Goal: Task Accomplishment & Management: Use online tool/utility

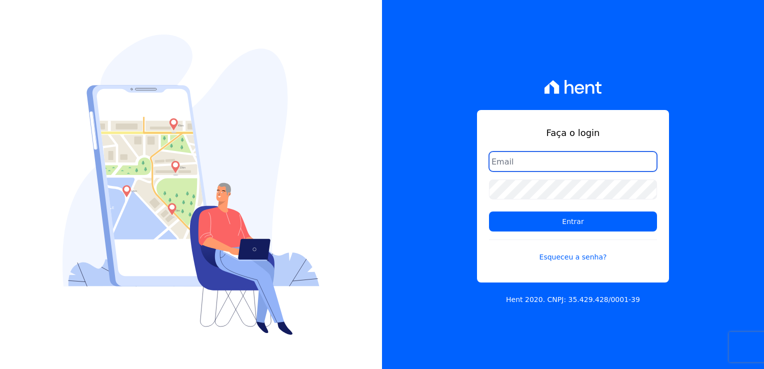
click at [512, 166] on input "email" at bounding box center [573, 161] width 168 height 20
type input "[EMAIL_ADDRESS][DOMAIN_NAME]"
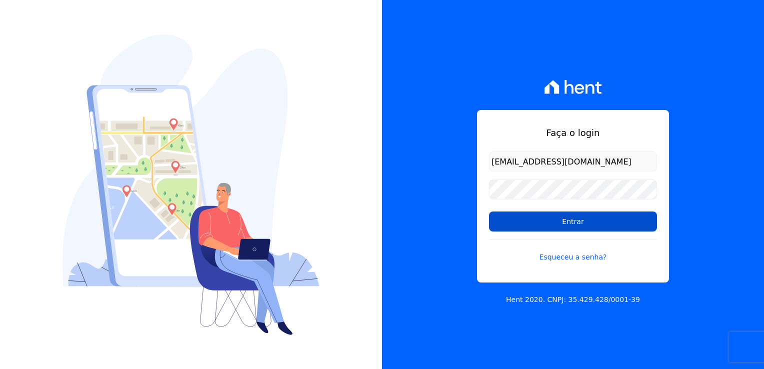
click at [561, 227] on input "Entrar" at bounding box center [573, 221] width 168 height 20
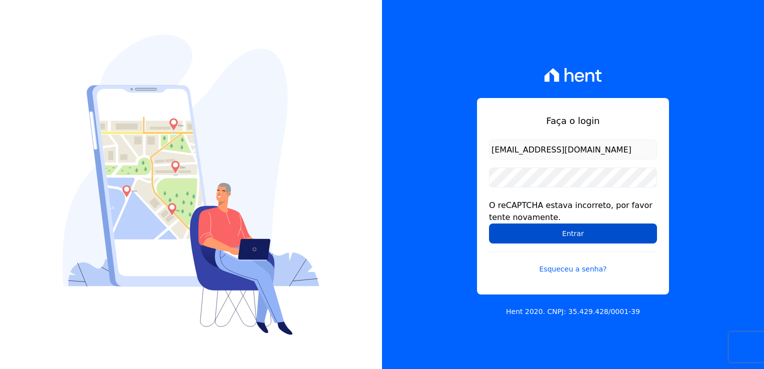
click at [556, 236] on input "Entrar" at bounding box center [573, 233] width 168 height 20
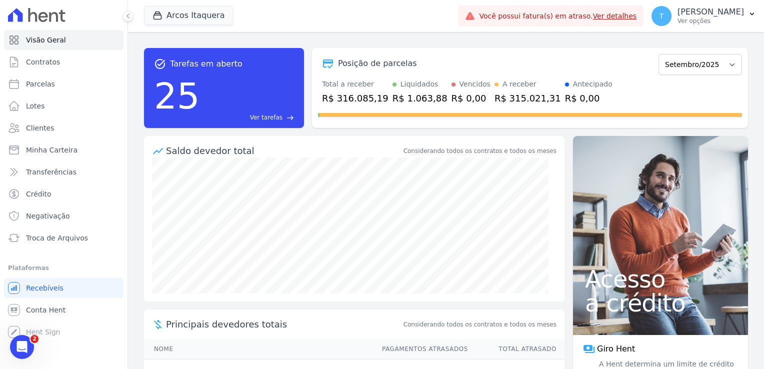
click at [593, 13] on link "Ver detalhes" at bounding box center [615, 16] width 44 height 8
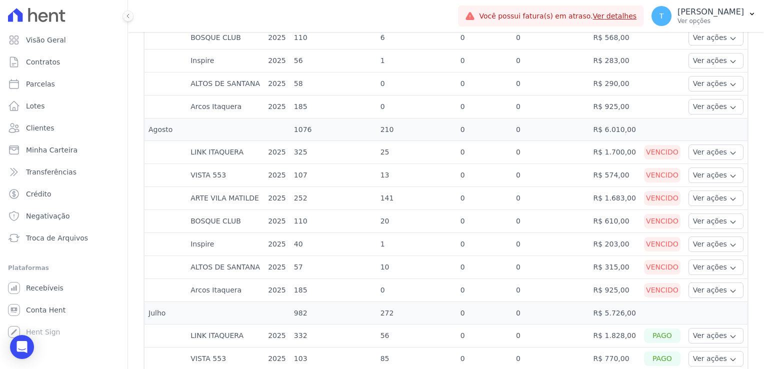
scroll to position [400, 0]
click at [730, 154] on icon "button" at bounding box center [732, 155] width 4 height 2
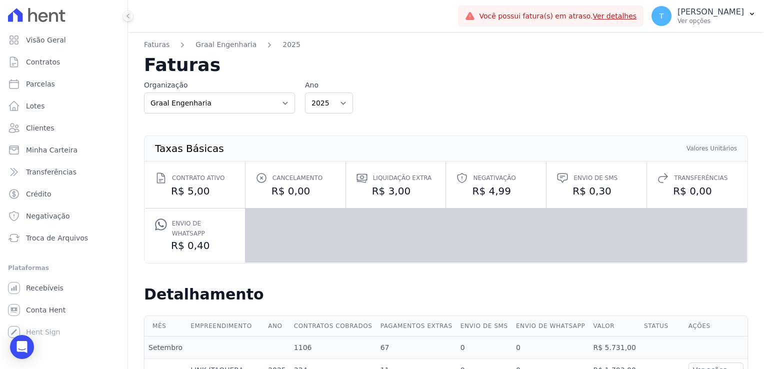
scroll to position [0, 0]
click at [41, 154] on span "Minha Carteira" at bounding box center [51, 150] width 51 height 10
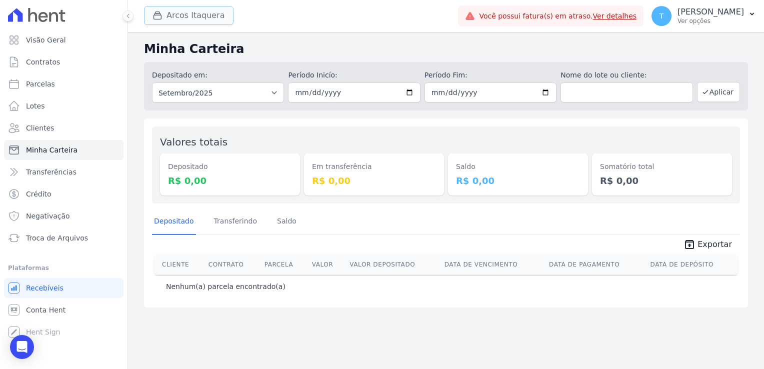
click at [176, 9] on button "Arcos Itaquera" at bounding box center [188, 15] width 89 height 19
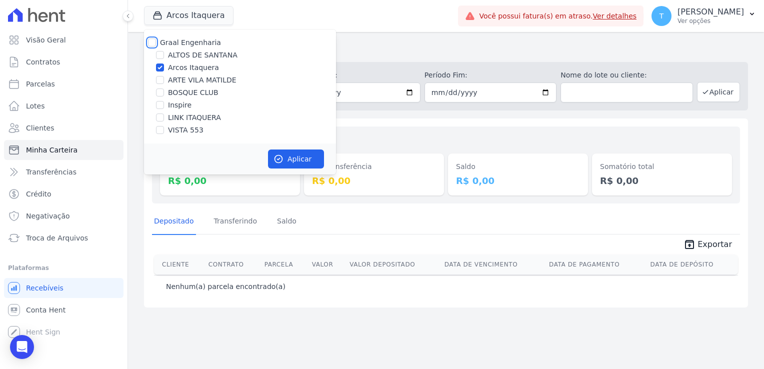
click at [152, 44] on input "Graal Engenharia" at bounding box center [152, 42] width 8 height 8
checkbox input "true"
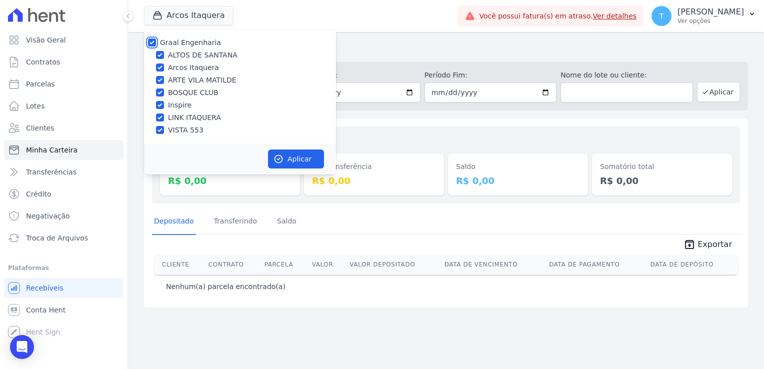
checkbox input "true"
click at [295, 157] on button "Aplicar" at bounding box center [296, 158] width 56 height 19
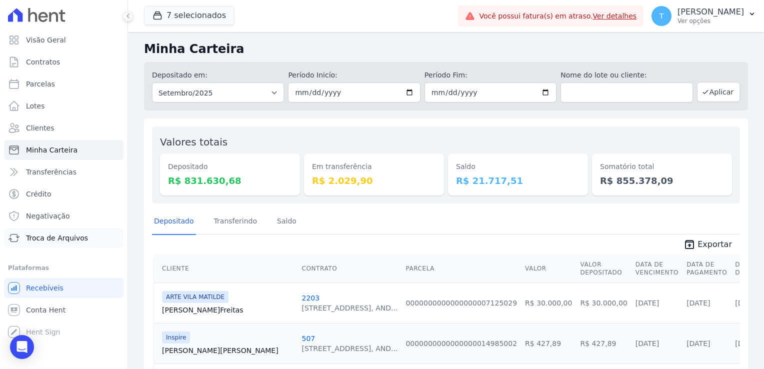
click at [54, 236] on span "Troca de Arquivos" at bounding box center [57, 238] width 62 height 10
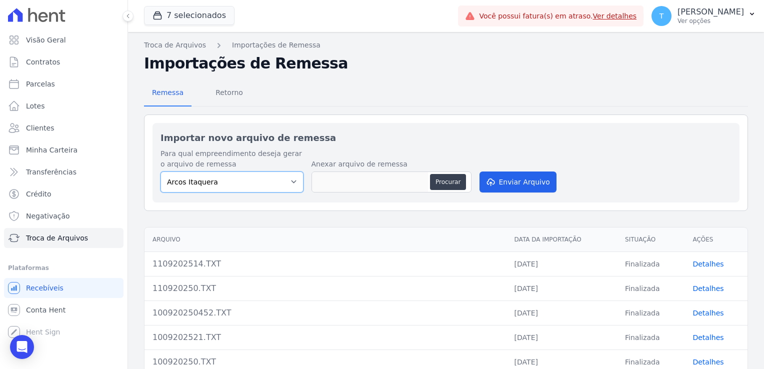
click at [291, 182] on select "Arcos Itaquera ALTOS DE SANTANA Inspire BOSQUE CLUB ARTE VILA MATILDE VISTA 553…" at bounding box center [231, 181] width 143 height 21
select select "608a0505-5729-491c-8a4a-236dc5ec7f7f"
click at [160, 171] on select "Arcos Itaquera ALTOS DE SANTANA Inspire BOSQUE CLUB ARTE VILA MATILDE VISTA 553…" at bounding box center [231, 181] width 143 height 21
click at [443, 183] on button "Procurar" at bounding box center [448, 182] width 36 height 16
type input "1209202514.TXT"
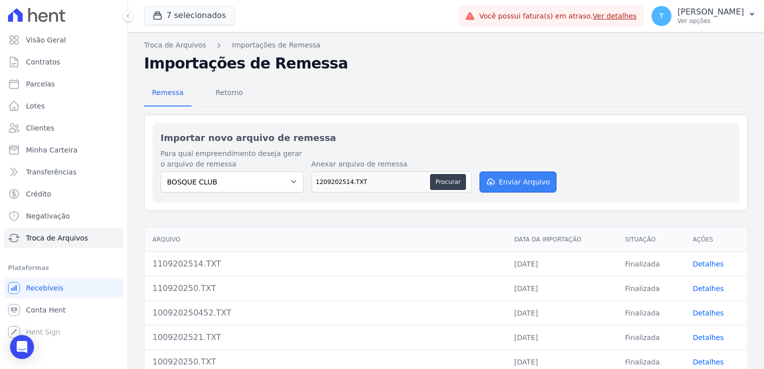
click at [509, 183] on button "Enviar Arquivo" at bounding box center [517, 181] width 77 height 21
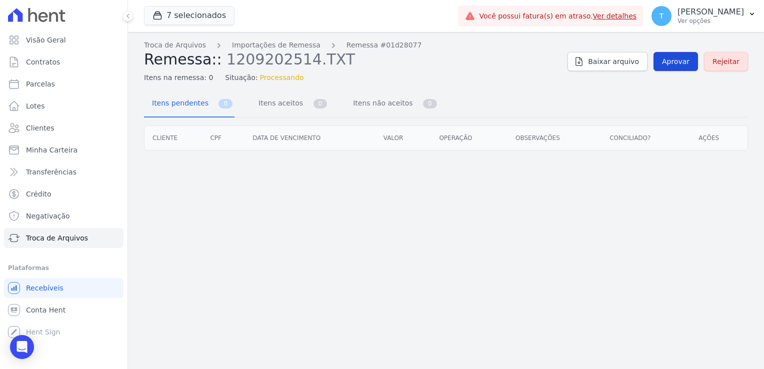
click at [675, 57] on span "Aprovar" at bounding box center [675, 61] width 27 height 10
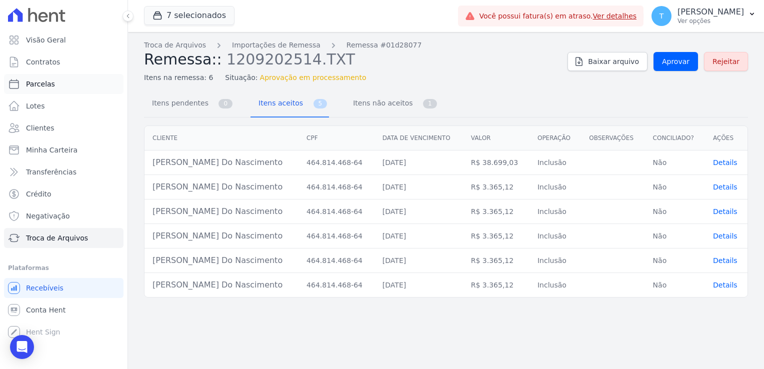
click at [49, 83] on span "Parcelas" at bounding box center [40, 84] width 29 height 10
select select
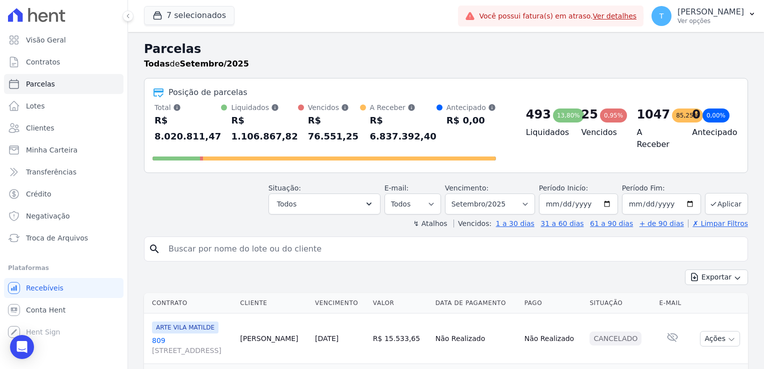
click at [284, 239] on input "search" at bounding box center [452, 249] width 581 height 20
click at [234, 239] on input "search" at bounding box center [452, 249] width 581 height 20
paste input "Thuane Carreira do Nascimento"
type input "Thuane Carreira do Nascimento"
select select
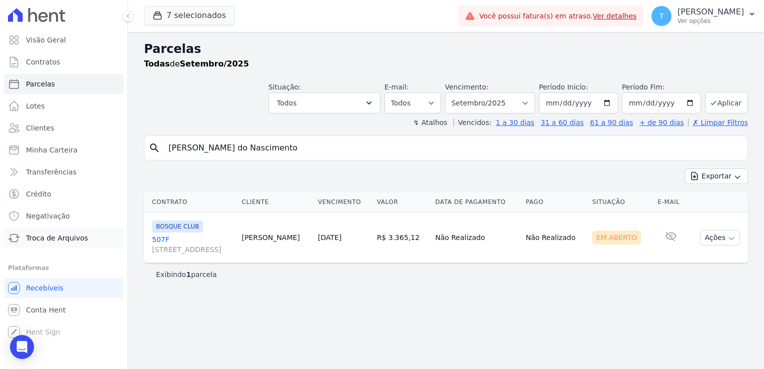
click at [41, 243] on link "Troca de Arquivos" at bounding box center [63, 238] width 119 height 20
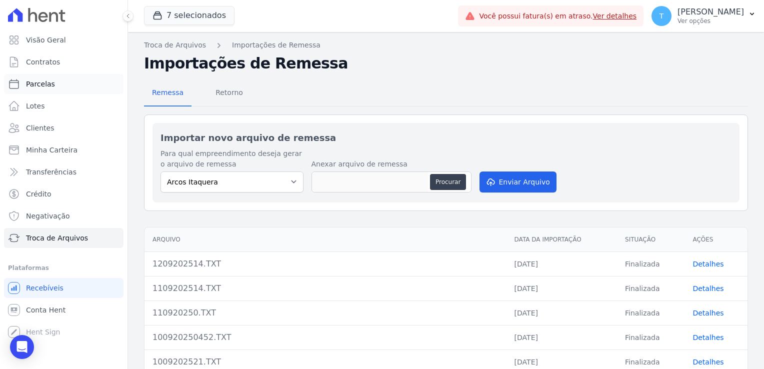
click at [56, 82] on link "Parcelas" at bounding box center [63, 84] width 119 height 20
select select
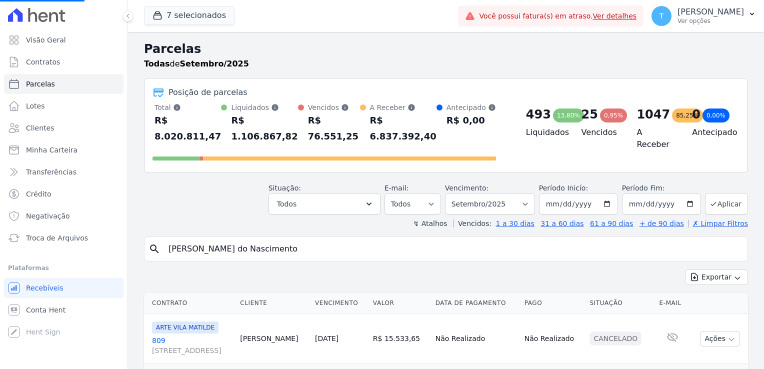
click at [303, 241] on input "Thuane Carreira do Nascimento" at bounding box center [452, 249] width 581 height 20
select select
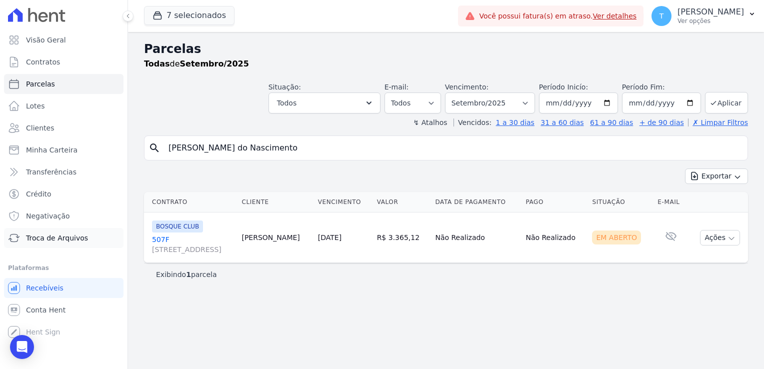
click at [33, 236] on span "Troca de Arquivos" at bounding box center [57, 238] width 62 height 10
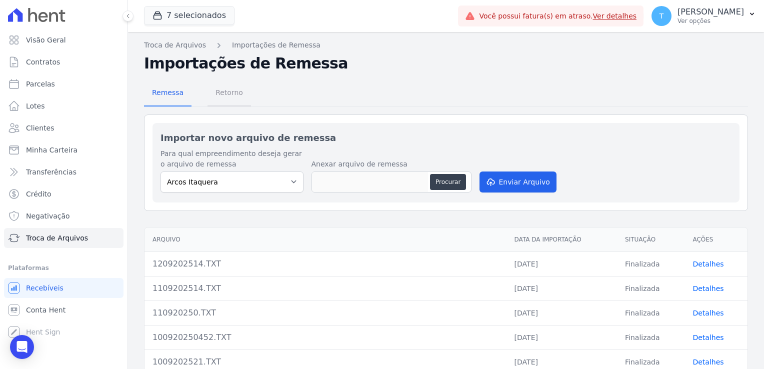
click at [232, 92] on span "Retorno" at bounding box center [228, 92] width 39 height 20
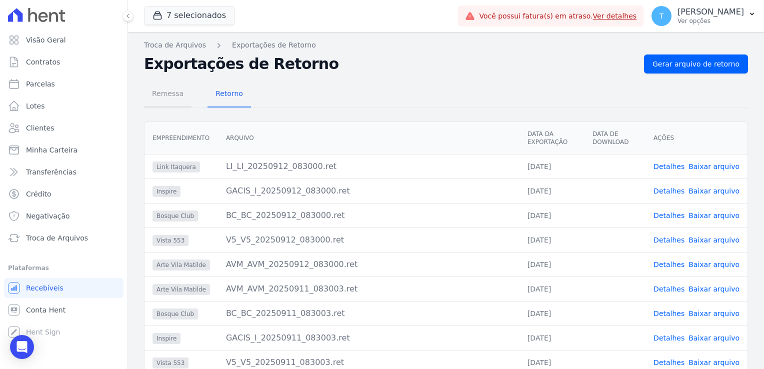
click at [172, 91] on span "Remessa" at bounding box center [167, 93] width 43 height 20
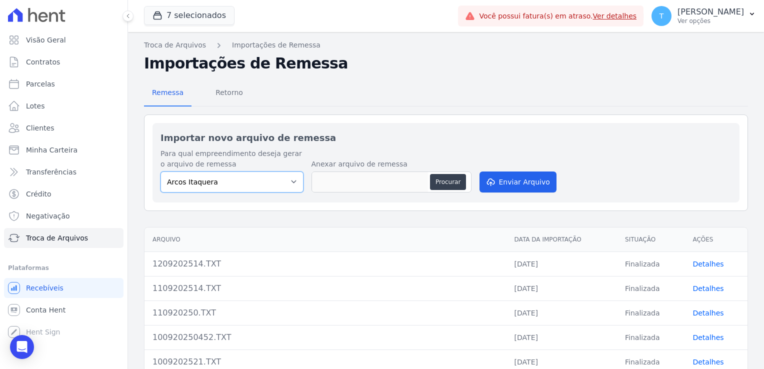
click at [286, 183] on select "Arcos Itaquera [GEOGRAPHIC_DATA] Inspire BOSQUE CLUB ARTE [GEOGRAPHIC_DATA] 553…" at bounding box center [231, 181] width 143 height 21
select select "608a0505-5729-491c-8a4a-236dc5ec7f7f"
click at [160, 171] on select "Arcos Itaquera [GEOGRAPHIC_DATA] Inspire BOSQUE CLUB ARTE [GEOGRAPHIC_DATA] 553…" at bounding box center [231, 181] width 143 height 21
click at [441, 188] on button "Procurar" at bounding box center [448, 182] width 36 height 16
type input "1209202514.TXT"
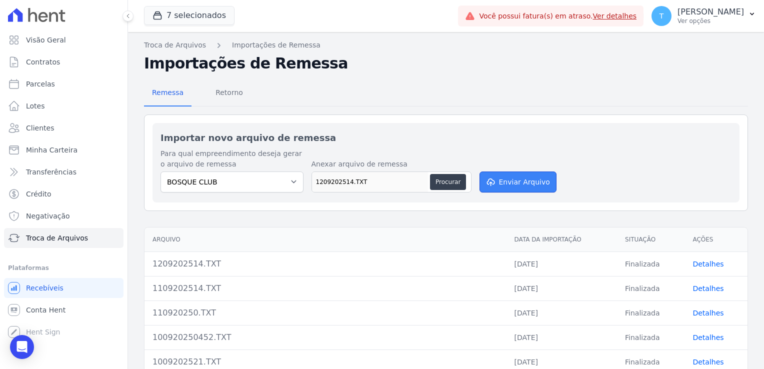
click at [524, 184] on button "Enviar Arquivo" at bounding box center [517, 181] width 77 height 21
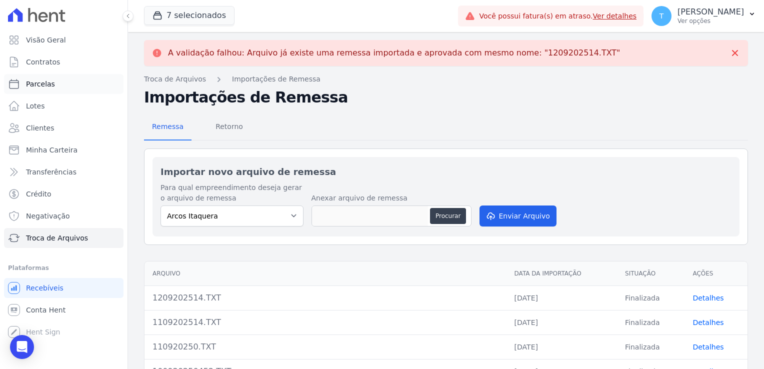
click at [50, 83] on span "Parcelas" at bounding box center [40, 84] width 29 height 10
select select
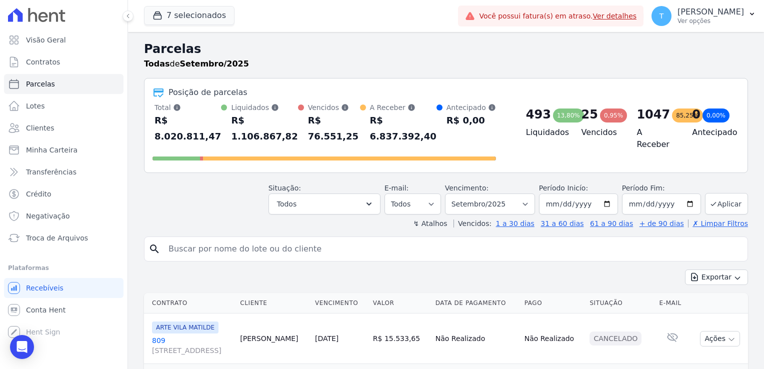
click at [212, 239] on input "search" at bounding box center [452, 249] width 581 height 20
paste input "Thuane Carreira do Nascimento"
type input "Thuane Carreira do Nascimento"
select select
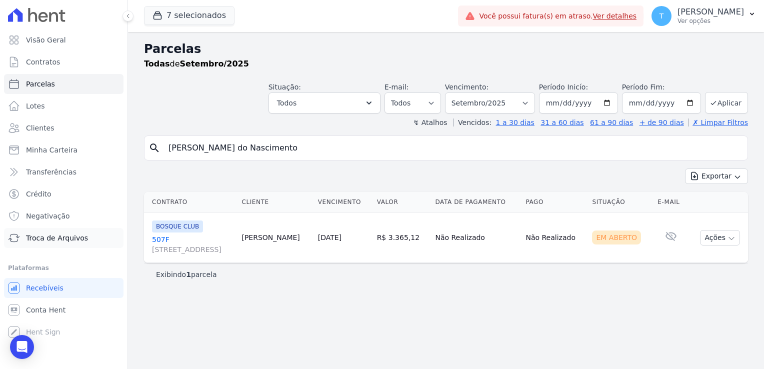
click at [36, 239] on span "Troca de Arquivos" at bounding box center [57, 238] width 62 height 10
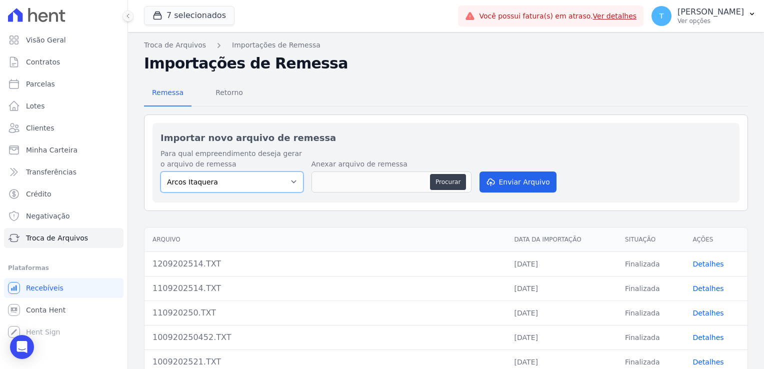
click at [284, 181] on select "Arcos Itaquera [GEOGRAPHIC_DATA] Inspire BOSQUE CLUB ARTE [GEOGRAPHIC_DATA] 553…" at bounding box center [231, 181] width 143 height 21
select select "608a0505-5729-491c-8a4a-236dc5ec7f7f"
click at [160, 171] on select "Arcos Itaquera [GEOGRAPHIC_DATA] Inspire BOSQUE CLUB ARTE [GEOGRAPHIC_DATA] 553…" at bounding box center [231, 181] width 143 height 21
click at [449, 184] on button "Procurar" at bounding box center [448, 182] width 36 height 16
type input "1209202514 (1).TXT"
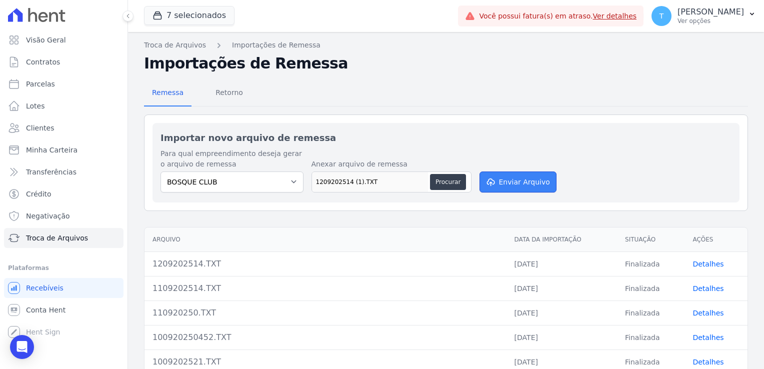
click at [522, 180] on button "Enviar Arquivo" at bounding box center [517, 181] width 77 height 21
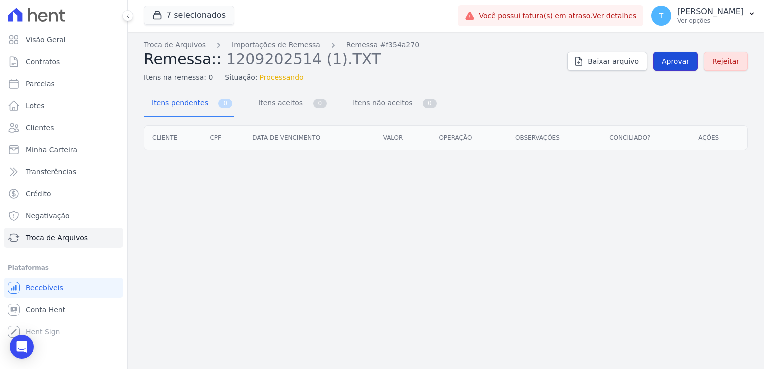
click at [687, 62] on span "Aprovar" at bounding box center [675, 61] width 27 height 10
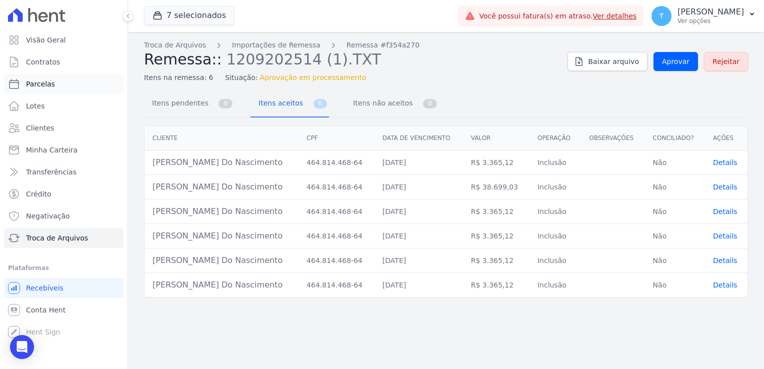
click at [52, 87] on link "Parcelas" at bounding box center [63, 84] width 119 height 20
select select
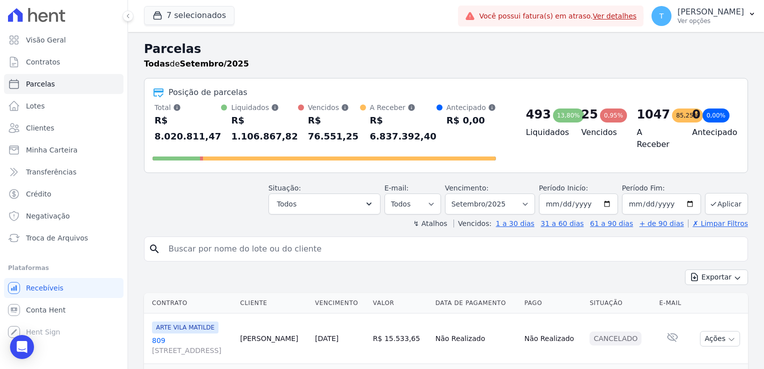
click at [204, 239] on input "search" at bounding box center [452, 249] width 581 height 20
paste input "Thuane Carreira do Nascimento"
type input "Thuane Carreira do Nascimento"
select select
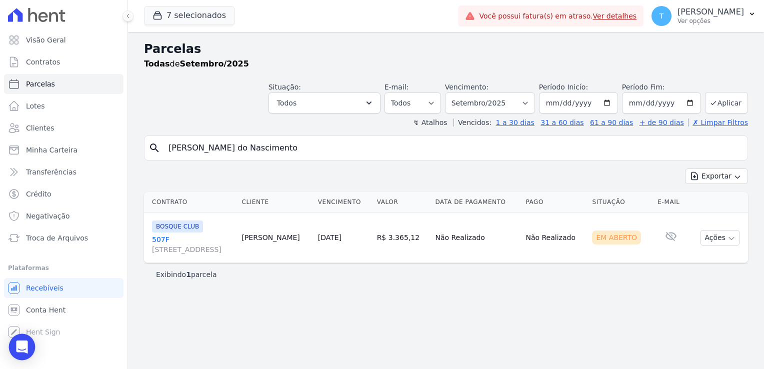
click at [22, 340] on div "Open Intercom Messenger" at bounding box center [22, 347] width 26 height 26
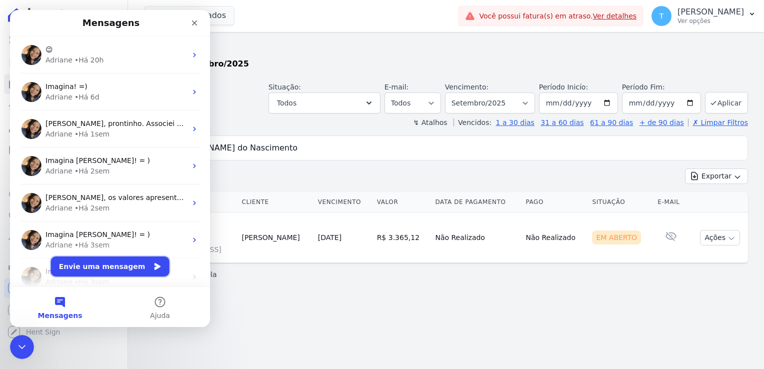
click at [81, 272] on button "Envie uma mensagem" at bounding box center [110, 266] width 118 height 20
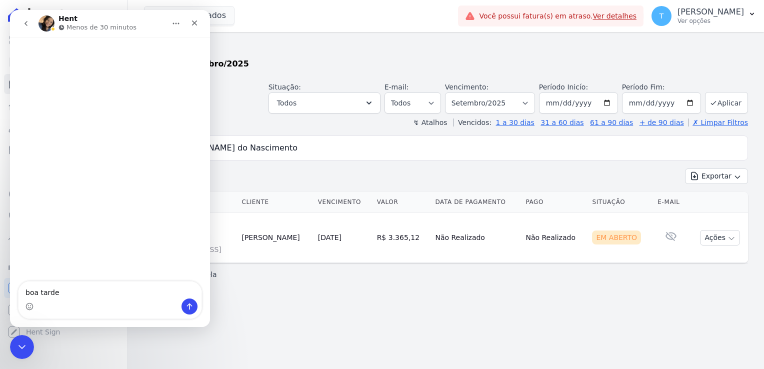
type textarea "boa tarde!"
type textarea "TD bem?"
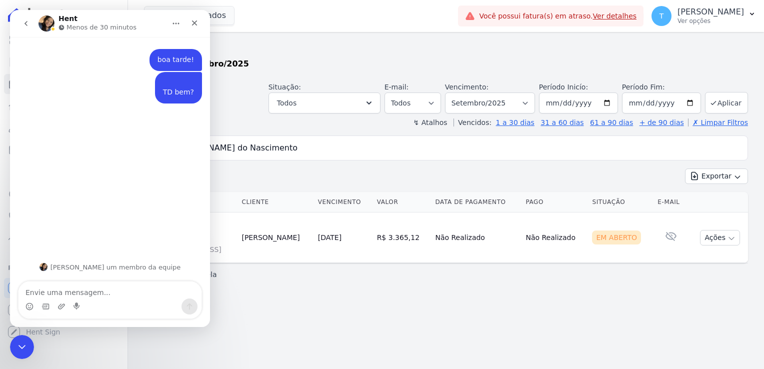
click at [284, 145] on input "Thuane Carreira do Nascimento" at bounding box center [452, 148] width 581 height 20
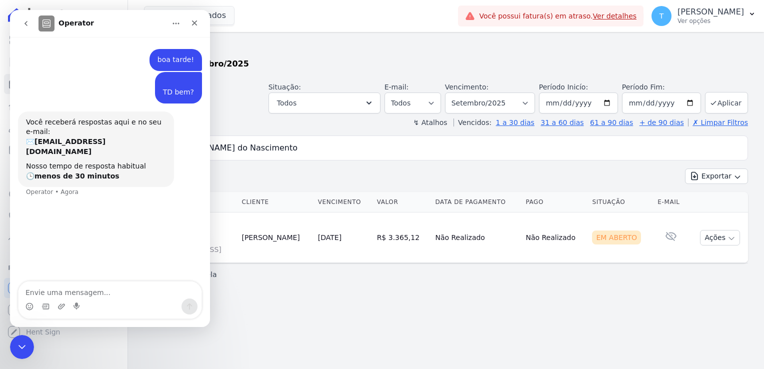
click at [247, 44] on h2 "Parcelas" at bounding box center [446, 49] width 604 height 18
click at [198, 19] on div "Fechar" at bounding box center [194, 23] width 18 height 18
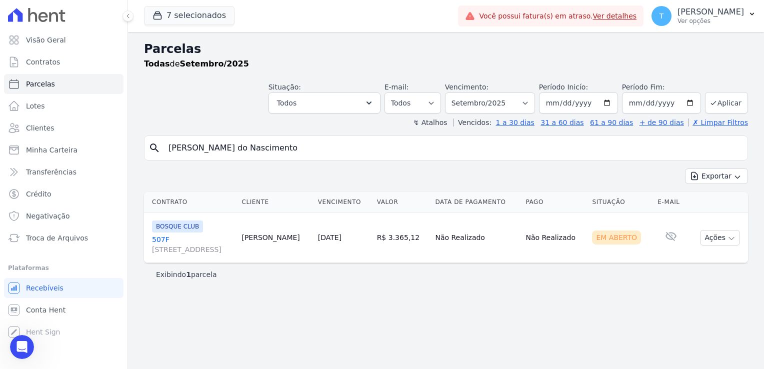
drag, startPoint x: 290, startPoint y: 148, endPoint x: 167, endPoint y: 149, distance: 122.9
click at [167, 149] on input "Thuane Carreira do Nascimento" at bounding box center [452, 148] width 581 height 20
type input "C"
click at [47, 243] on link "Troca de Arquivos" at bounding box center [63, 238] width 119 height 20
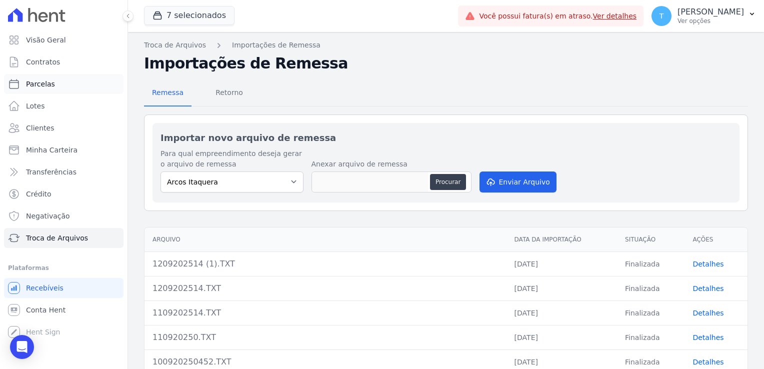
click at [70, 86] on link "Parcelas" at bounding box center [63, 84] width 119 height 20
select select
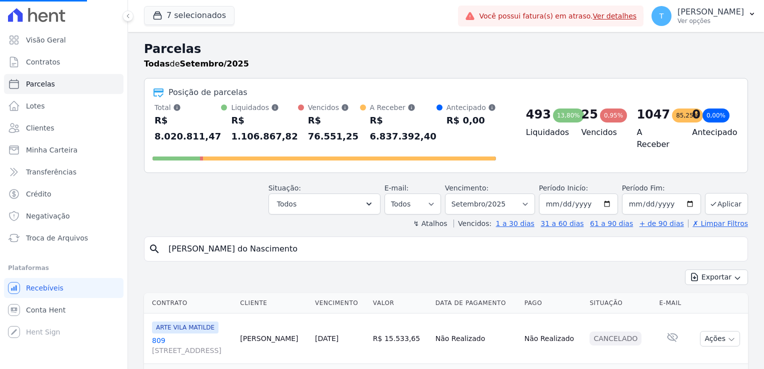
select select
click at [21, 340] on div "Open Intercom Messenger" at bounding box center [22, 347] width 26 height 26
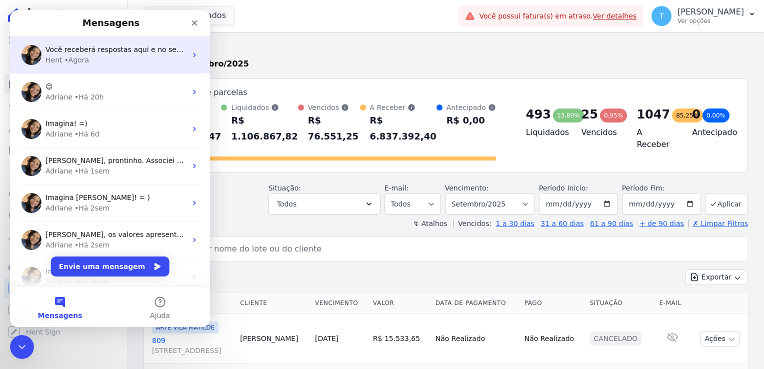
click at [118, 52] on span "Você receberá respostas aqui e no seu e-mail: ✉️ thayna@graalengenharia.com.br …" at bounding box center [328, 49] width 566 height 8
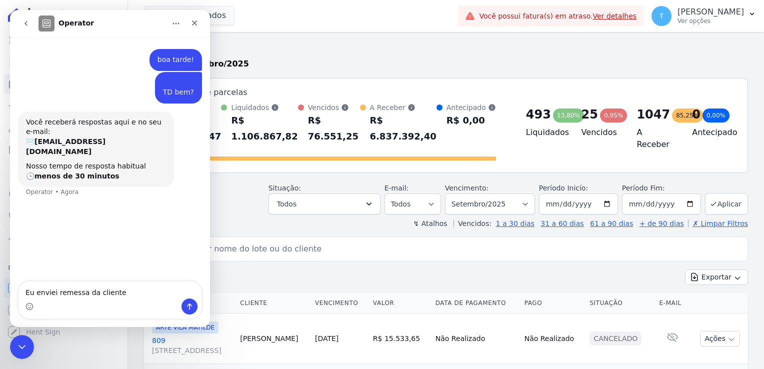
type textarea "Eu enviei remessa da cliente [PERSON_NAME]"
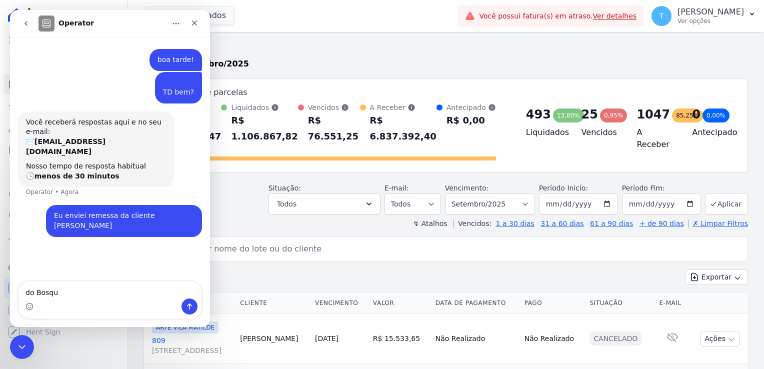
type textarea "do Bosque"
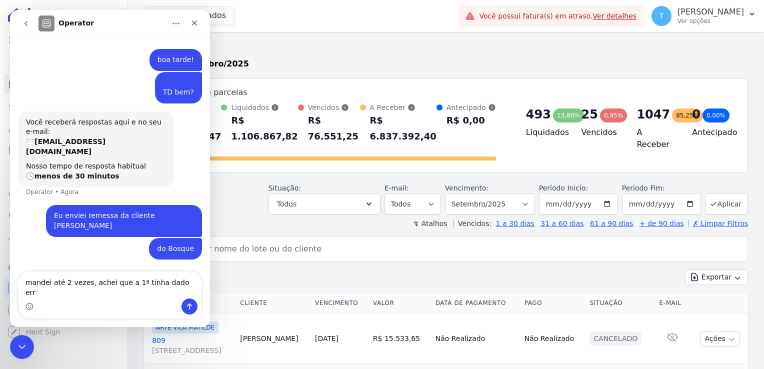
type textarea "mandei até 2 vezes, achei que a 1ª tinha dado erro"
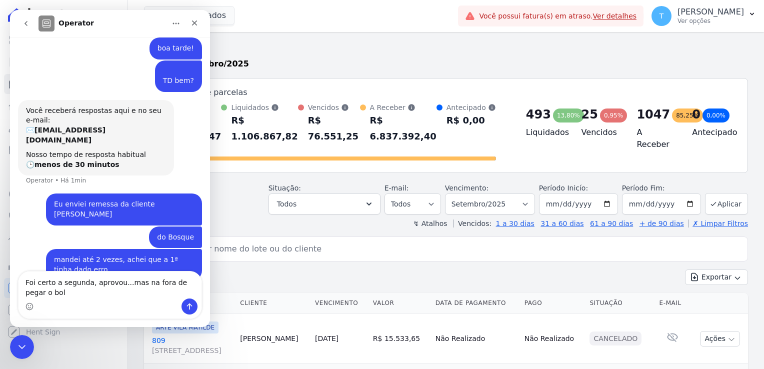
scroll to position [21, 0]
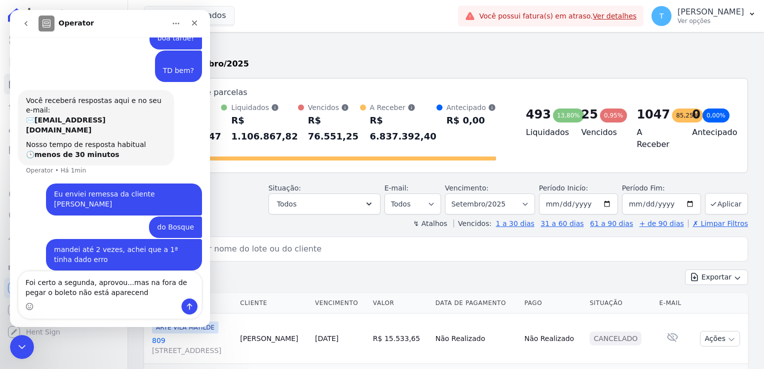
type textarea "Foi certo a segunda, aprovou...mas na fora de pegar o boleto não está aparecendo"
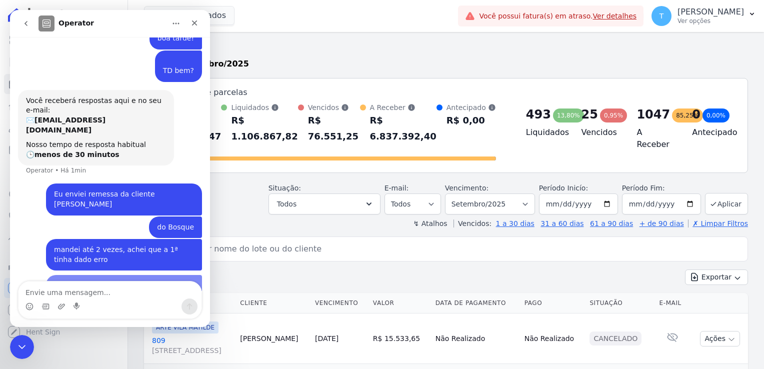
scroll to position [44, 0]
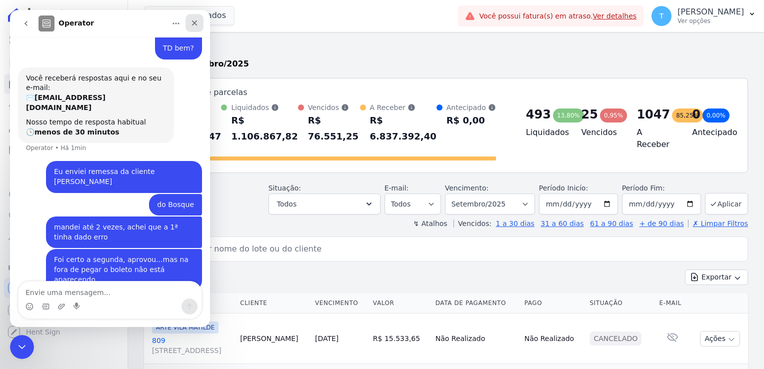
click at [196, 17] on div "Fechar" at bounding box center [194, 23] width 18 height 18
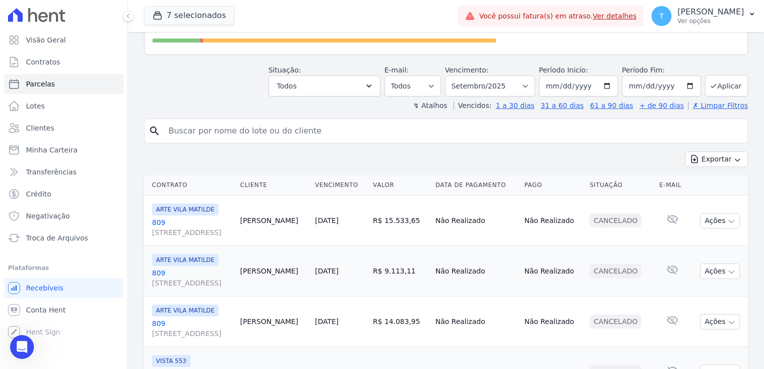
scroll to position [0, 0]
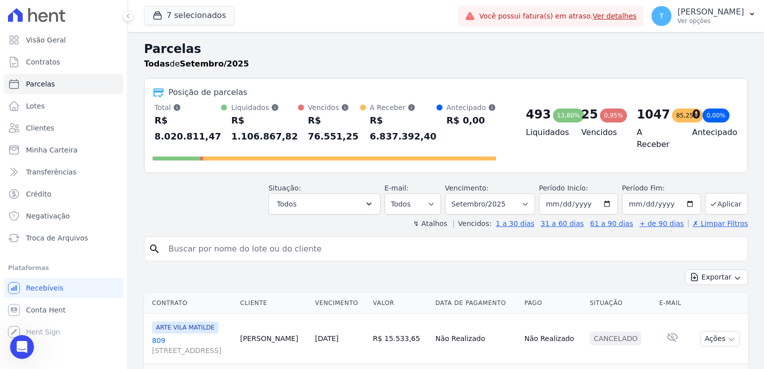
click at [202, 239] on input "search" at bounding box center [452, 249] width 581 height 20
click at [176, 12] on button "7 selecionados" at bounding box center [189, 15] width 90 height 19
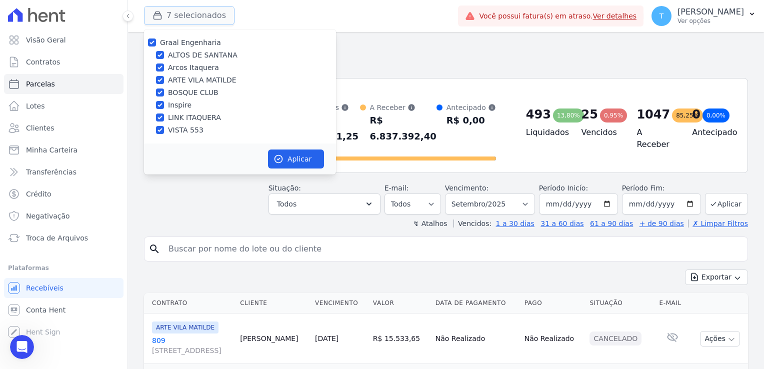
click at [176, 12] on button "7 selecionados" at bounding box center [189, 15] width 90 height 19
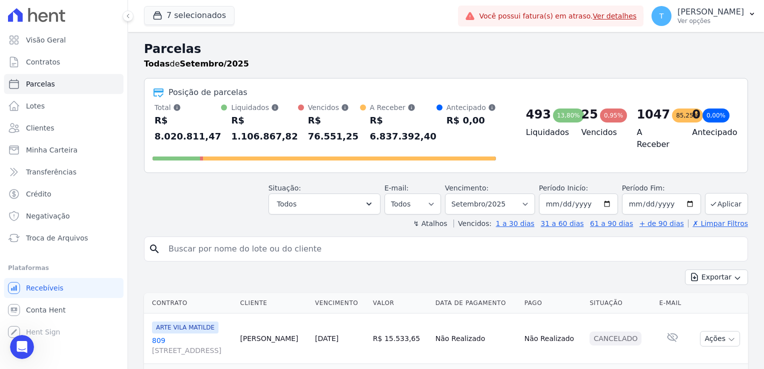
click at [189, 239] on input "search" at bounding box center [452, 249] width 581 height 20
paste input "Thuane Carreira do Nascimento"
type input "Thuane Carreira do Nascimento"
select select
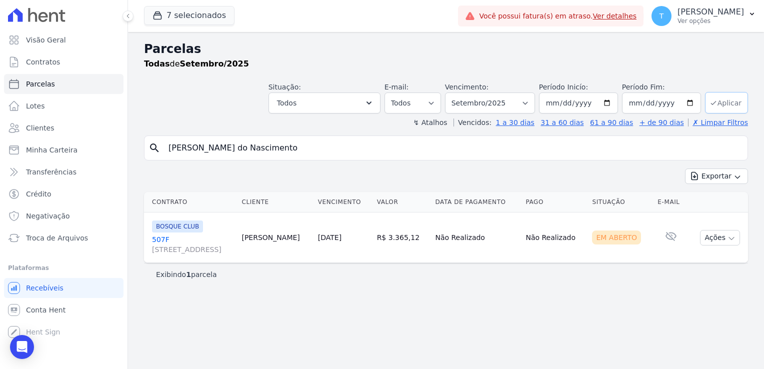
click at [716, 101] on icon "submit" at bounding box center [713, 103] width 8 height 8
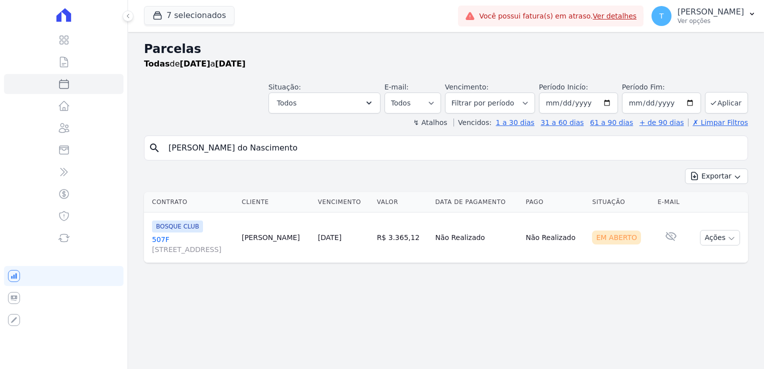
select select
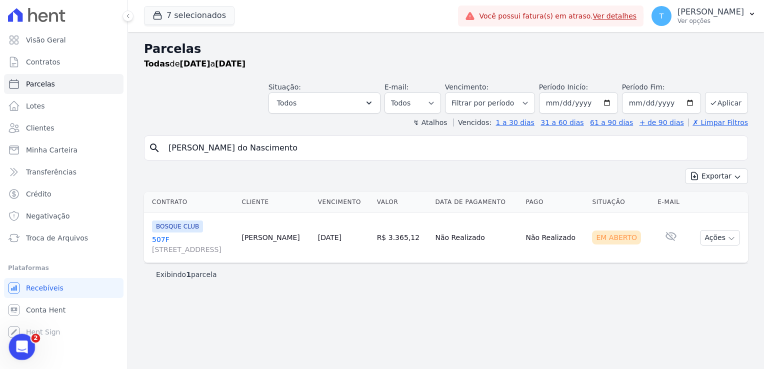
click at [15, 343] on icon "Abertura do Messenger da Intercom" at bounding box center [20, 345] width 16 height 16
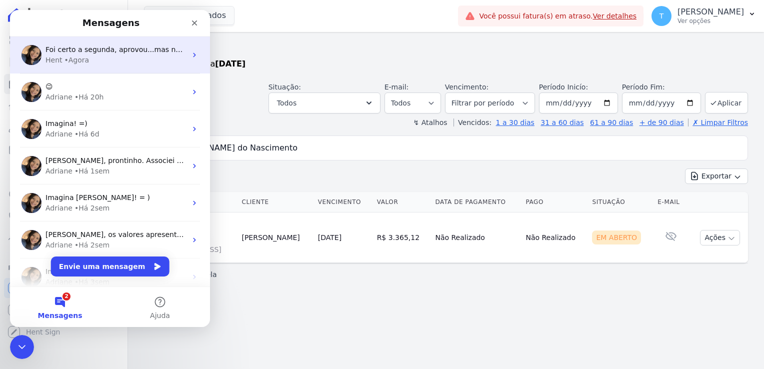
click at [119, 43] on div "Foi certo a segunda, aprovou...mas na fora de pegar o boleto não está aparecend…" at bounding box center [110, 54] width 200 height 37
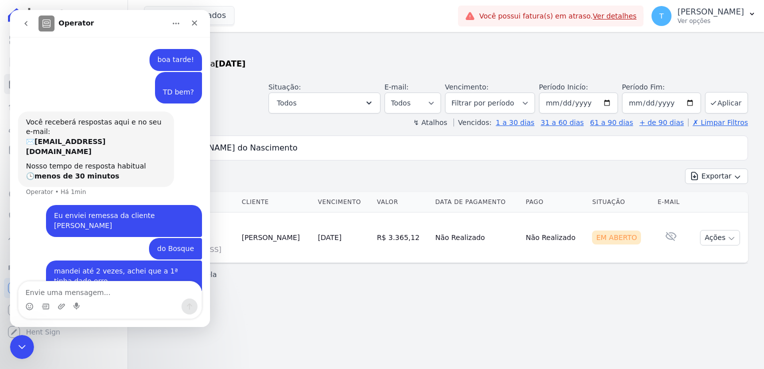
scroll to position [44, 0]
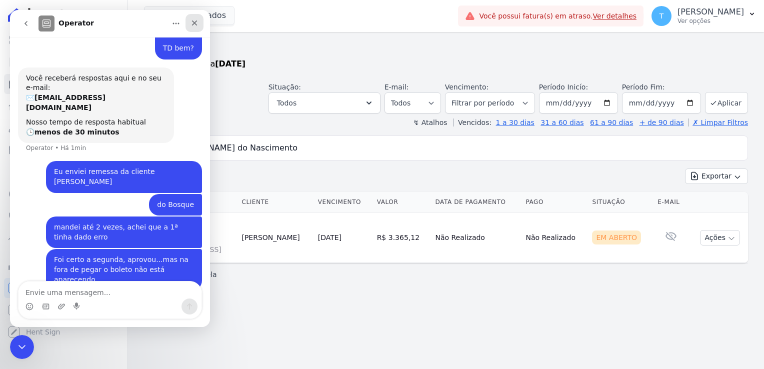
click at [187, 22] on div "Fechar" at bounding box center [194, 23] width 18 height 18
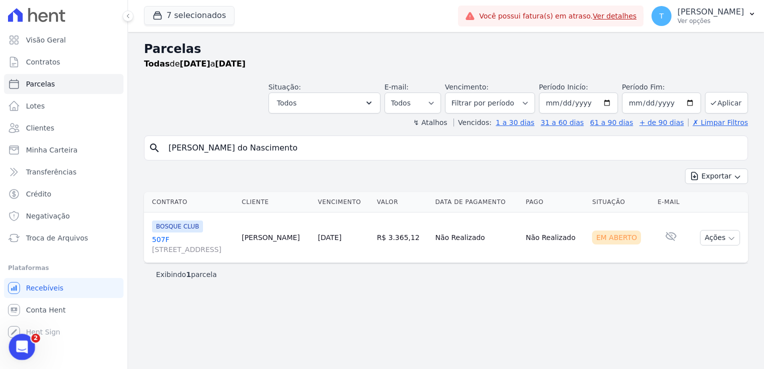
click at [21, 345] on icon "Abertura do Messenger da Intercom" at bounding box center [20, 345] width 7 height 8
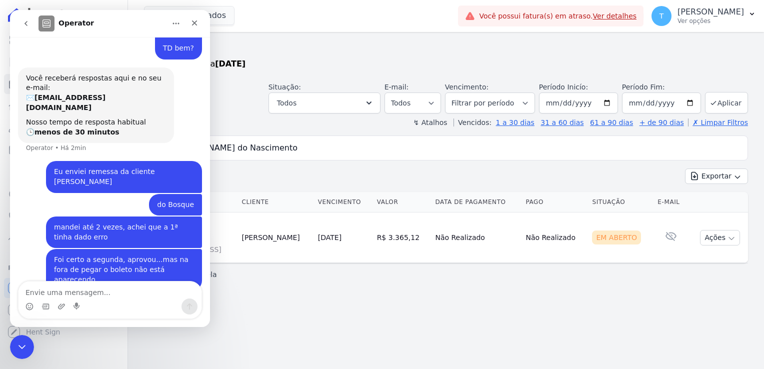
click at [23, 25] on icon "go back" at bounding box center [26, 23] width 8 height 8
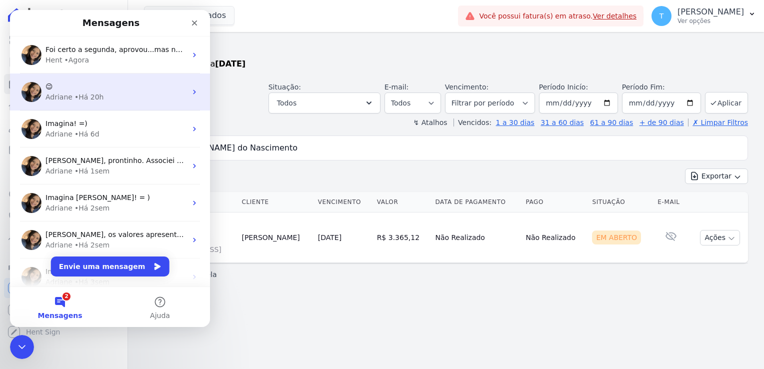
scroll to position [0, 0]
click at [90, 90] on div "😉" at bounding box center [115, 86] width 141 height 10
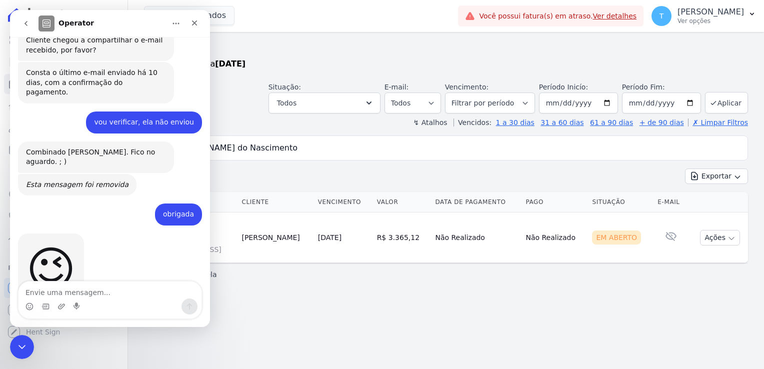
scroll to position [407, 0]
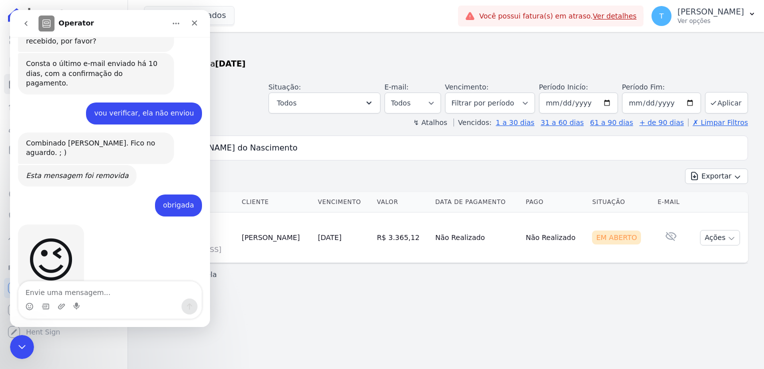
click at [24, 25] on icon "go back" at bounding box center [26, 23] width 8 height 8
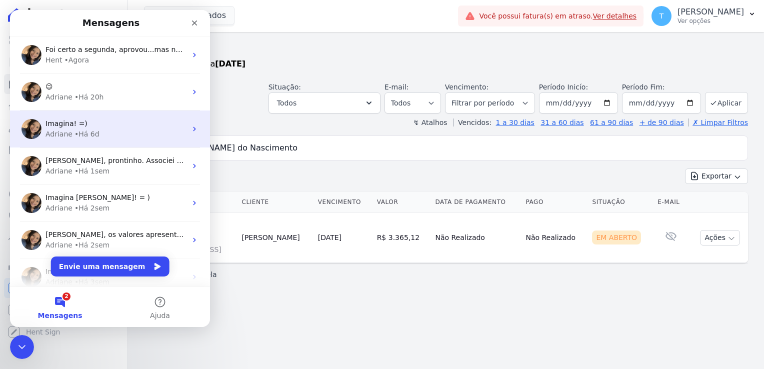
click at [98, 129] on div "Adriane • Há 6d" at bounding box center [115, 134] width 141 height 10
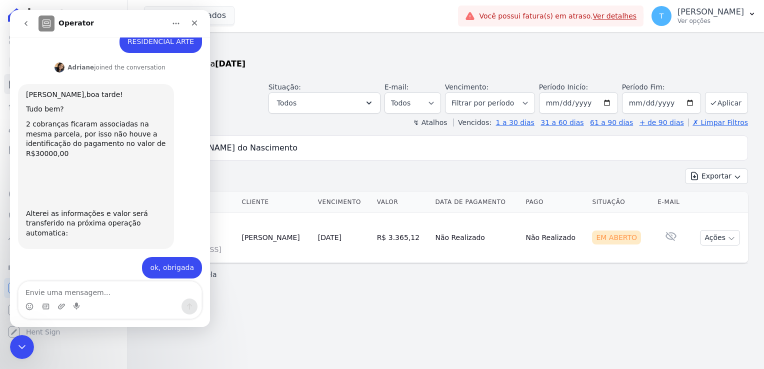
scroll to position [384, 0]
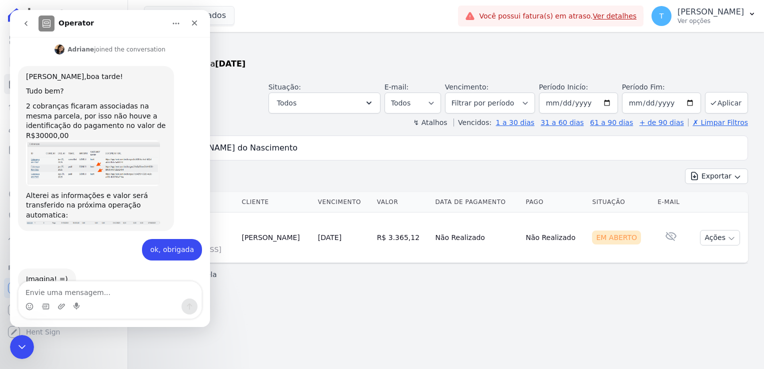
click at [24, 22] on icon "go back" at bounding box center [26, 23] width 8 height 8
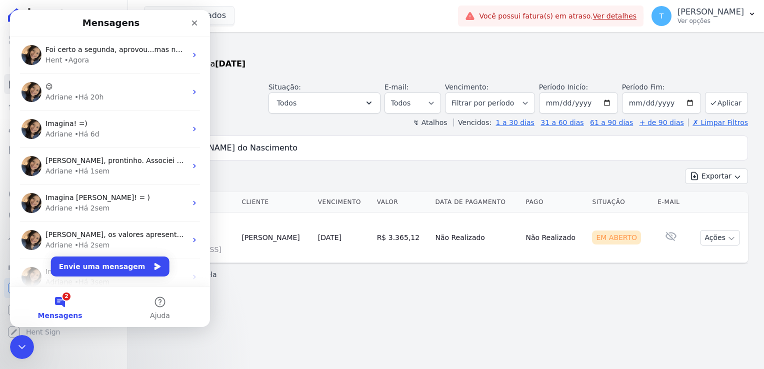
scroll to position [0, 0]
click at [195, 21] on icon "Fechar" at bounding box center [194, 22] width 5 height 5
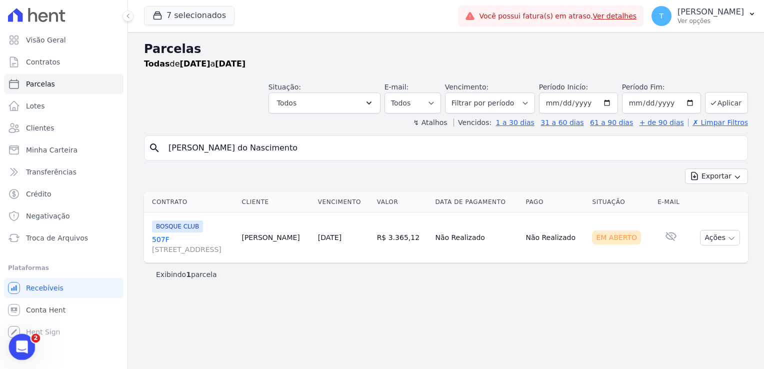
click at [14, 343] on icon "Abertura do Messenger da Intercom" at bounding box center [20, 345] width 16 height 16
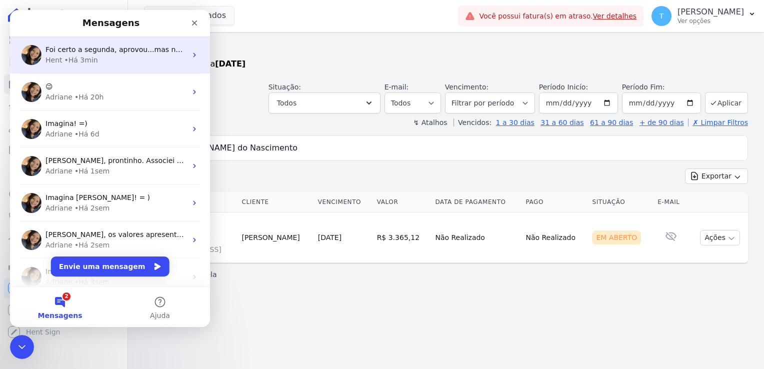
click at [88, 52] on span "Foi certo a segunda, aprovou...mas na fora de pegar o boleto não está aparecendo" at bounding box center [190, 49] width 291 height 8
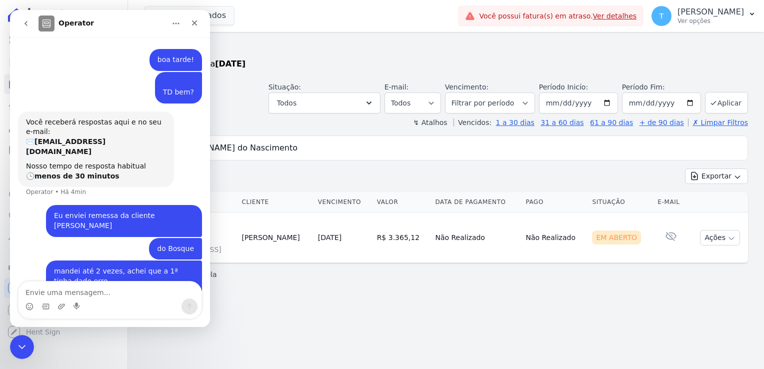
scroll to position [44, 0]
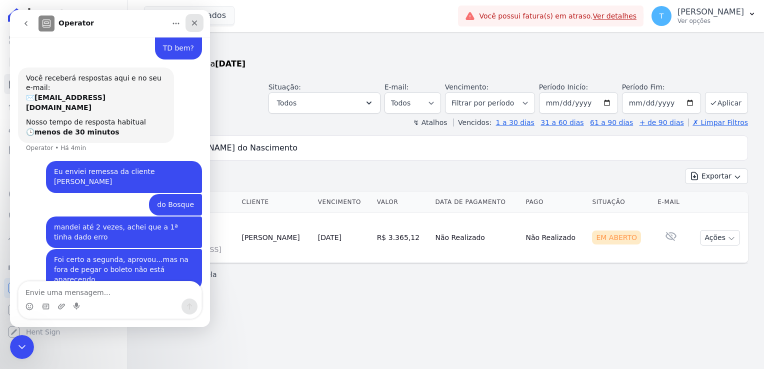
click at [194, 23] on icon "Fechar" at bounding box center [194, 22] width 5 height 5
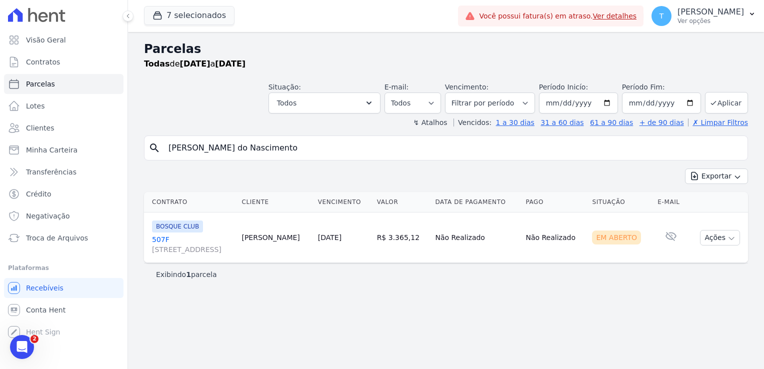
click at [505, 148] on input "Thuane Carreira do Nascimento" at bounding box center [452, 148] width 581 height 20
select select
drag, startPoint x: 291, startPoint y: 147, endPoint x: 166, endPoint y: 146, distance: 124.9
click at [166, 146] on input "Thuane Carreira do Nascimento" at bounding box center [452, 148] width 581 height 20
paste input "Jorge Lutuima Muecaria Tavares"
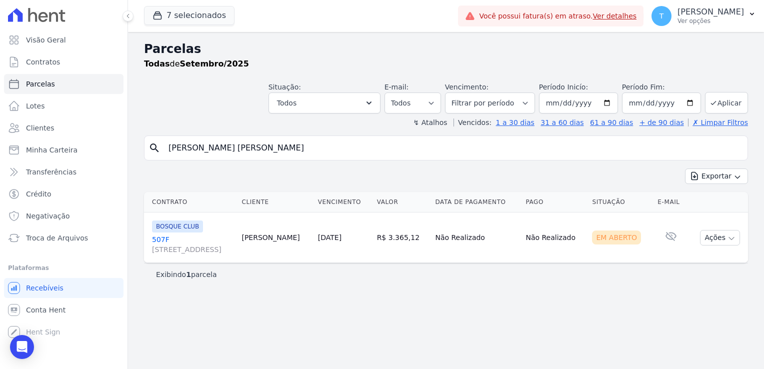
type input "Jorge Lutuima Muecaria Tavares"
select select
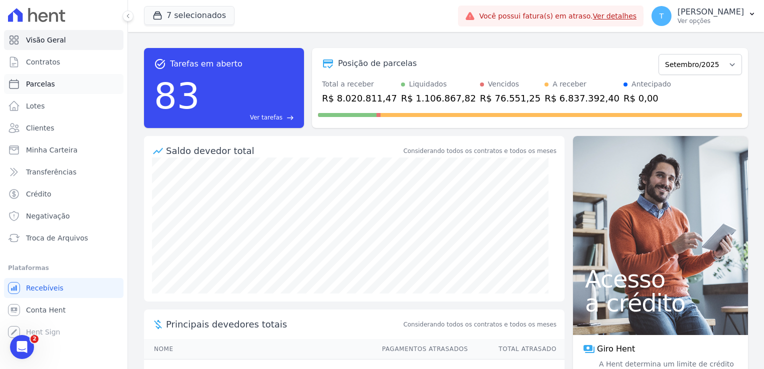
click at [57, 84] on link "Parcelas" at bounding box center [63, 84] width 119 height 20
select select
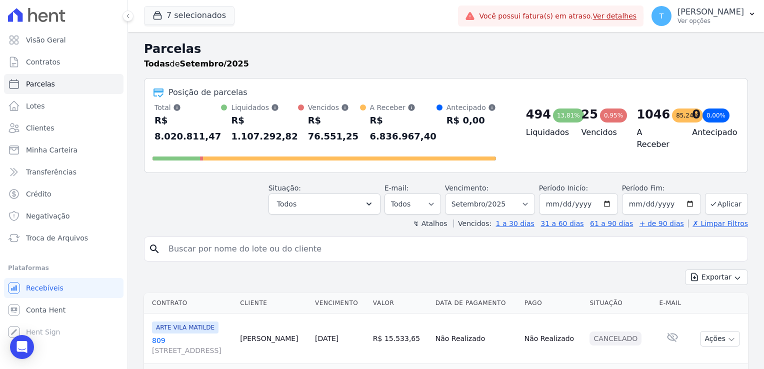
click at [233, 239] on input "search" at bounding box center [452, 249] width 581 height 20
paste input "Jorge Lutuima Muecaria Tavares"
type input "Jorge Lutuima Muecaria Tavares"
drag, startPoint x: 285, startPoint y: 233, endPoint x: 158, endPoint y: 235, distance: 126.9
click at [158, 236] on div "search Jorge Lutuima Muecaria Tavares" at bounding box center [446, 248] width 604 height 25
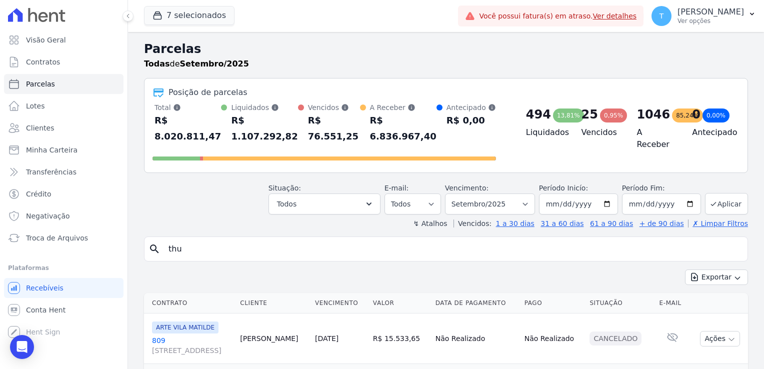
type input "Thuane Carreira do Nascimento"
select select
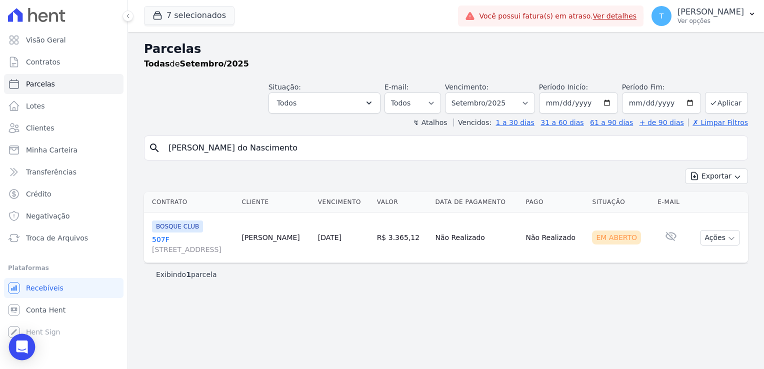
click at [26, 346] on icon "Open Intercom Messenger" at bounding box center [21, 346] width 11 height 13
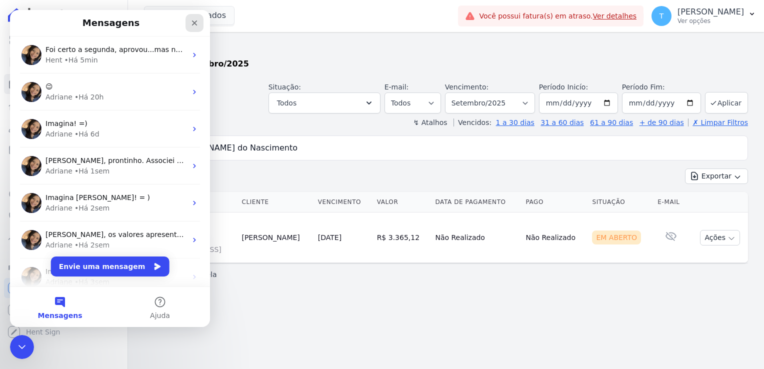
click at [193, 19] on icon "Fechar" at bounding box center [194, 23] width 8 height 8
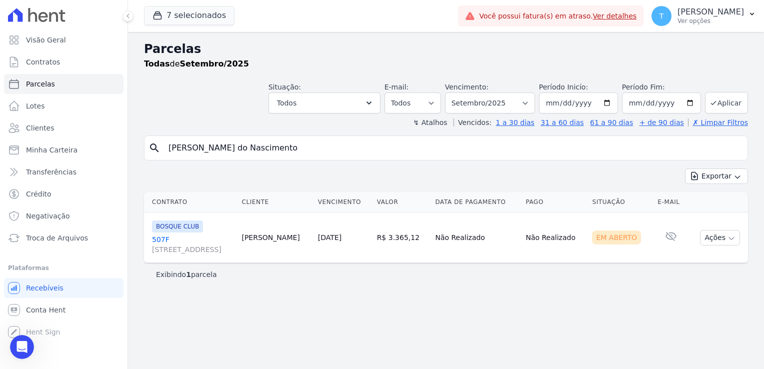
click at [506, 330] on div "Parcelas Todas de Setembro/2025 Situação: Agendado Em Aberto Pago Processando C…" at bounding box center [446, 200] width 636 height 337
click at [58, 148] on span "Minha Carteira" at bounding box center [51, 150] width 51 height 10
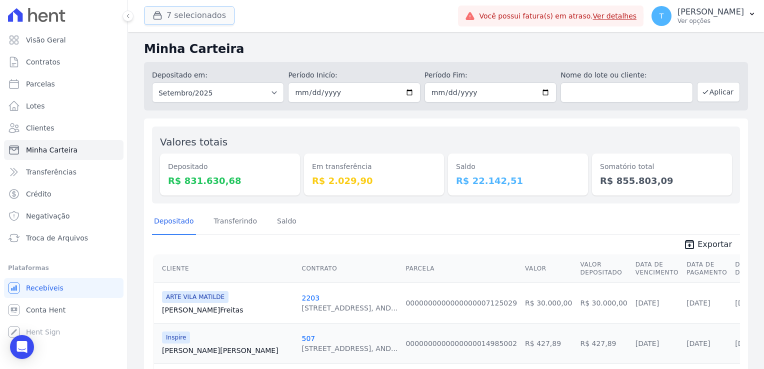
click at [179, 21] on button "7 selecionados" at bounding box center [189, 15] width 90 height 19
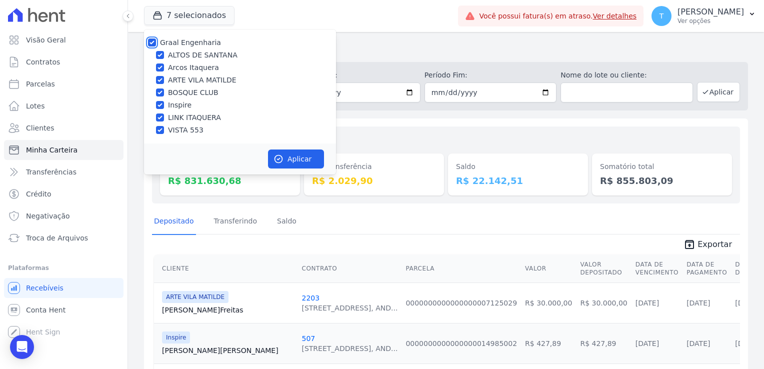
click at [150, 44] on input "Graal Engenharia" at bounding box center [152, 42] width 8 height 8
checkbox input "false"
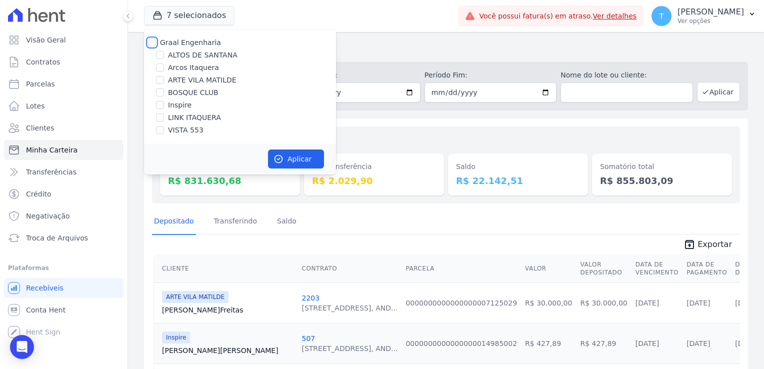
checkbox input "false"
click at [162, 119] on input "LINK ITAQUERA" at bounding box center [160, 117] width 8 height 8
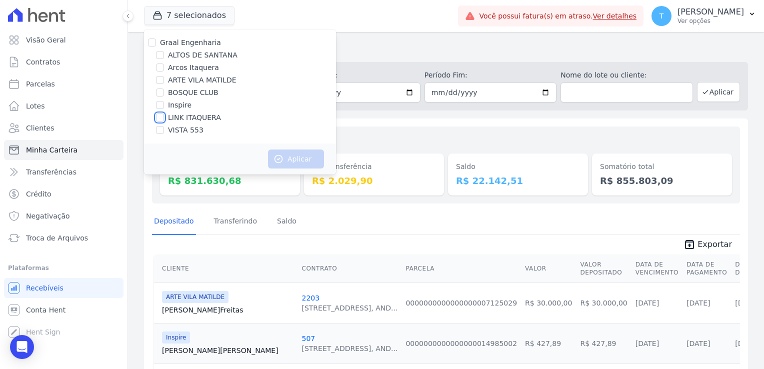
checkbox input "true"
click at [310, 156] on button "Aplicar" at bounding box center [296, 158] width 56 height 19
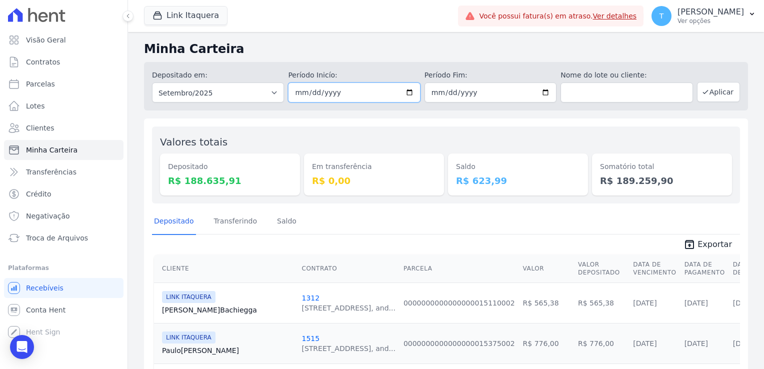
click at [406, 92] on input "[DATE]" at bounding box center [354, 92] width 132 height 20
type input "[DATE]"
click at [533, 95] on input "[DATE]" at bounding box center [490, 92] width 132 height 20
click at [544, 91] on input "[DATE]" at bounding box center [490, 92] width 132 height 20
type input "[DATE]"
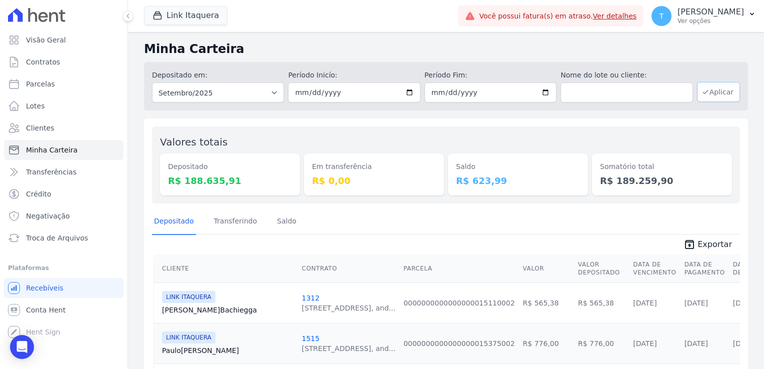
click at [701, 89] on icon "button" at bounding box center [705, 92] width 8 height 8
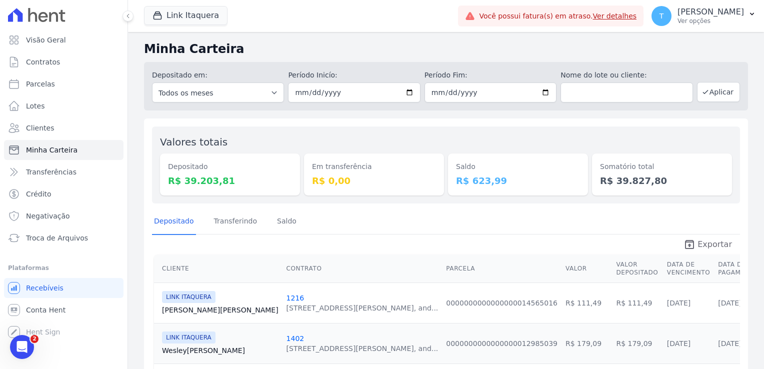
click at [698, 242] on span "Exportar" at bounding box center [714, 244] width 34 height 12
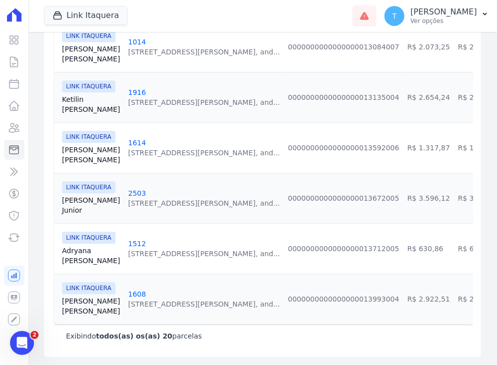
scroll to position [972, 0]
click at [76, 246] on link "[PERSON_NAME]" at bounding box center [91, 256] width 58 height 20
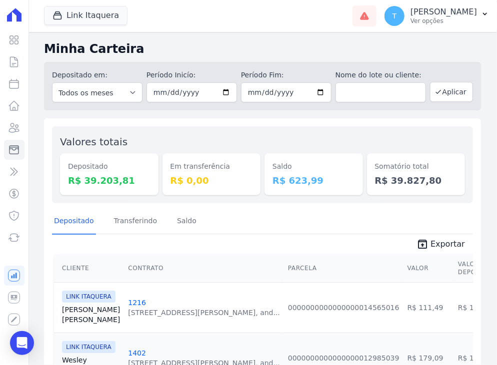
click at [79, 309] on link "[PERSON_NAME]" at bounding box center [91, 315] width 58 height 20
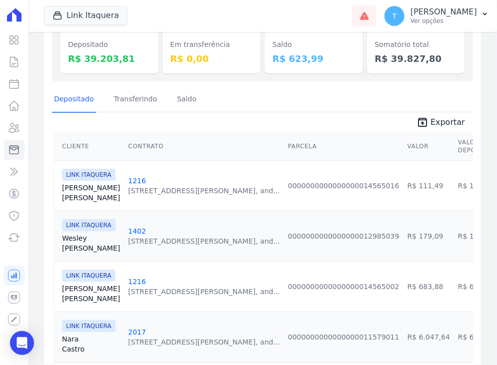
scroll to position [200, 0]
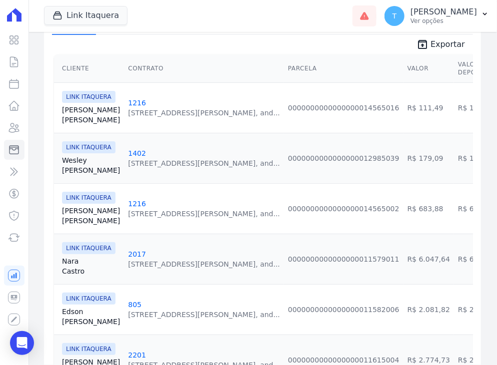
click at [69, 213] on link "[PERSON_NAME]" at bounding box center [91, 216] width 58 height 20
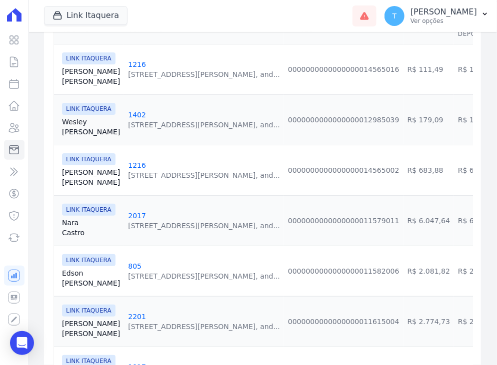
scroll to position [250, 0]
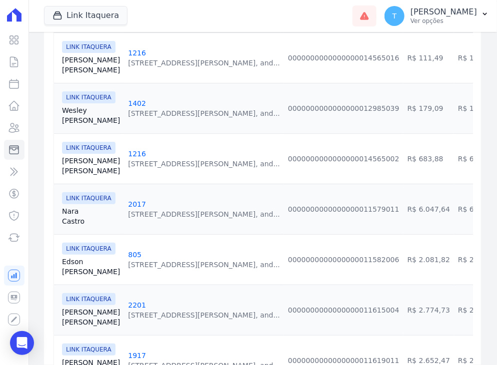
click at [64, 219] on link "[PERSON_NAME][GEOGRAPHIC_DATA]" at bounding box center [91, 216] width 58 height 20
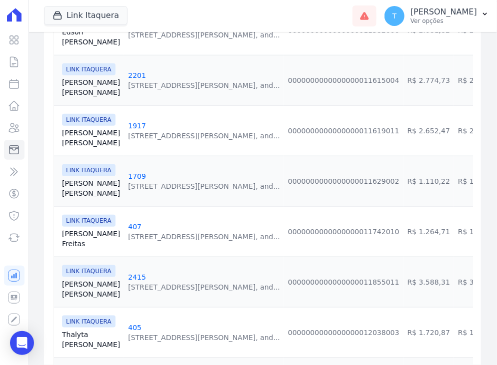
scroll to position [500, 0]
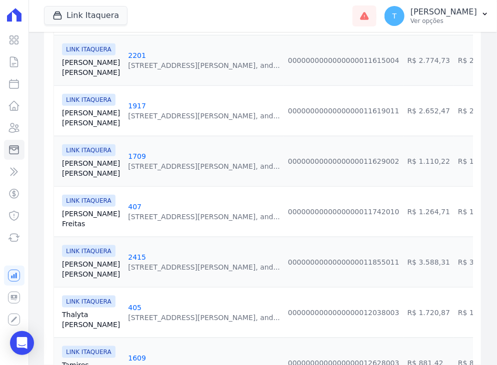
click at [68, 169] on link "[PERSON_NAME]" at bounding box center [91, 168] width 58 height 20
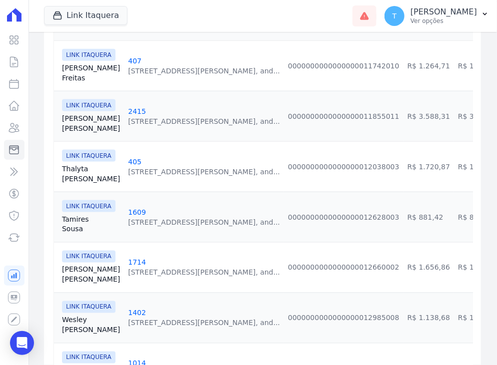
scroll to position [650, 0]
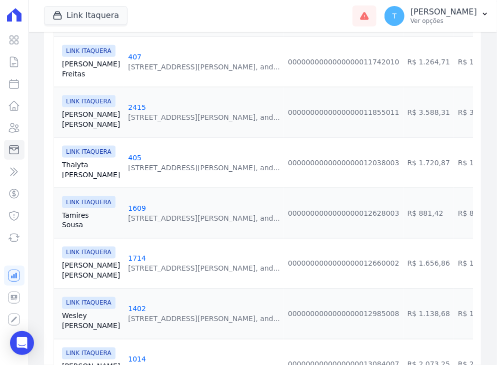
click at [75, 169] on link "[PERSON_NAME]" at bounding box center [91, 170] width 58 height 20
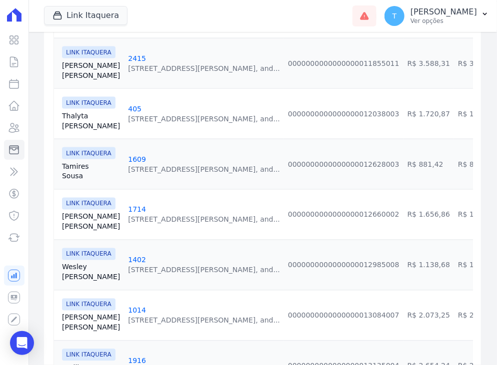
scroll to position [700, 0]
click at [80, 160] on link "[PERSON_NAME]" at bounding box center [91, 170] width 58 height 20
click at [71, 218] on link "Leonardo Silva" at bounding box center [91, 221] width 58 height 20
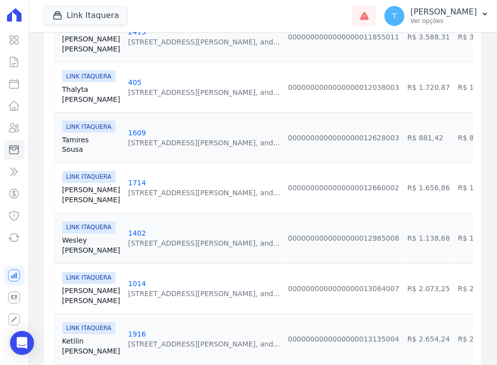
scroll to position [750, 0]
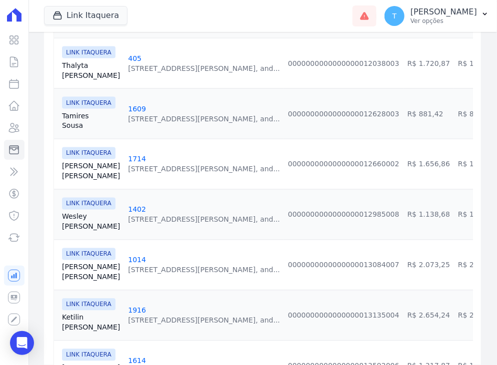
click at [71, 218] on link "Wesley Vieira" at bounding box center [91, 221] width 58 height 20
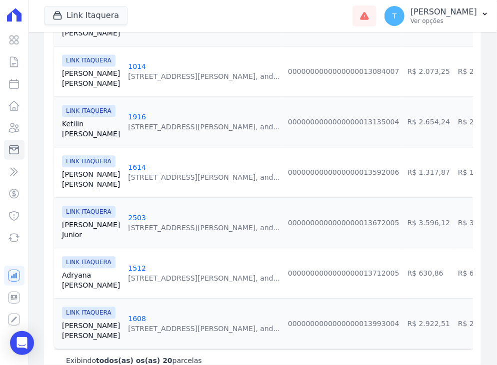
scroll to position [949, 0]
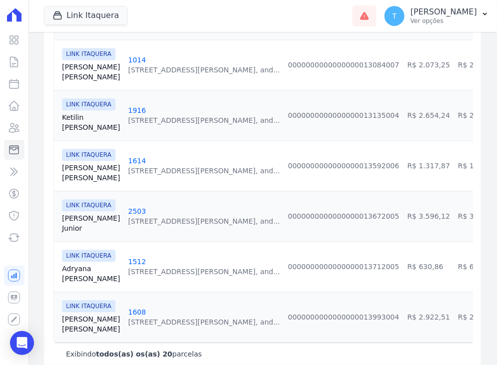
click at [74, 219] on link "Jorge Junior" at bounding box center [91, 223] width 58 height 20
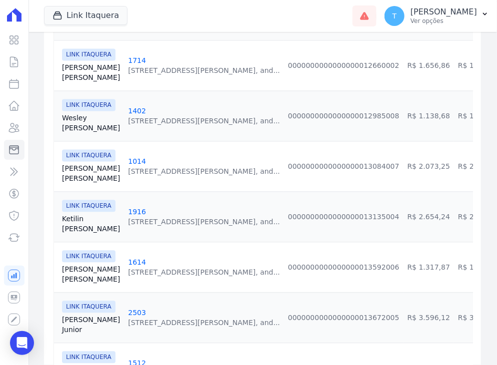
scroll to position [850, 0]
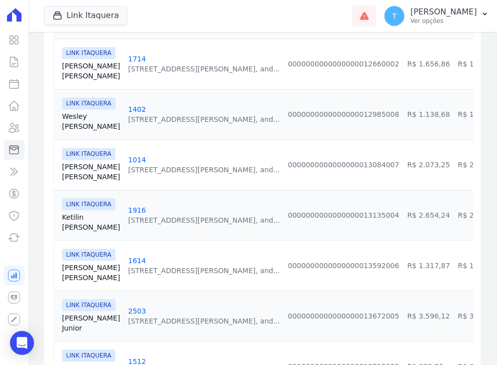
click at [68, 119] on link "Wesley Vieira" at bounding box center [91, 121] width 58 height 20
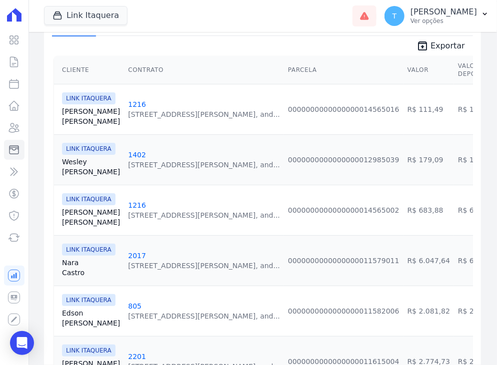
scroll to position [200, 0]
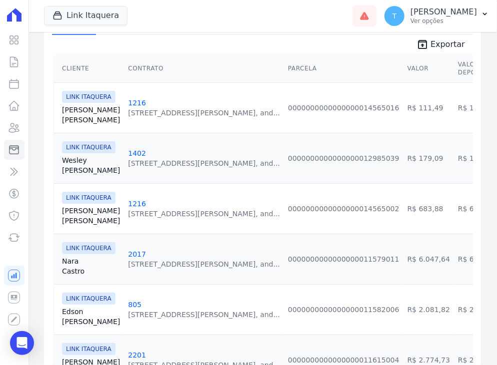
click at [75, 159] on link "Wesley Vieira" at bounding box center [91, 165] width 58 height 20
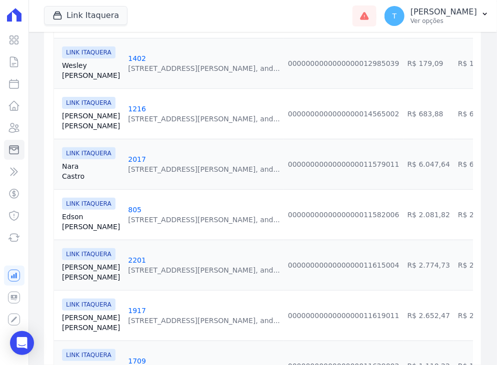
scroll to position [300, 0]
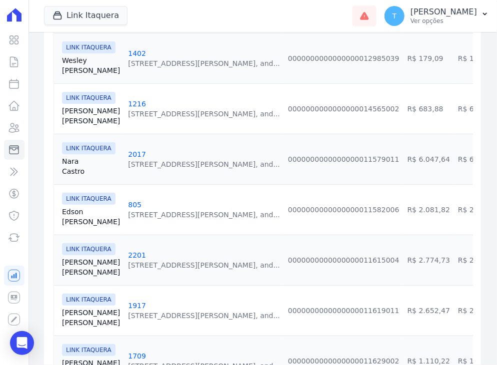
click at [76, 214] on link "Edson Borges" at bounding box center [91, 217] width 58 height 20
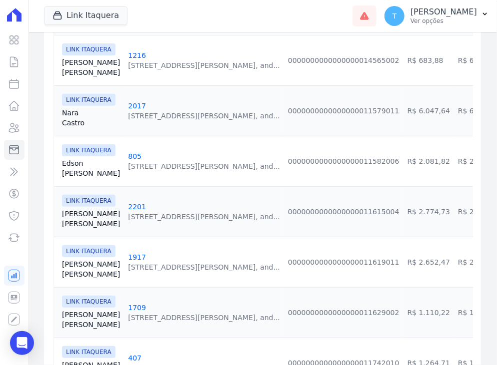
scroll to position [350, 0]
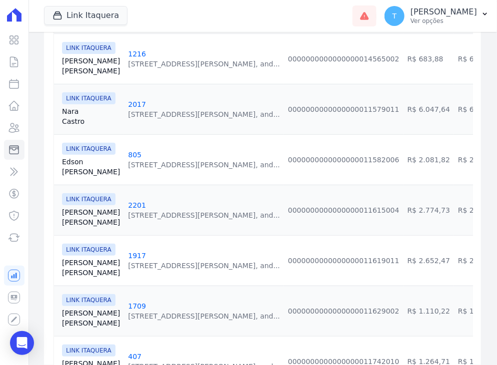
click at [74, 212] on link "Allan Santos" at bounding box center [91, 217] width 58 height 20
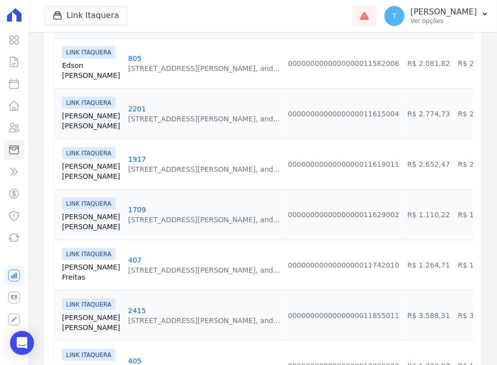
scroll to position [450, 0]
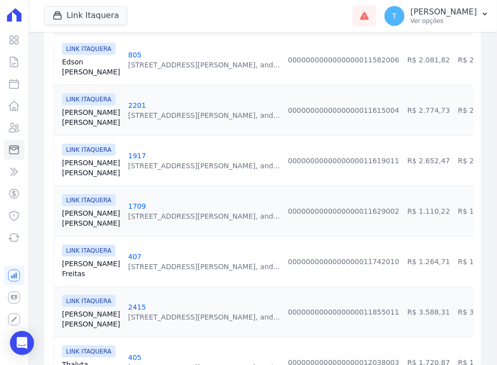
click at [82, 165] on link "Eduardo Amaral" at bounding box center [91, 168] width 58 height 20
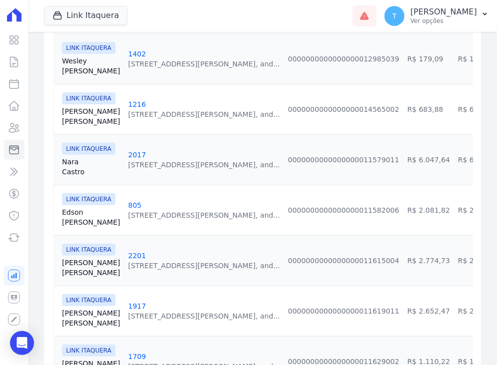
scroll to position [300, 0]
click at [70, 219] on link "Edson Borges" at bounding box center [91, 217] width 58 height 20
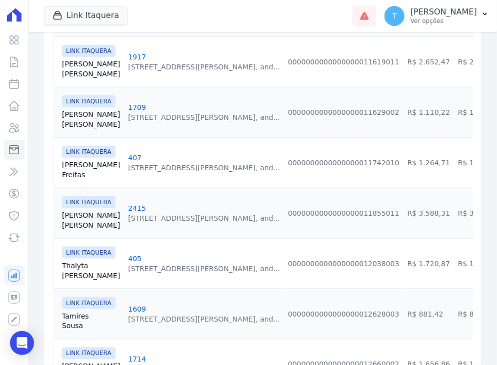
scroll to position [550, 0]
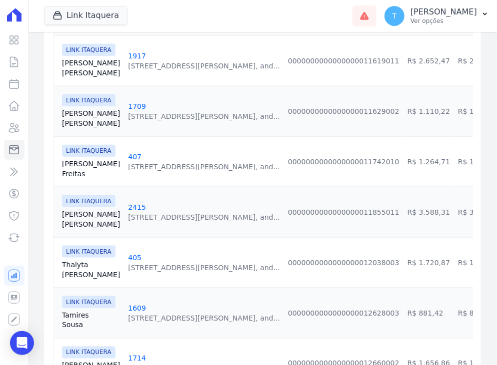
click at [69, 166] on link "Adriano Freitas" at bounding box center [91, 169] width 58 height 20
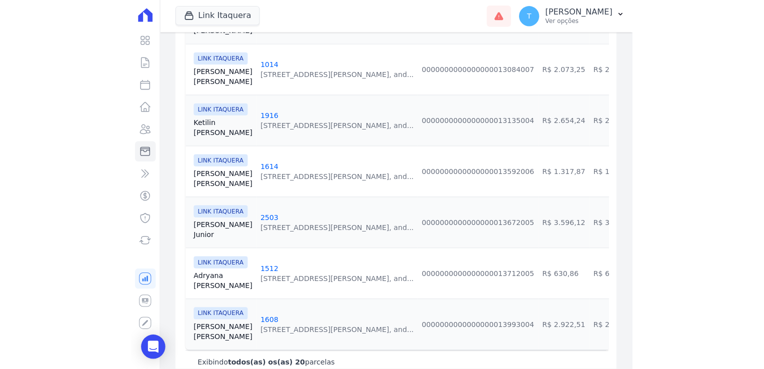
scroll to position [949, 0]
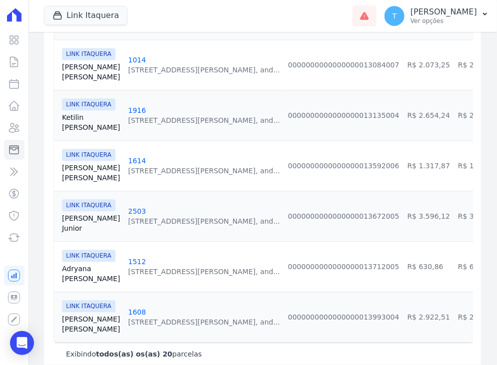
click at [64, 125] on link "Ketilin Coutinho" at bounding box center [91, 122] width 58 height 20
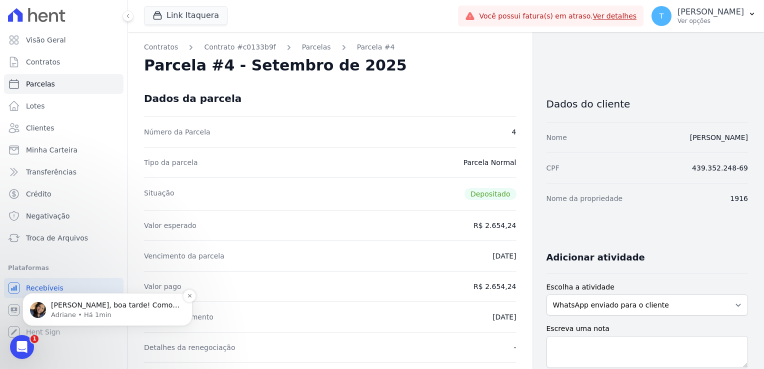
click at [48, 310] on div "Olá Thayna, boa tarde! Como vai? Thayna vou verificar. Um momento Adriane • Há …" at bounding box center [107, 309] width 155 height 20
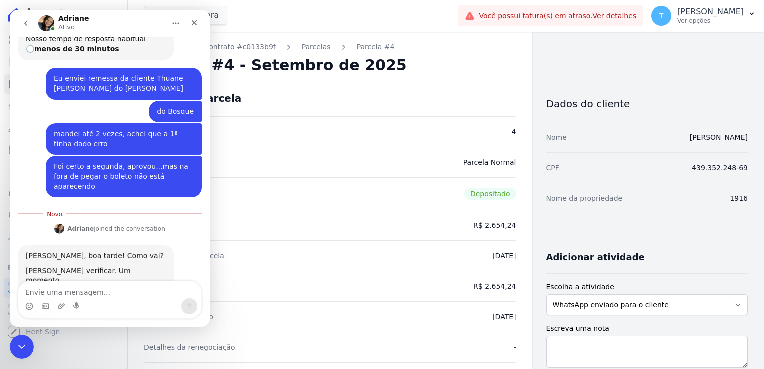
scroll to position [128, 0]
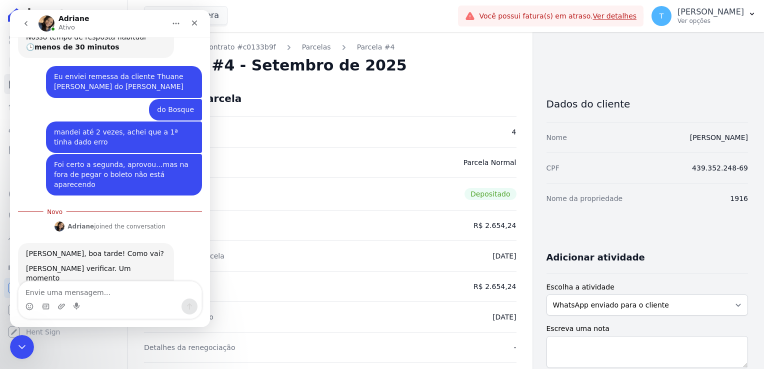
click at [104, 291] on textarea "Envie uma mensagem..." at bounding box center [109, 289] width 183 height 17
type textarea "Bem obrigada"
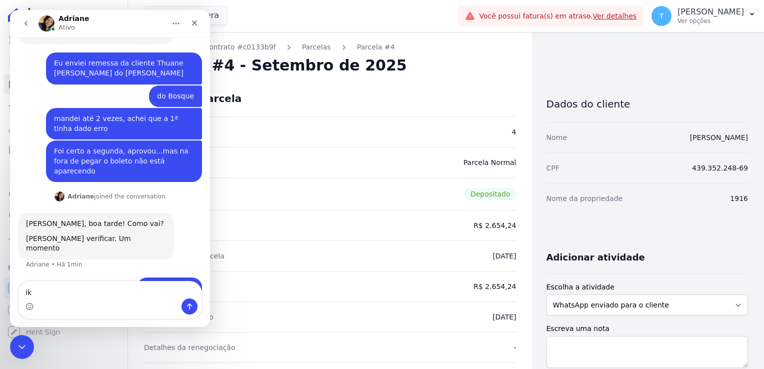
type textarea "i"
type textarea "ok"
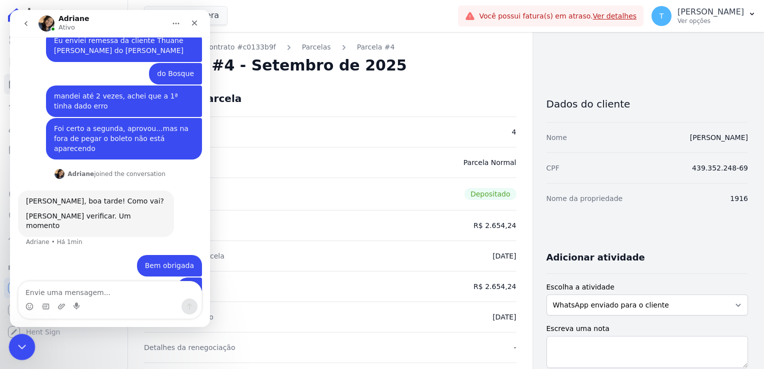
click at [23, 342] on icon "Encerramento do Messenger da Intercom" at bounding box center [20, 345] width 12 height 12
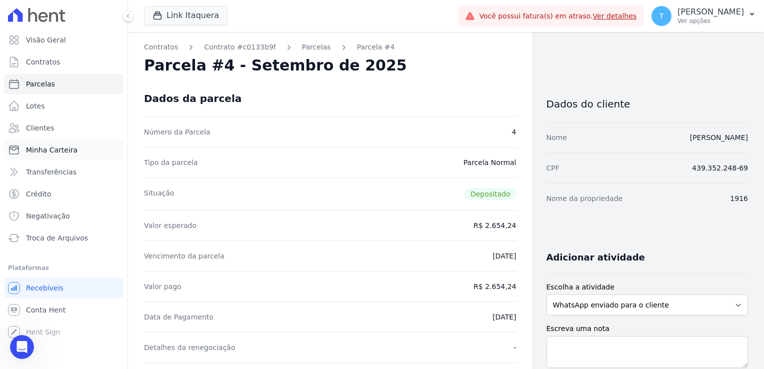
click at [41, 152] on span "Minha Carteira" at bounding box center [51, 150] width 51 height 10
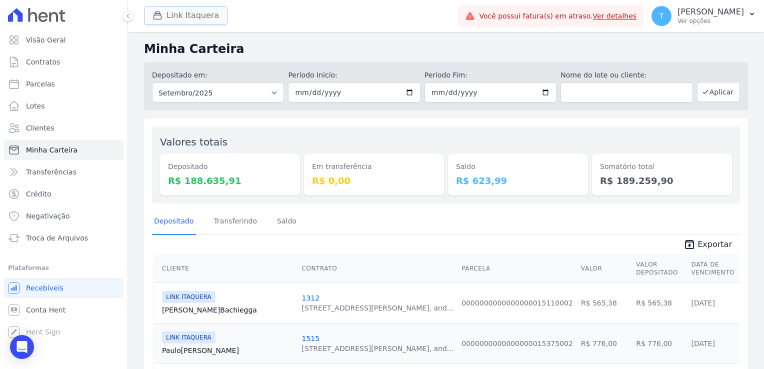
click at [165, 16] on div "button" at bounding box center [159, 15] width 14 height 10
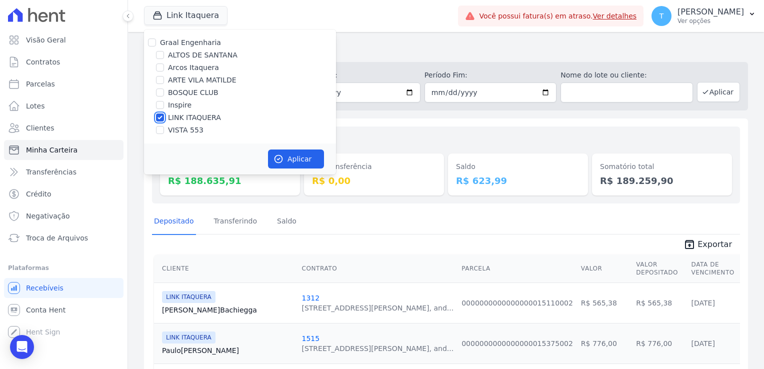
click at [160, 118] on input "LINK ITAQUERA" at bounding box center [160, 117] width 8 height 8
checkbox input "false"
click at [158, 102] on input "Inspire" at bounding box center [160, 105] width 8 height 8
checkbox input "true"
click at [284, 158] on button "Aplicar" at bounding box center [296, 158] width 56 height 19
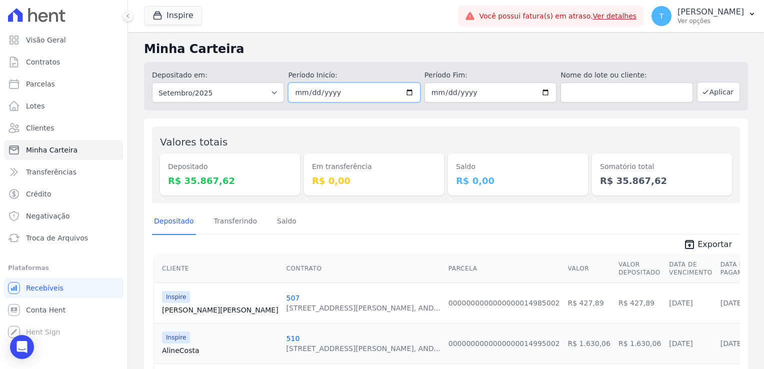
click at [406, 92] on input "2025-09-01" at bounding box center [354, 92] width 132 height 20
type input "[DATE]"
click at [542, 91] on input "2025-09-30" at bounding box center [490, 92] width 132 height 20
type input "[DATE]"
click at [706, 93] on button "Aplicar" at bounding box center [718, 92] width 43 height 20
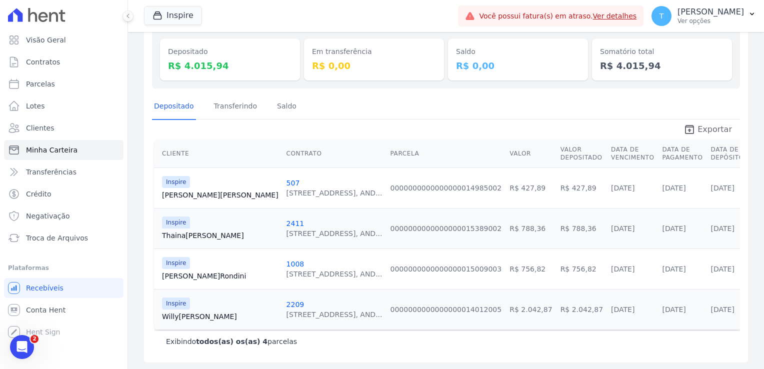
click at [698, 127] on span "Exportar" at bounding box center [714, 129] width 34 height 12
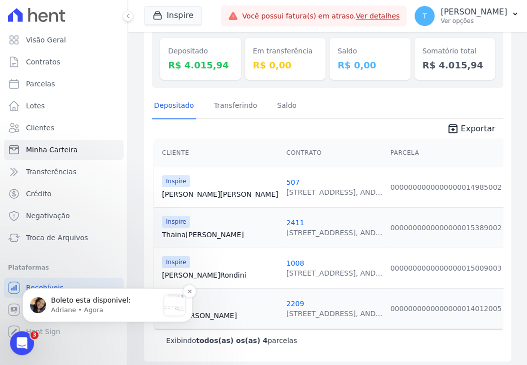
click at [93, 298] on p "Boleto esta disponivel:" at bounding box center [105, 301] width 108 height 10
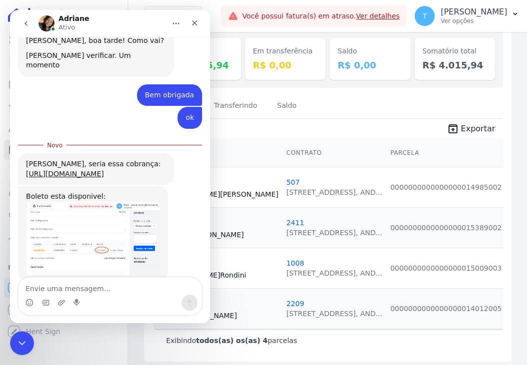
scroll to position [330, 0]
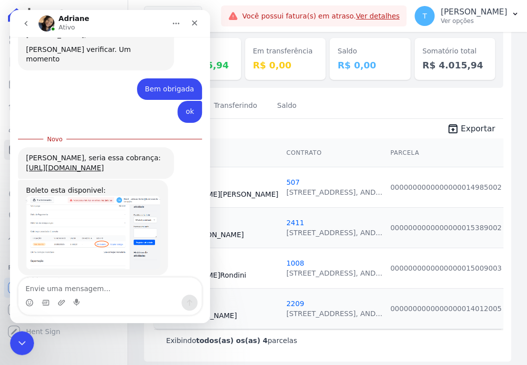
click at [68, 196] on img "Adriane diz…" at bounding box center [93, 232] width 134 height 73
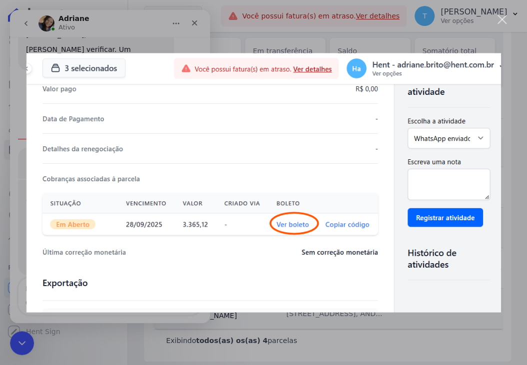
click at [499, 19] on div "Fechar" at bounding box center [501, 19] width 9 height 9
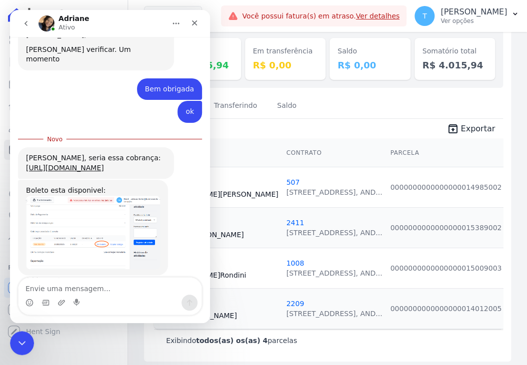
scroll to position [329, 0]
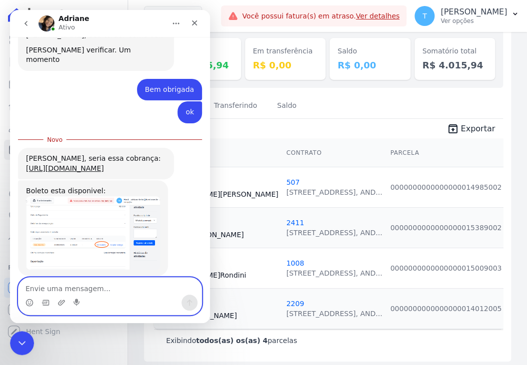
click at [59, 289] on textarea "Envie uma mensagem..." at bounding box center [109, 286] width 183 height 17
type textarea "e"
type textarea "o cliente pediu para antecipar 6 parcelas"
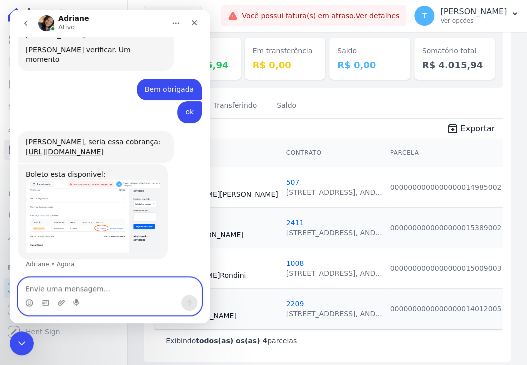
scroll to position [343, 0]
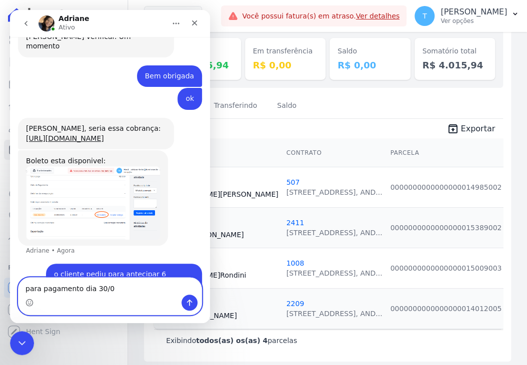
type textarea "para pagamento dia 30/09"
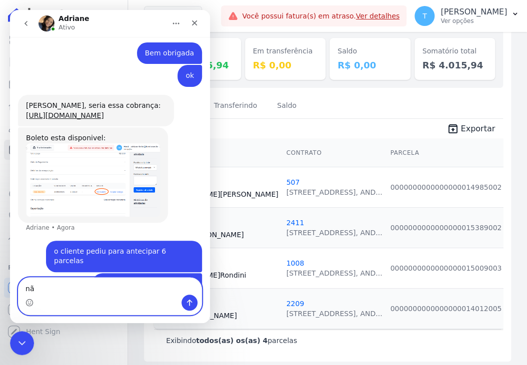
type textarea "n"
type textarea "essas que não estão aparecendo"
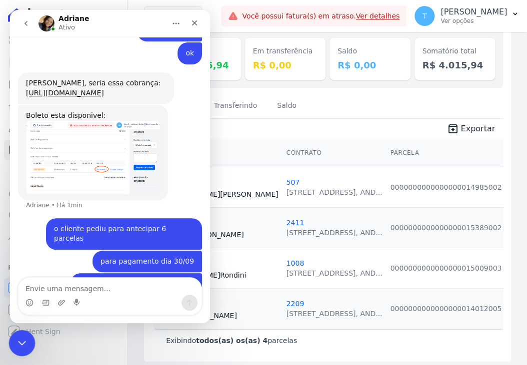
click at [19, 344] on icon "Encerramento do Messenger da Intercom" at bounding box center [20, 342] width 12 height 12
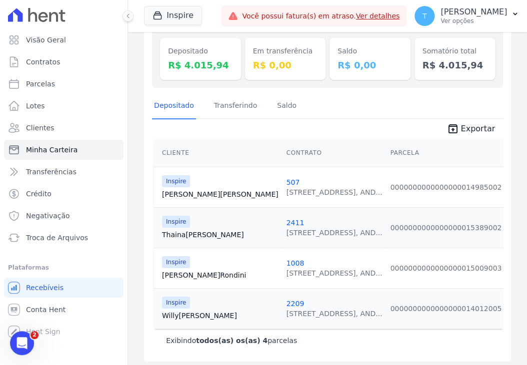
click at [173, 197] on link "[PERSON_NAME] [PERSON_NAME]" at bounding box center [220, 194] width 116 height 10
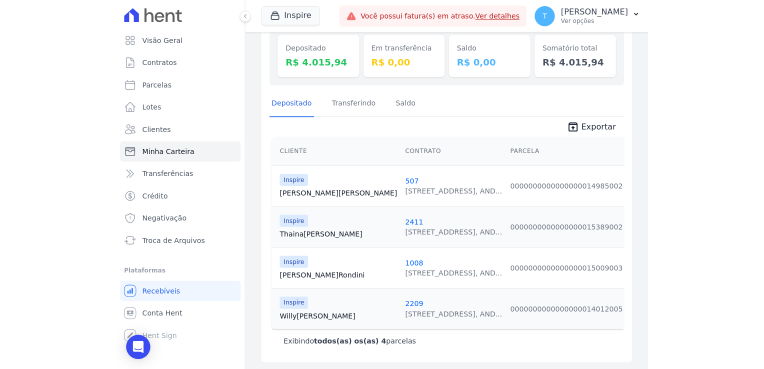
scroll to position [136, 0]
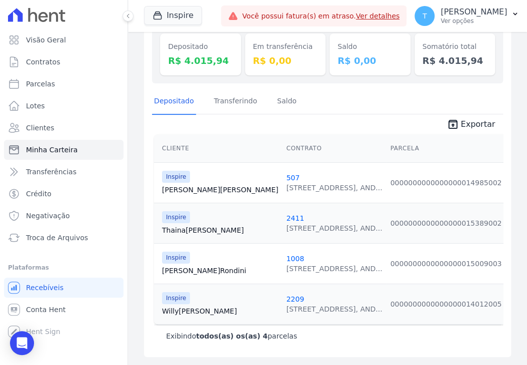
click at [181, 306] on link "Willy Santos" at bounding box center [220, 311] width 116 height 10
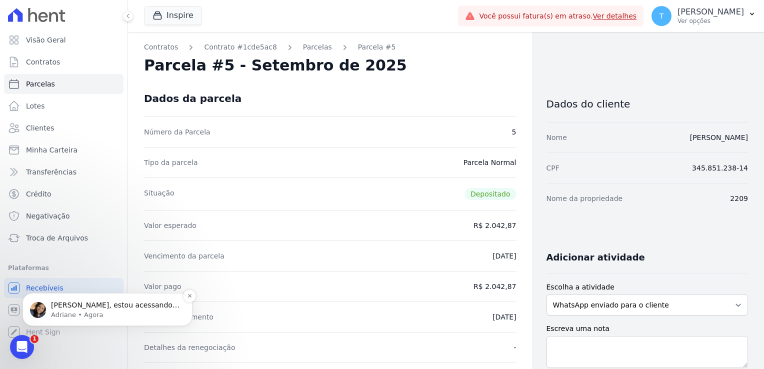
click at [88, 310] on div "[PERSON_NAME], estou acessando as informações da importação. Ja retorno" at bounding box center [115, 305] width 132 height 13
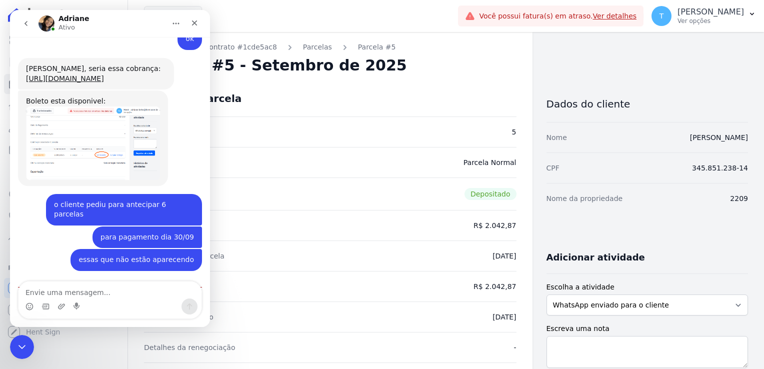
scroll to position [441, 0]
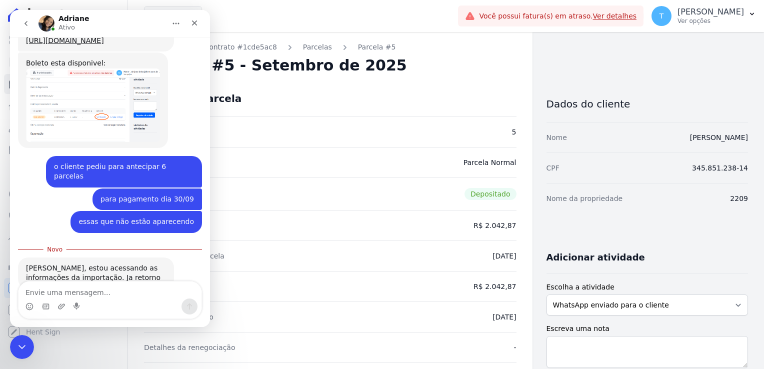
click at [90, 287] on textarea "Envie uma mensagem..." at bounding box center [109, 289] width 183 height 17
type textarea "obrigada"
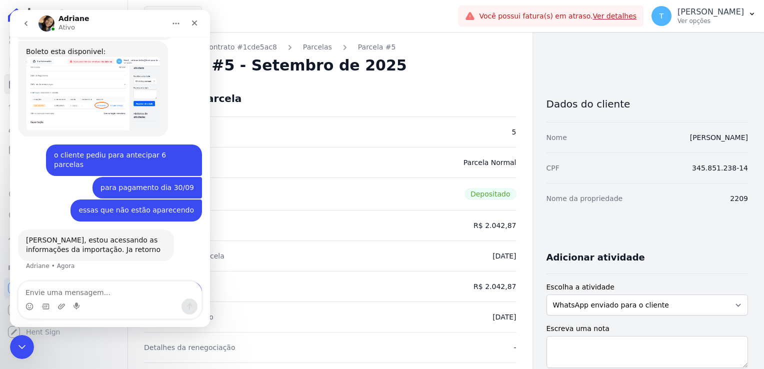
scroll to position [454, 0]
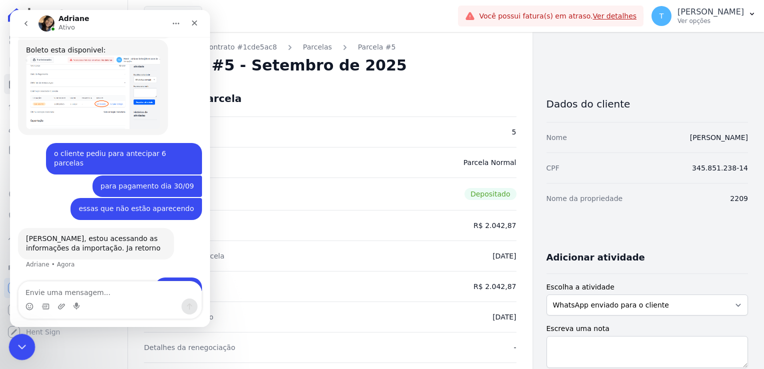
click at [24, 343] on icon "Encerramento do Messenger da Intercom" at bounding box center [20, 345] width 12 height 12
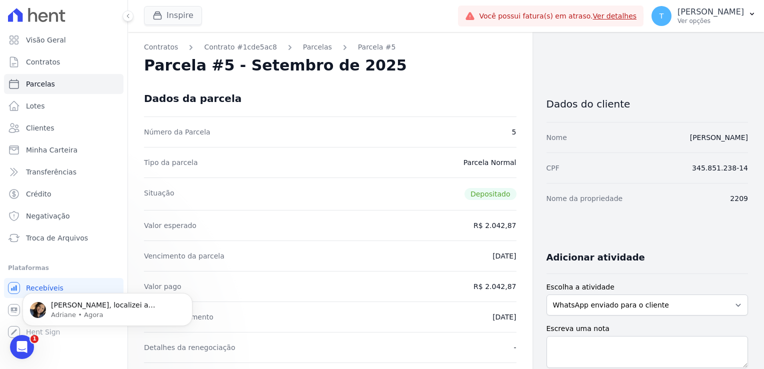
scroll to position [504, 0]
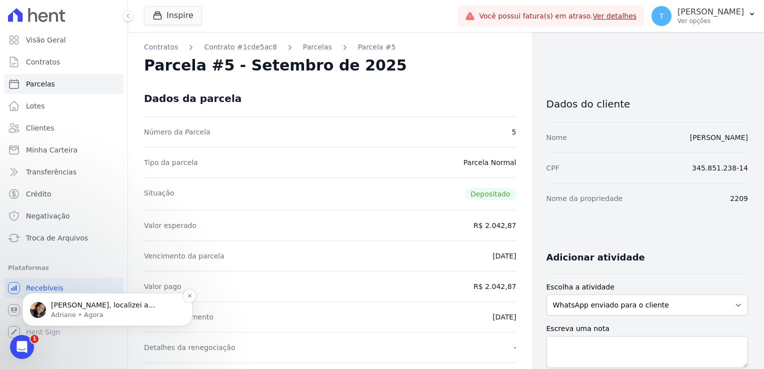
click at [106, 310] on div "[PERSON_NAME], localizei a importação, consta que foram registrada, mas não apa…" at bounding box center [115, 305] width 132 height 13
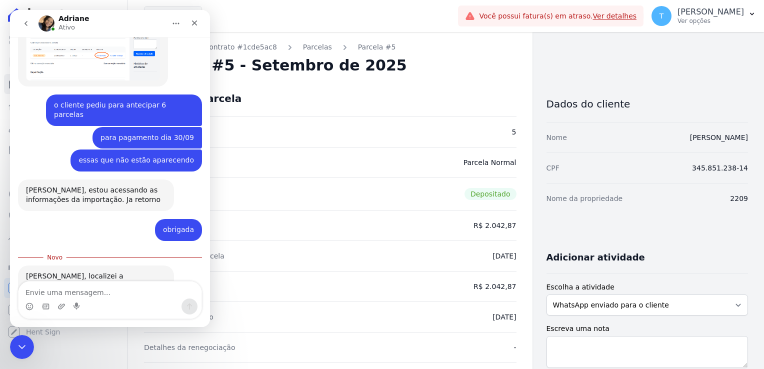
scroll to position [520, 0]
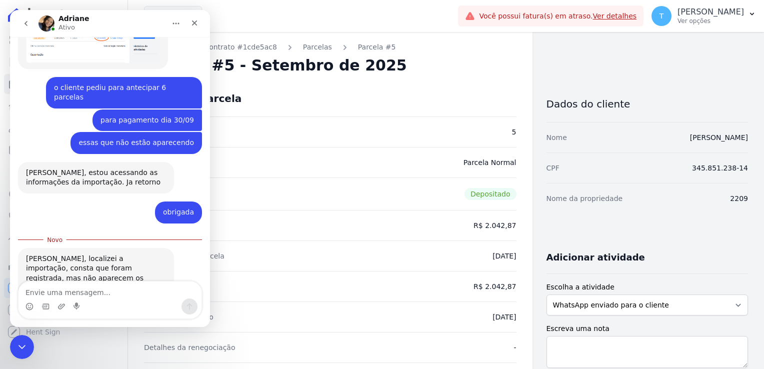
click at [107, 285] on textarea "Envie uma mensagem..." at bounding box center [109, 289] width 183 height 17
type textarea "ok, será que foi um problema pontual?"
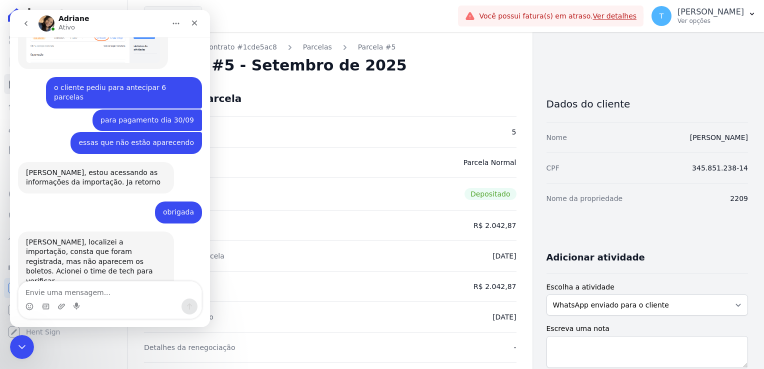
scroll to position [534, 0]
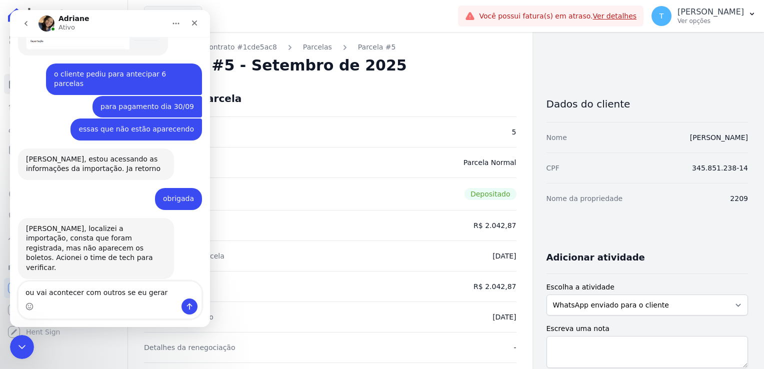
type textarea "ou vai acontecer com outros se eu gerar?"
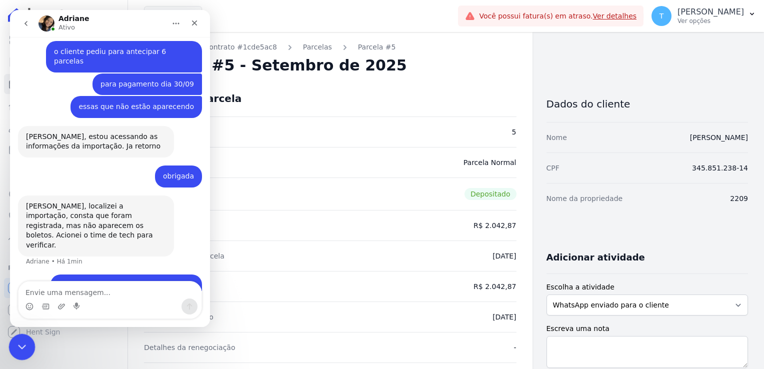
click at [17, 339] on icon "Encerramento do Messenger da Intercom" at bounding box center [20, 345] width 12 height 12
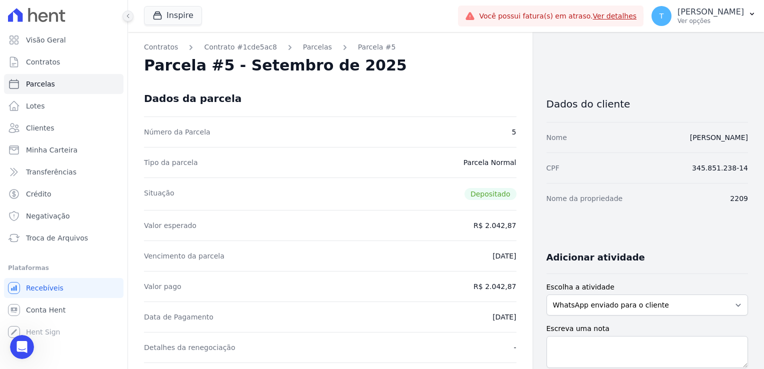
click at [126, 19] on button at bounding box center [127, 15] width 11 height 11
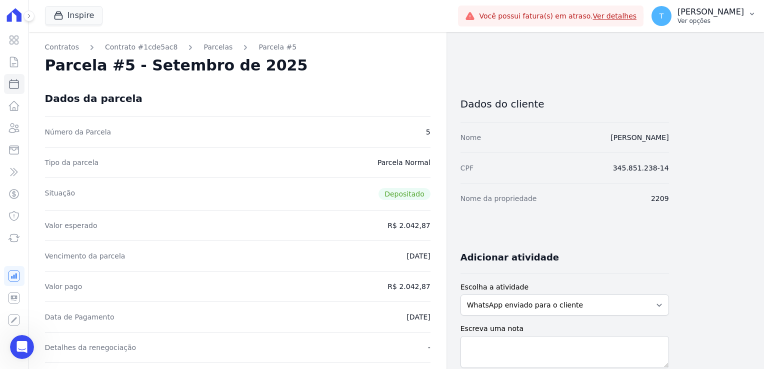
click at [748, 16] on icon "button" at bounding box center [752, 14] width 8 height 8
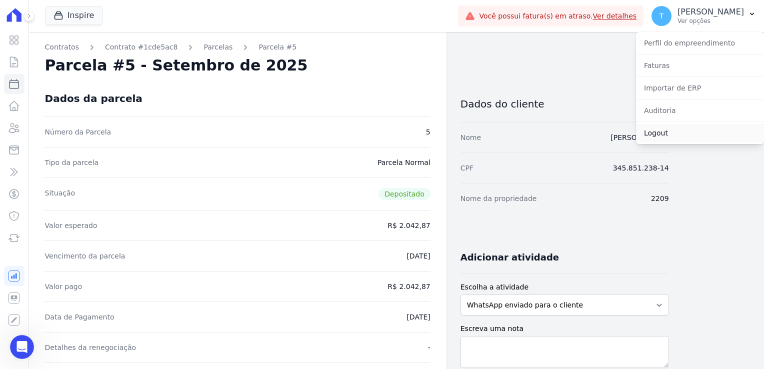
click at [668, 135] on link "Logout" at bounding box center [700, 133] width 128 height 18
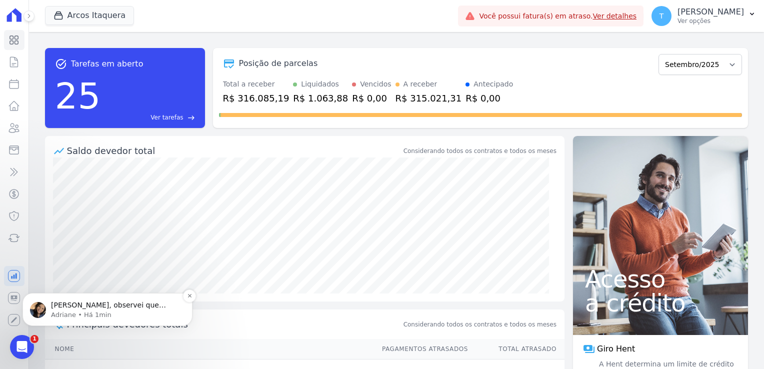
click at [57, 297] on div "Thayna, observei que houveram 5 parcelas com o mesmo valor e mesma data de venc…" at bounding box center [107, 309] width 170 height 33
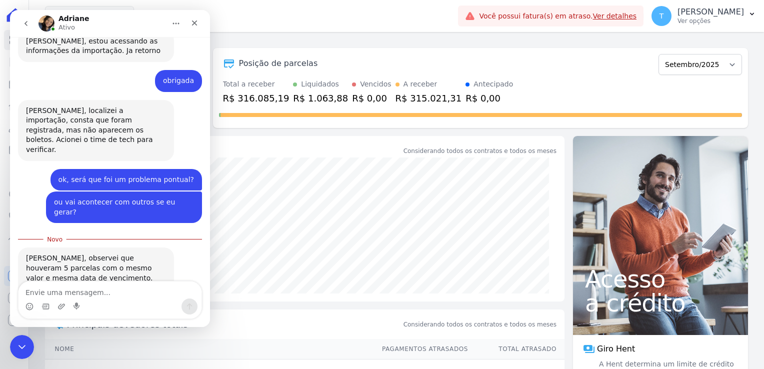
scroll to position [652, 0]
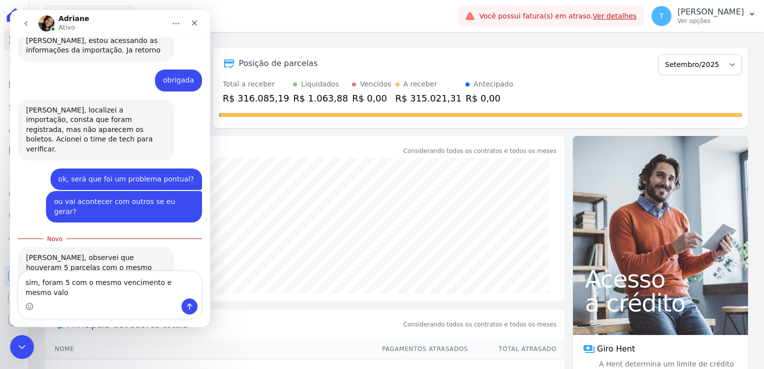
type textarea "sim, foram 5 com o mesmo vencimento e mesmo valor"
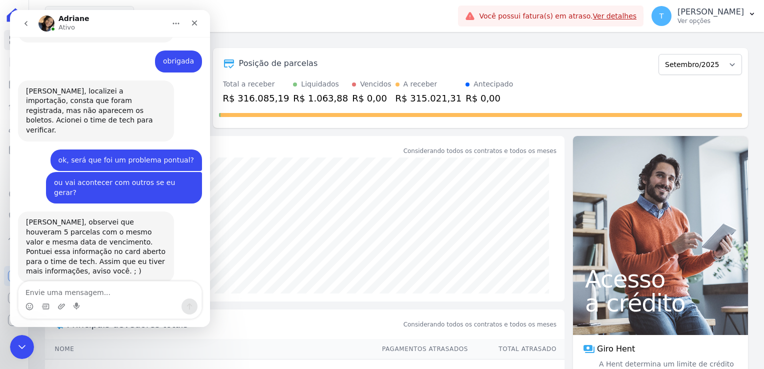
scroll to position [675, 0]
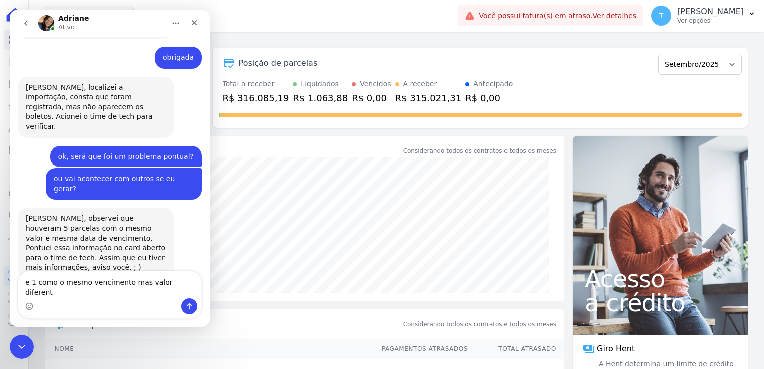
type textarea "e 1 como o mesmo vencimento mas valor diferente"
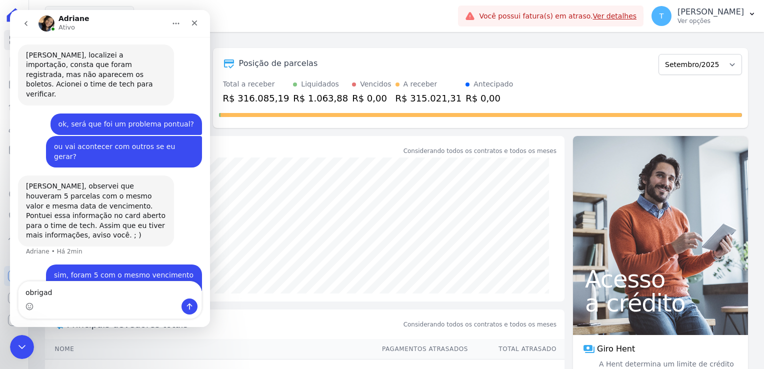
type textarea "obrigada"
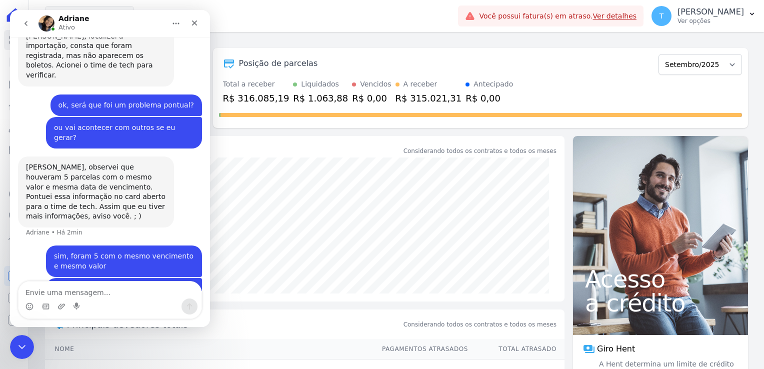
scroll to position [730, 0]
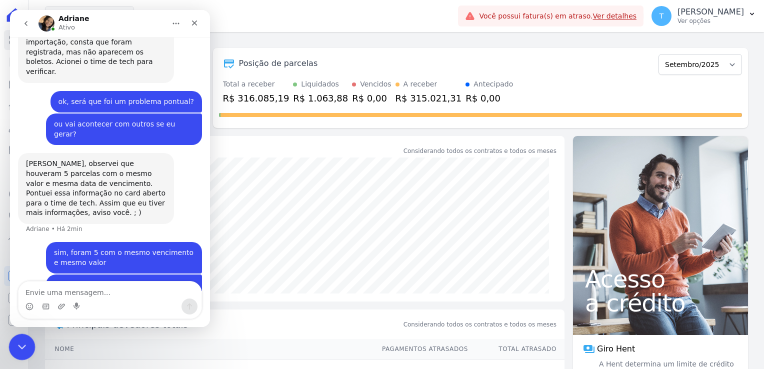
click at [19, 343] on icon "Encerramento do Messenger da Intercom" at bounding box center [20, 345] width 12 height 12
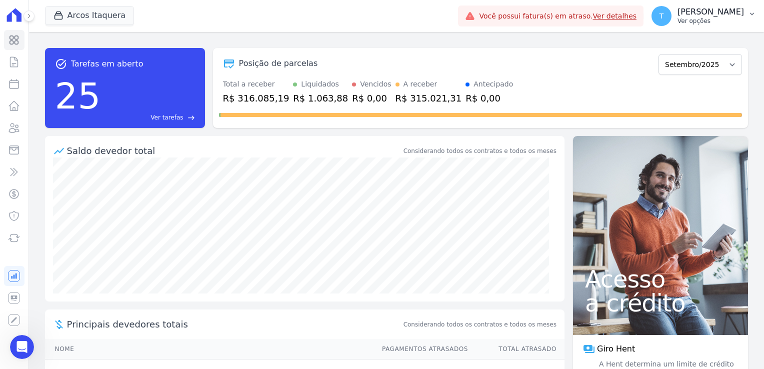
click at [732, 17] on p "Ver opções" at bounding box center [710, 21] width 66 height 8
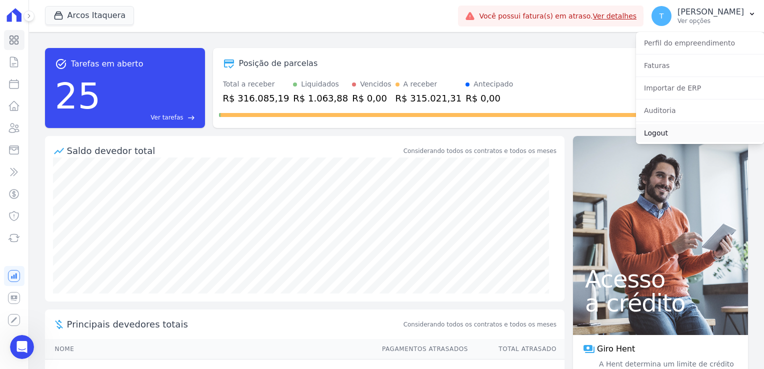
click at [660, 135] on link "Logout" at bounding box center [700, 133] width 128 height 18
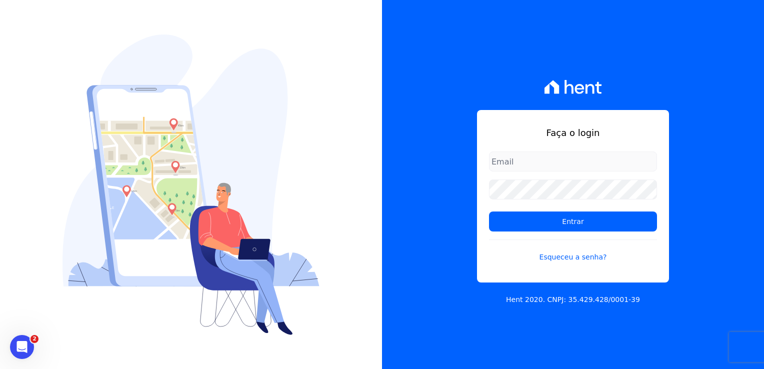
click at [524, 152] on input "email" at bounding box center [573, 161] width 168 height 20
type input "[EMAIL_ADDRESS][DOMAIN_NAME]"
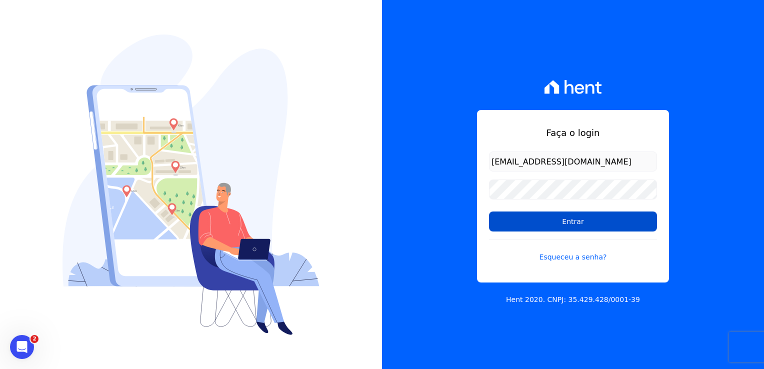
click at [520, 217] on input "Entrar" at bounding box center [573, 221] width 168 height 20
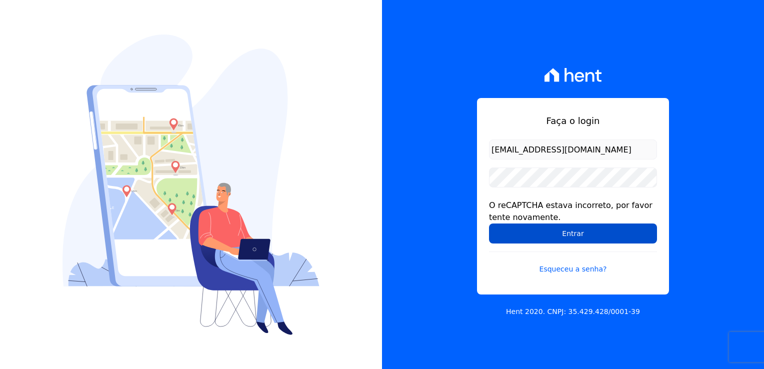
click at [564, 239] on input "Entrar" at bounding box center [573, 233] width 168 height 20
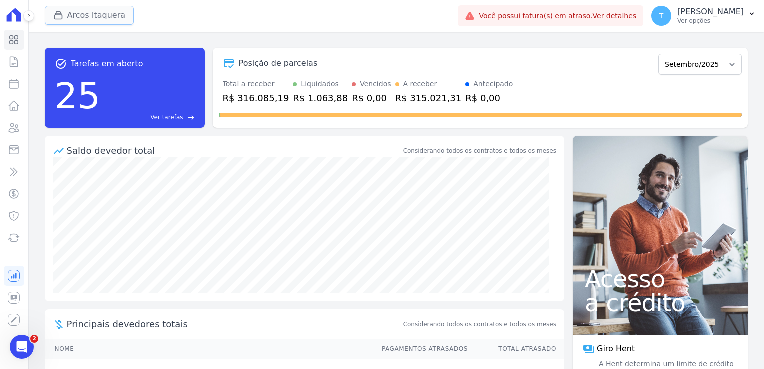
click at [85, 15] on button "Arcos Itaquera" at bounding box center [89, 15] width 89 height 19
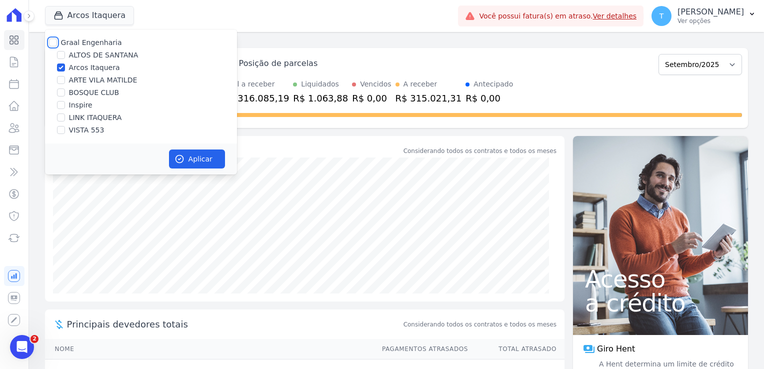
click at [52, 40] on input "Graal Engenharia" at bounding box center [53, 42] width 8 height 8
checkbox input "true"
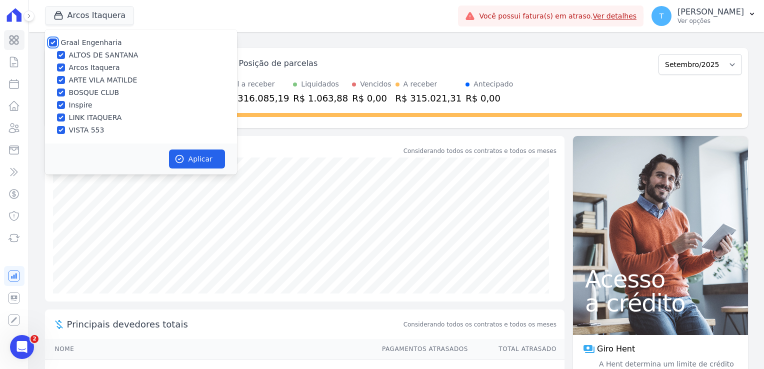
checkbox input "true"
click at [182, 158] on icon "button" at bounding box center [179, 159] width 10 height 10
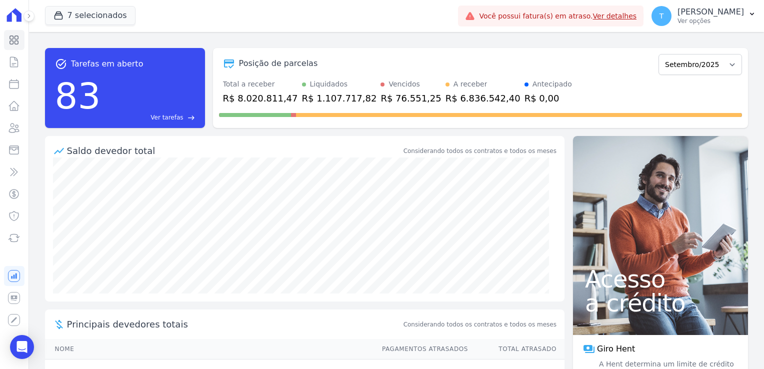
click at [31, 16] on icon at bounding box center [29, 16] width 6 height 6
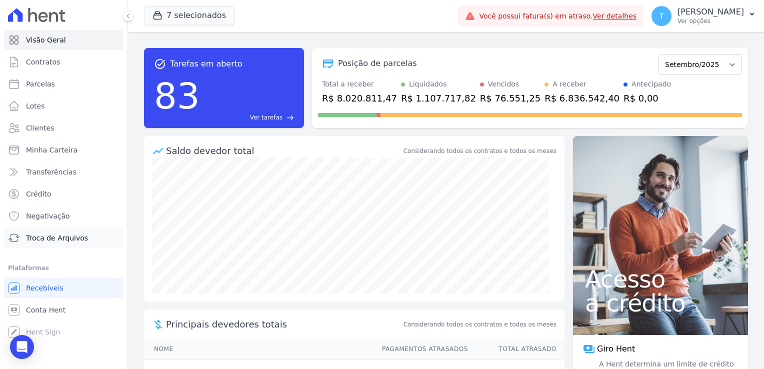
click at [56, 243] on link "Troca de Arquivos" at bounding box center [63, 238] width 119 height 20
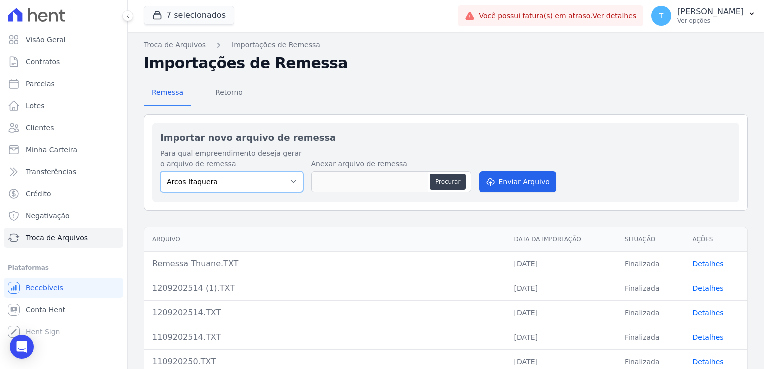
click at [286, 181] on select "Arcos Itaquera ALTOS DE SANTANA Inspire BOSQUE CLUB ARTE VILA MATILDE VISTA 553…" at bounding box center [231, 181] width 143 height 21
select select "f2036c47-f869-4cf7-aa49-d68e524f2024"
click at [160, 171] on select "Arcos Itaquera ALTOS DE SANTANA Inspire BOSQUE CLUB ARTE VILA MATILDE VISTA 553…" at bounding box center [231, 181] width 143 height 21
click at [449, 185] on button "Procurar" at bounding box center [448, 182] width 36 height 16
type input "120920250.TXT"
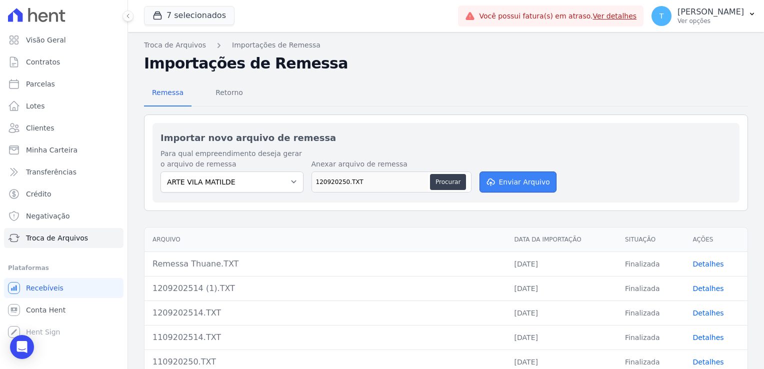
click at [512, 187] on button "Enviar Arquivo" at bounding box center [517, 181] width 77 height 21
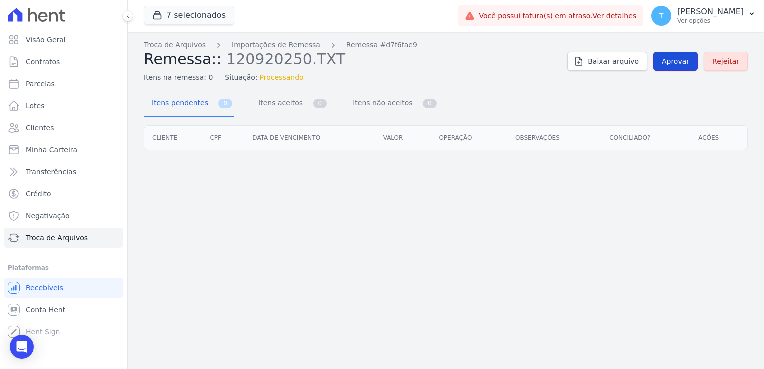
click at [682, 62] on span "Aprovar" at bounding box center [675, 61] width 27 height 10
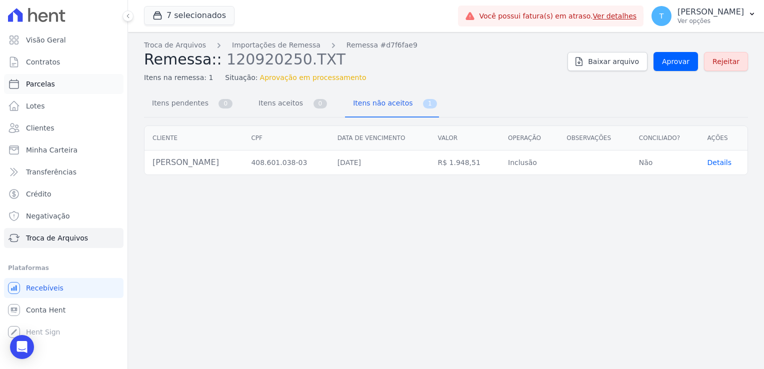
click at [43, 80] on span "Parcelas" at bounding box center [40, 84] width 29 height 10
select select
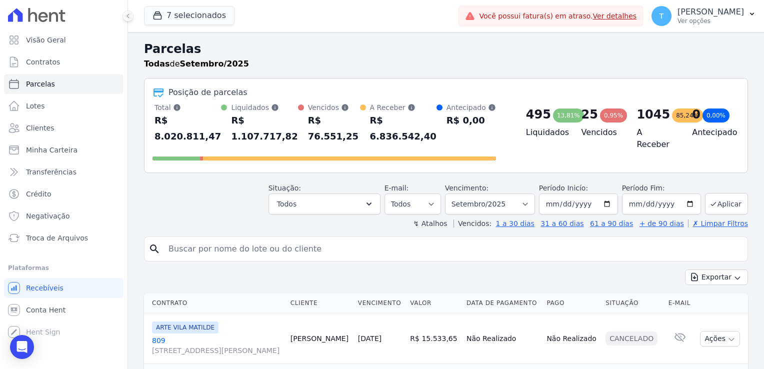
click at [200, 239] on input "search" at bounding box center [452, 249] width 581 height 20
paste input "[PERSON_NAME]"
type input "[PERSON_NAME]"
select select
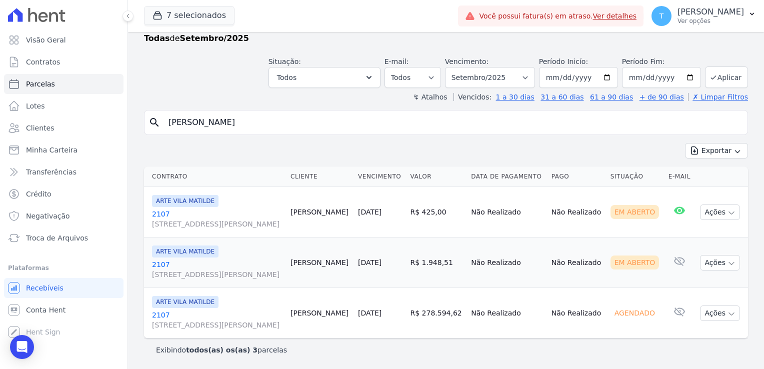
scroll to position [62, 0]
click at [164, 269] on span "[STREET_ADDRESS]" at bounding box center [217, 274] width 130 height 10
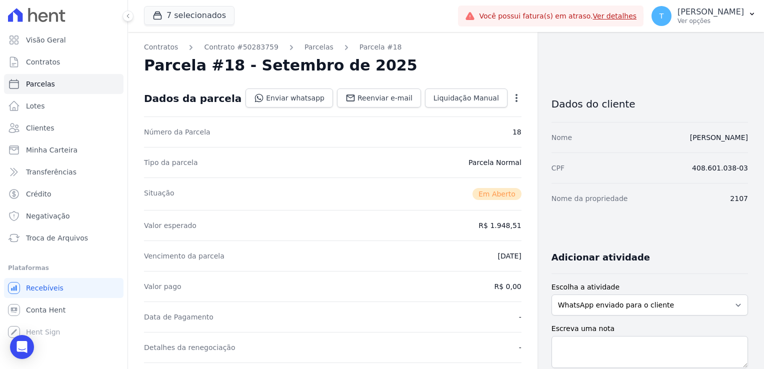
select select
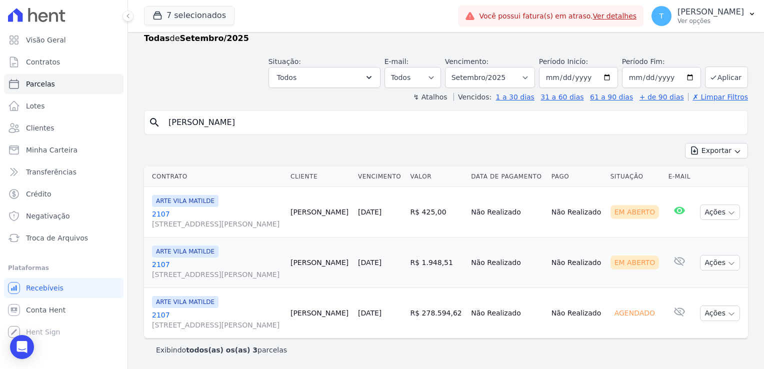
scroll to position [62, 0]
click at [17, 347] on icon "Open Intercom Messenger" at bounding box center [21, 346] width 13 height 13
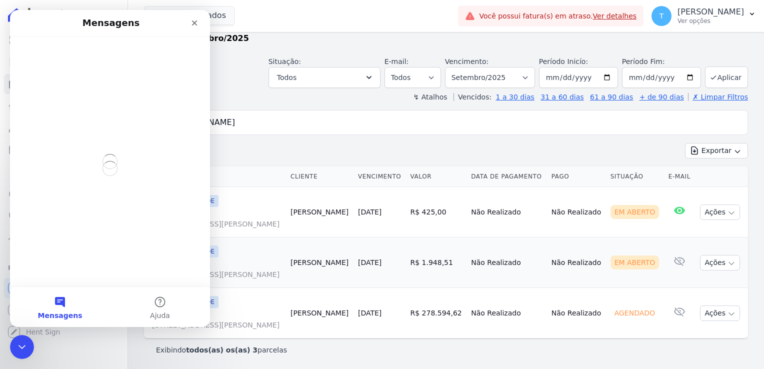
scroll to position [0, 0]
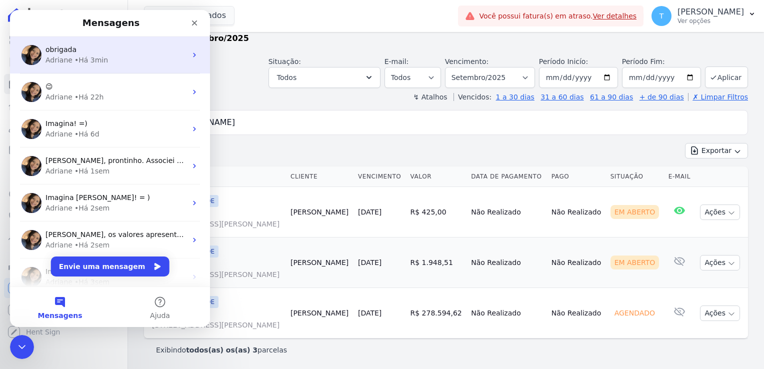
click at [98, 56] on div "• Há 3min" at bounding box center [90, 60] width 33 height 10
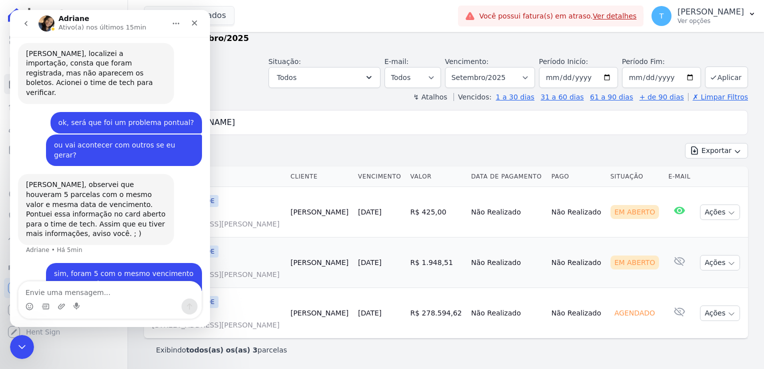
scroll to position [730, 0]
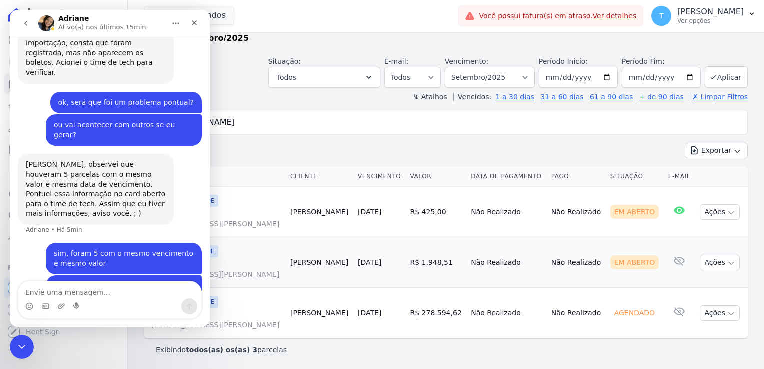
click at [90, 289] on textarea "Envie uma mensagem..." at bounding box center [109, 289] width 183 height 17
type textarea "tentei gerar de outra cliente e deu a mesma coisa"
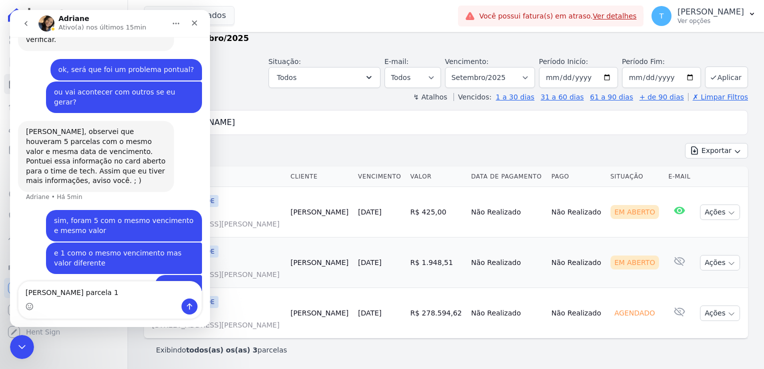
type textarea "[PERSON_NAME] parcela 19"
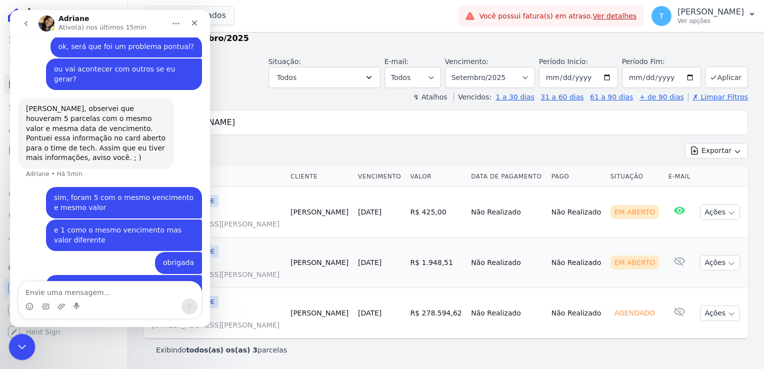
click at [14, 347] on icon "Encerramento do Messenger da Intercom" at bounding box center [20, 345] width 12 height 12
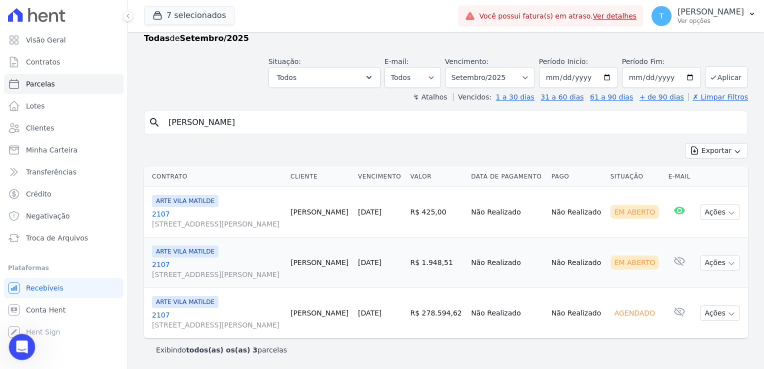
scroll to position [785, 0]
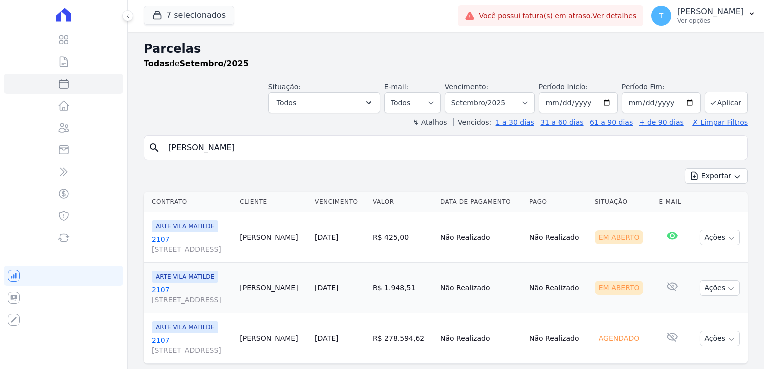
select select
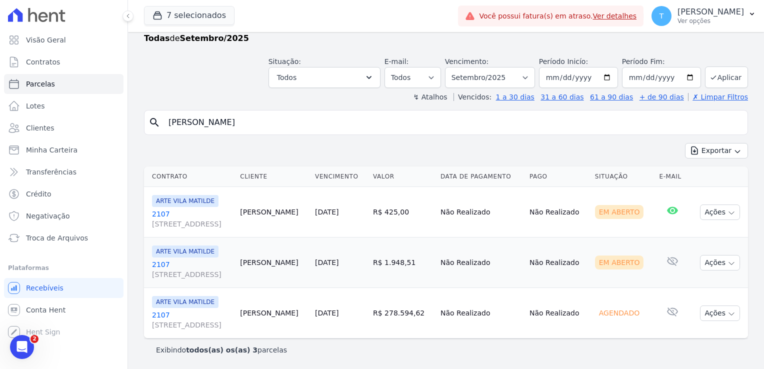
scroll to position [62, 0]
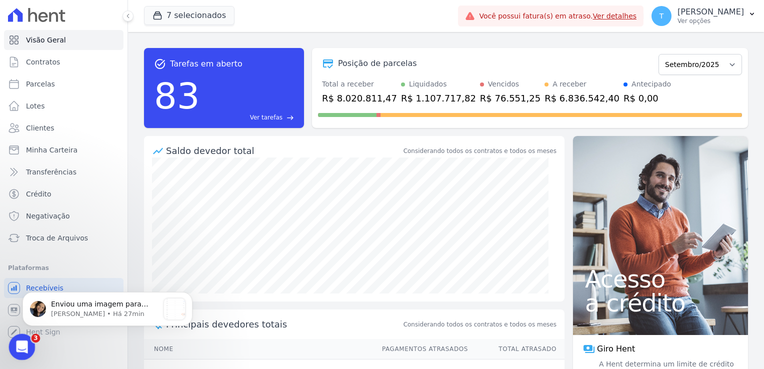
click at [23, 338] on div "Abertura do Messenger da Intercom" at bounding box center [20, 345] width 33 height 33
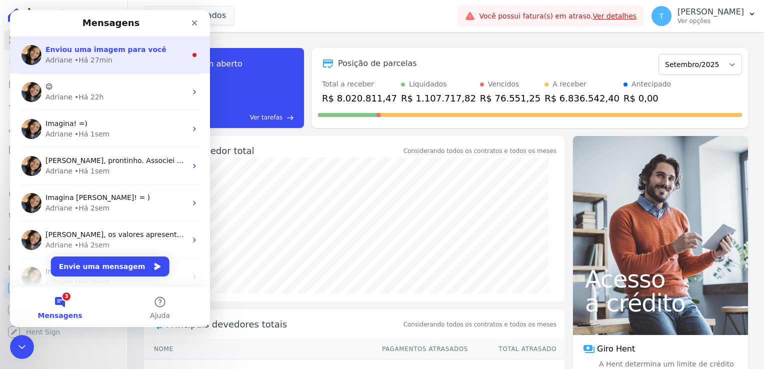
click at [92, 51] on span "Enviou uma imagem para você" at bounding box center [105, 49] width 121 height 8
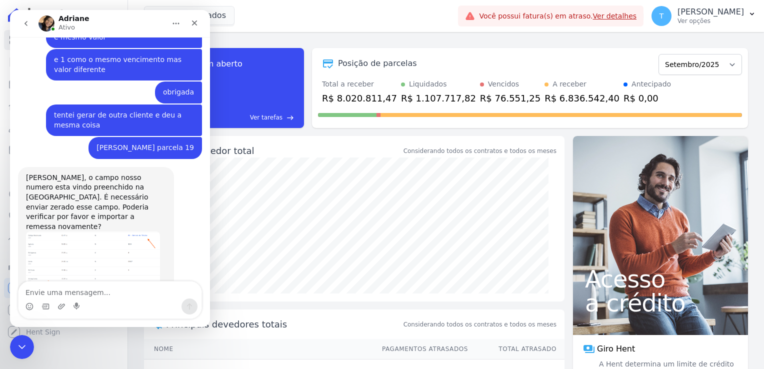
scroll to position [935, 0]
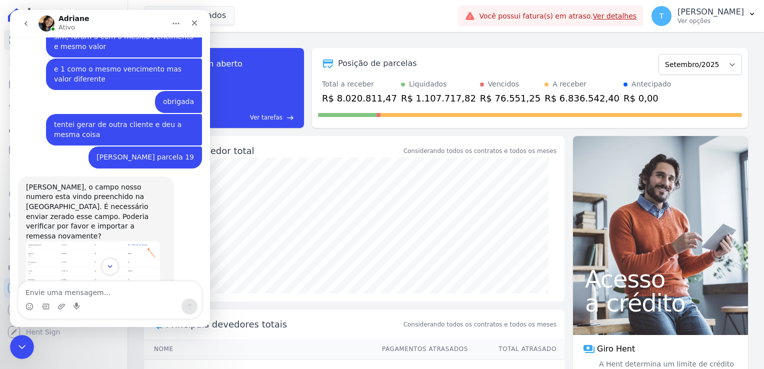
click at [83, 241] on img "Adriane diz…" at bounding box center [93, 272] width 134 height 62
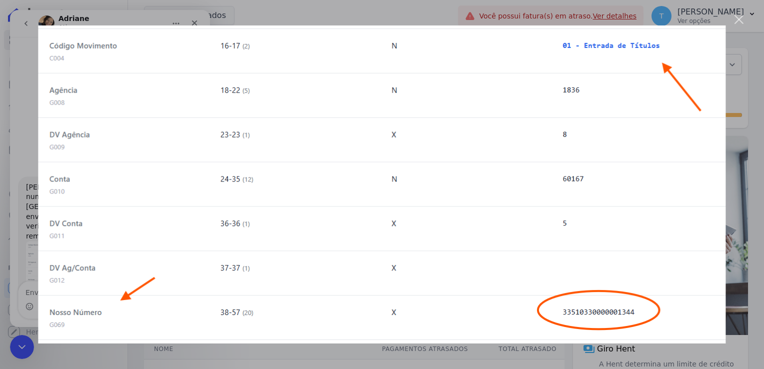
click at [738, 21] on div "Fechar" at bounding box center [738, 19] width 9 height 9
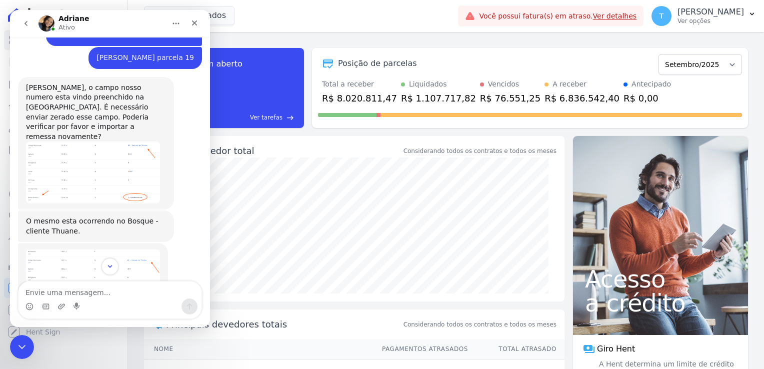
scroll to position [1035, 0]
click at [95, 248] on img "Adriane diz…" at bounding box center [93, 289] width 134 height 83
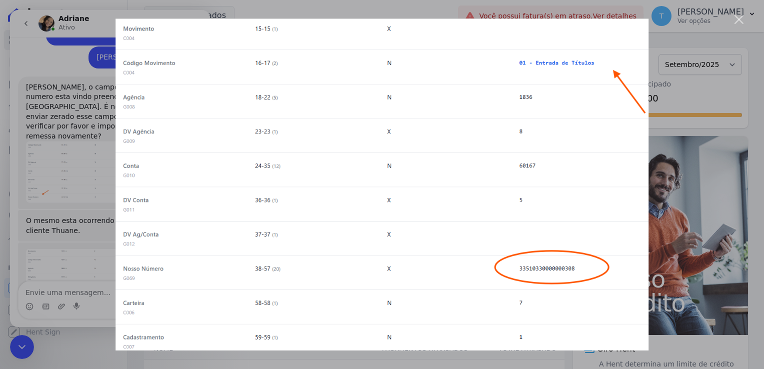
scroll to position [0, 0]
click at [739, 21] on div "Fechar" at bounding box center [738, 19] width 9 height 9
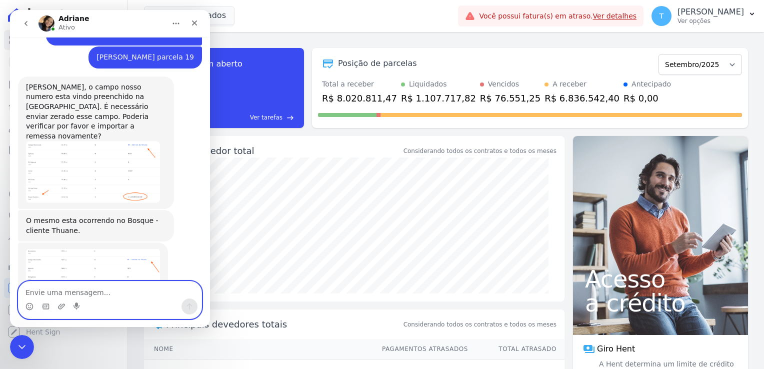
click at [68, 296] on textarea "Envie uma mensagem..." at bounding box center [109, 289] width 183 height 17
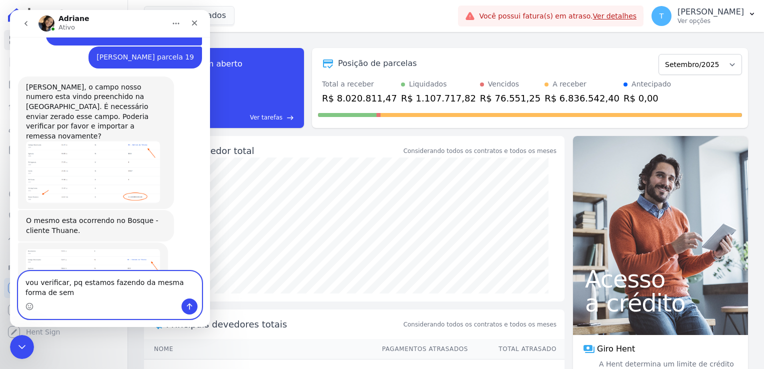
scroll to position [1045, 0]
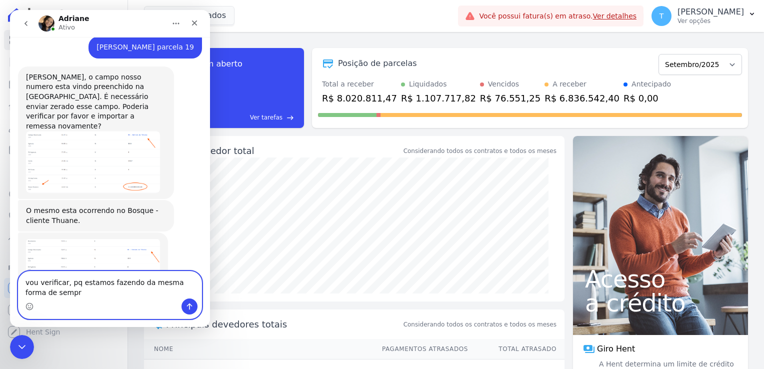
type textarea "vou verificar, pq estamos fazendo da mesma forma de sempre"
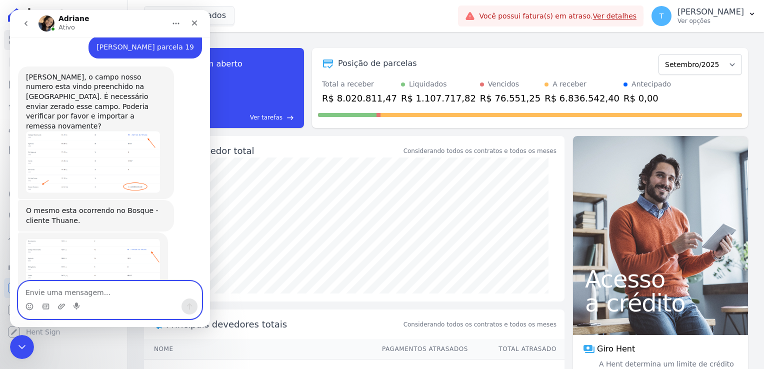
scroll to position [1075, 0]
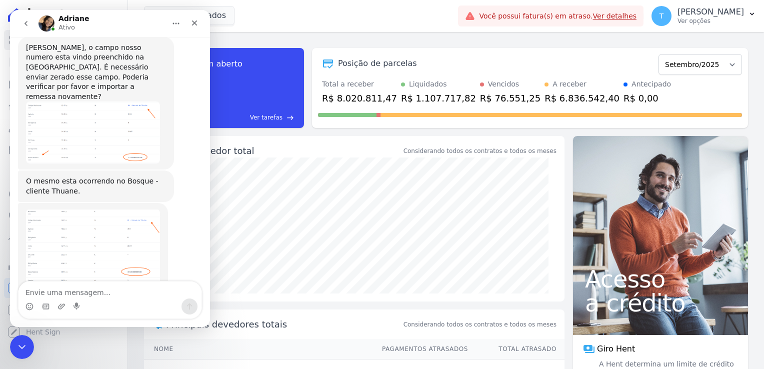
click at [90, 209] on img "Adriane diz…" at bounding box center [93, 250] width 134 height 83
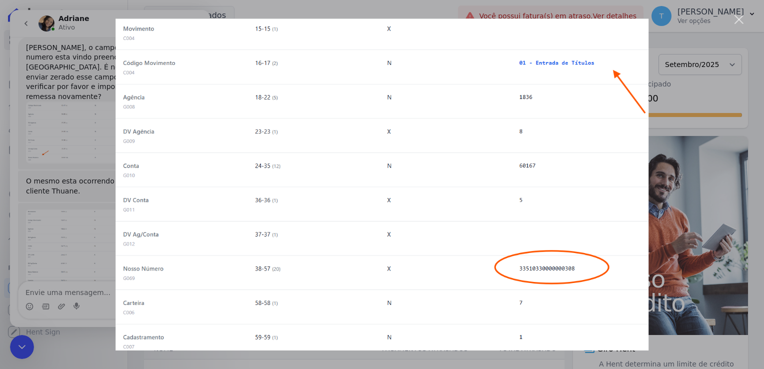
click at [737, 19] on div "Fechar" at bounding box center [738, 19] width 9 height 9
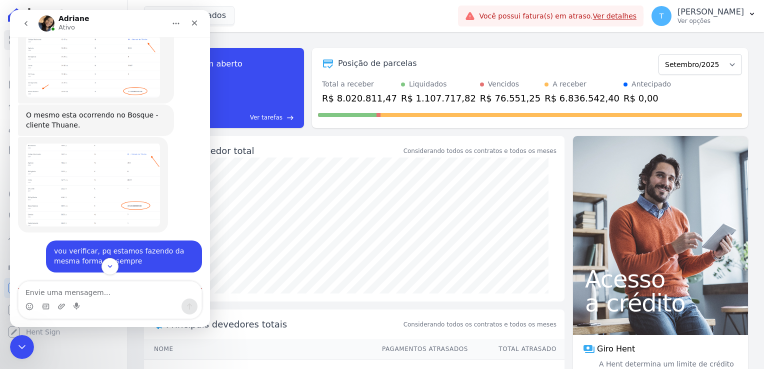
scroll to position [1141, 0]
click at [26, 350] on icon "Encerramento do Messenger da Intercom" at bounding box center [20, 345] width 12 height 12
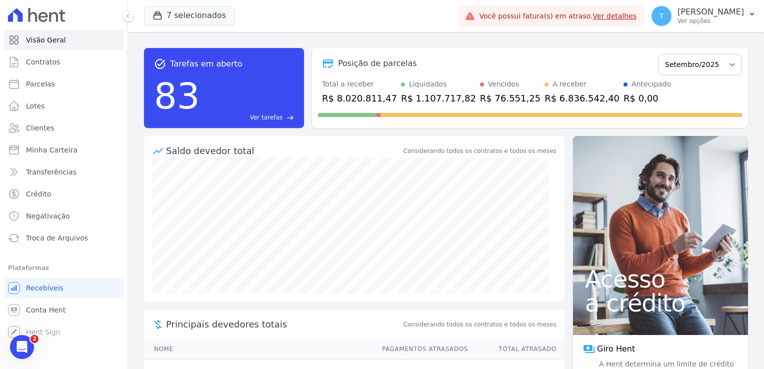
scroll to position [1124, 0]
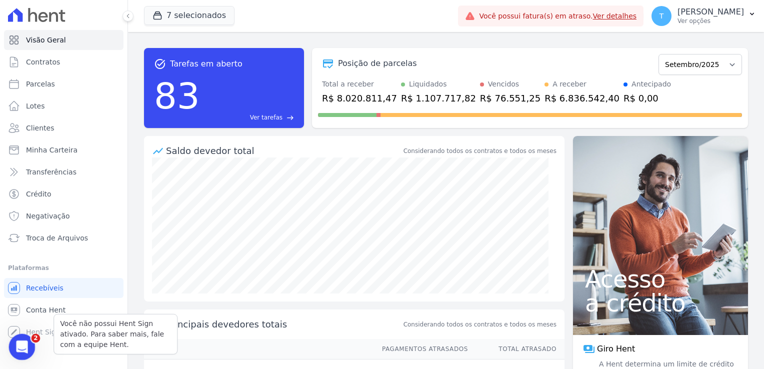
click at [23, 347] on icon "Abertura do Messenger da Intercom" at bounding box center [20, 345] width 16 height 16
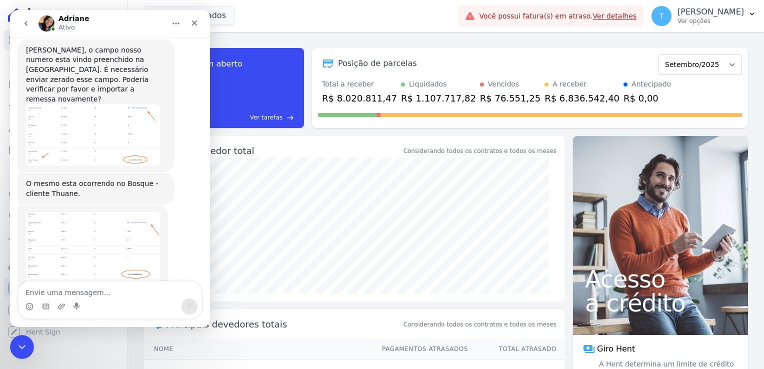
scroll to position [1124, 0]
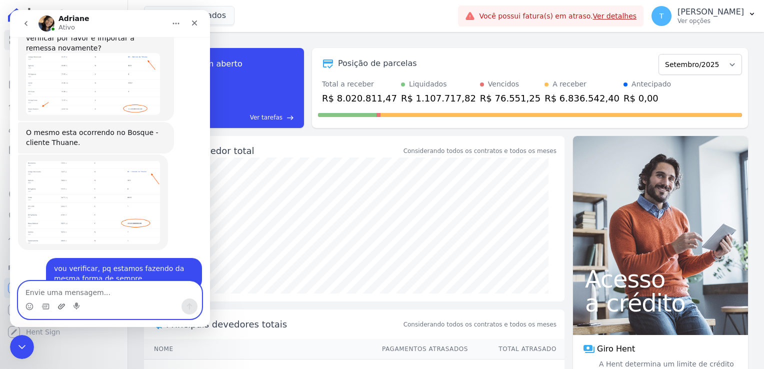
click at [60, 305] on icon "Upload do anexo" at bounding box center [61, 305] width 7 height 5
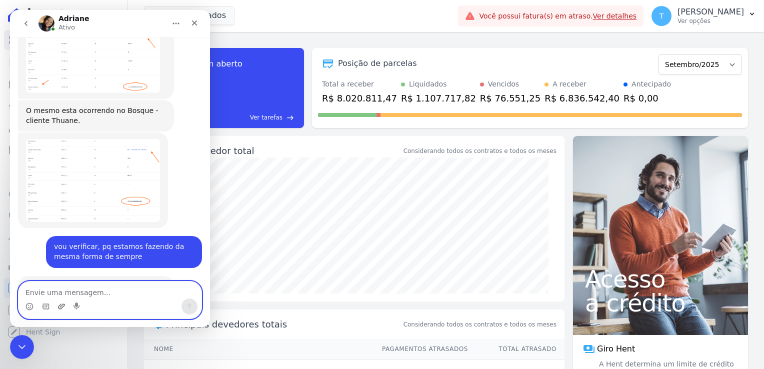
scroll to position [1155, 0]
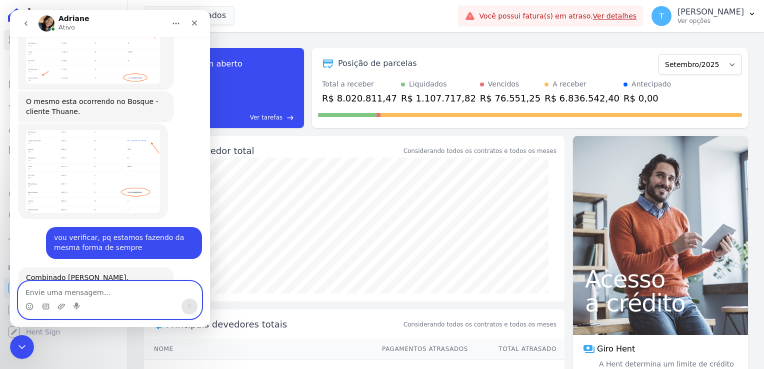
click at [90, 293] on textarea "Envie uma mensagem..." at bounding box center [109, 289] width 183 height 17
type textarea "Adriane eu gerei como fazmos todo dia"
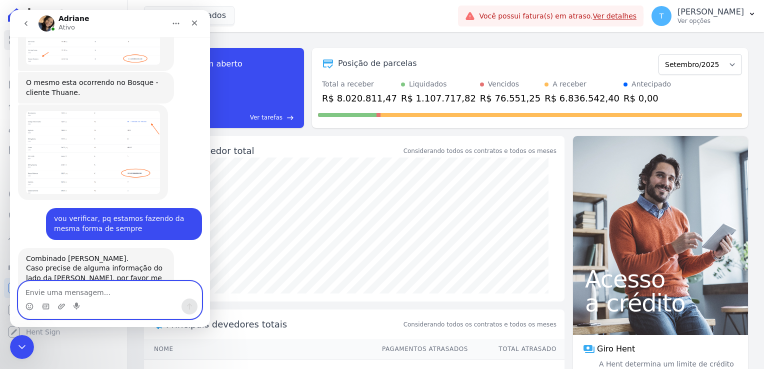
scroll to position [1178, 0]
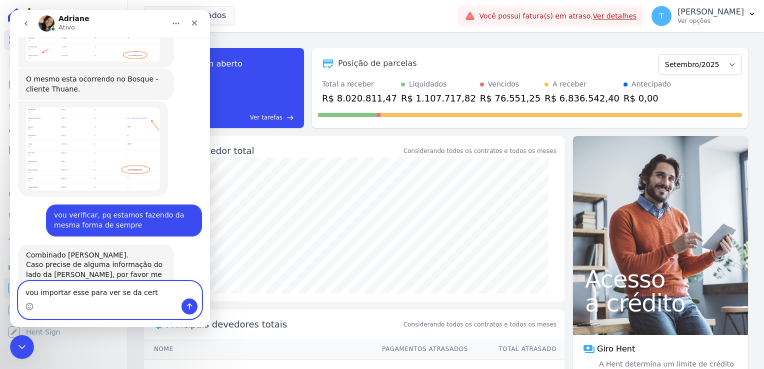
type textarea "vou importar esse para ver se da certo"
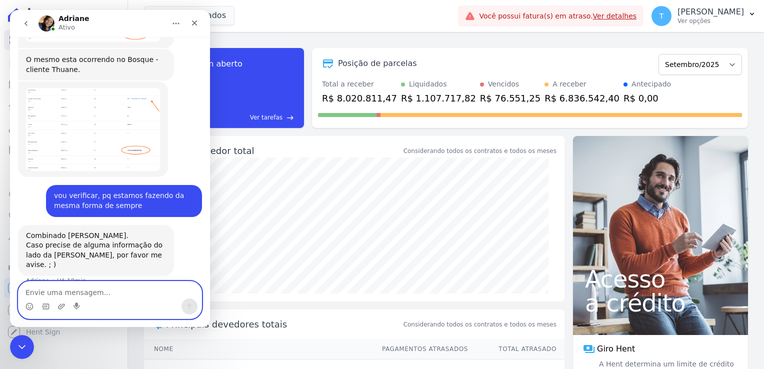
scroll to position [1201, 0]
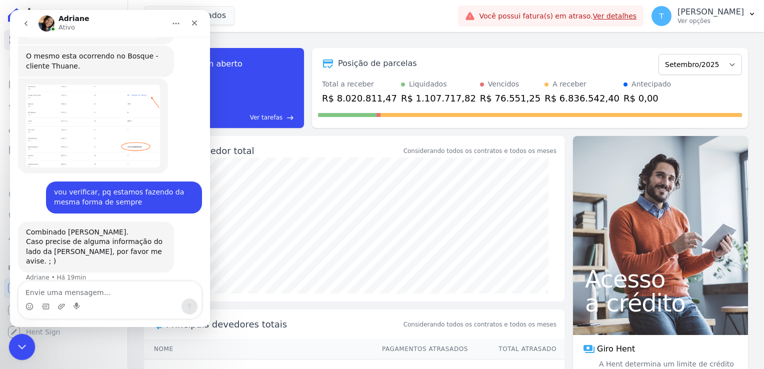
click at [17, 347] on icon "Encerramento do Messenger da Intercom" at bounding box center [20, 345] width 12 height 12
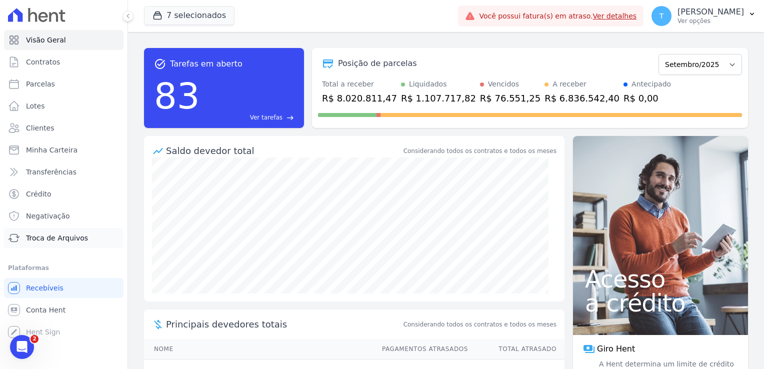
click at [39, 241] on span "Troca de Arquivos" at bounding box center [57, 238] width 62 height 10
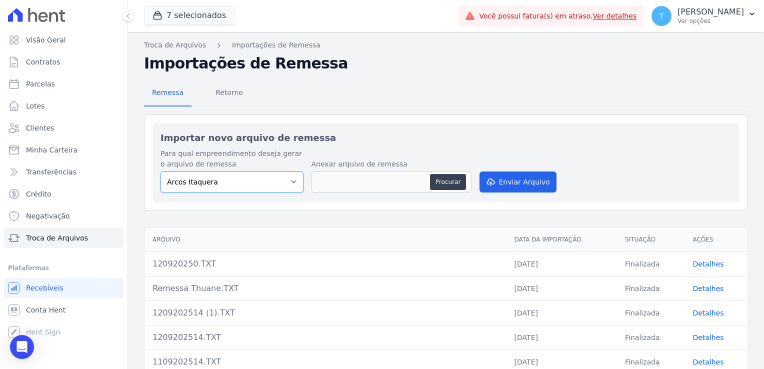
click at [288, 181] on select "Arcos Itaquera [GEOGRAPHIC_DATA] Inspire BOSQUE CLUB ARTE [GEOGRAPHIC_DATA] 553…" at bounding box center [231, 181] width 143 height 21
select select "f2036c47-f869-4cf7-aa49-d68e524f2024"
click at [160, 171] on select "Arcos Itaquera [GEOGRAPHIC_DATA] Inspire BOSQUE CLUB ARTE [GEOGRAPHIC_DATA] 553…" at bounding box center [231, 181] width 143 height 21
click at [444, 180] on button "Procurar" at bounding box center [448, 182] width 36 height 16
type input "120920250 (1).TXT"
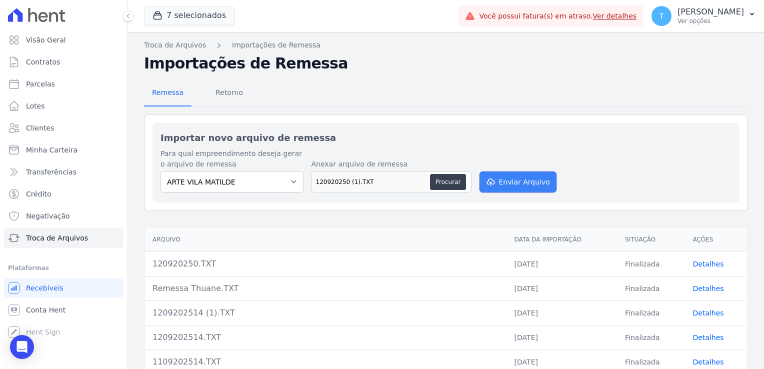
click at [519, 175] on button "Enviar Arquivo" at bounding box center [517, 181] width 77 height 21
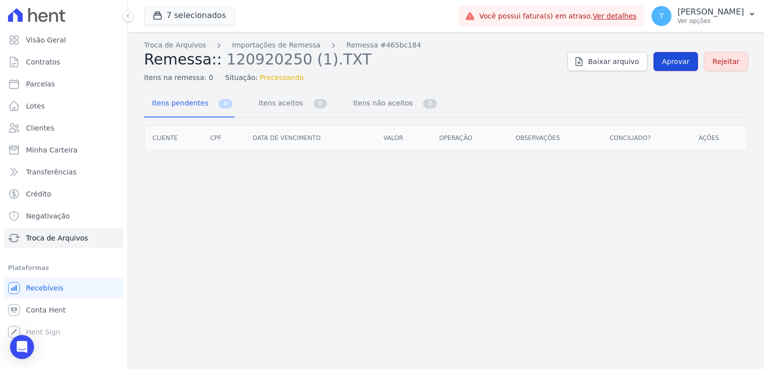
click at [684, 62] on span "Aprovar" at bounding box center [675, 61] width 27 height 10
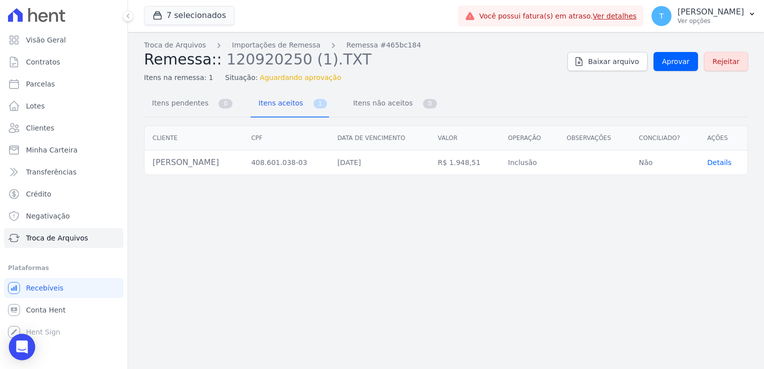
click at [25, 342] on icon "Open Intercom Messenger" at bounding box center [21, 346] width 11 height 13
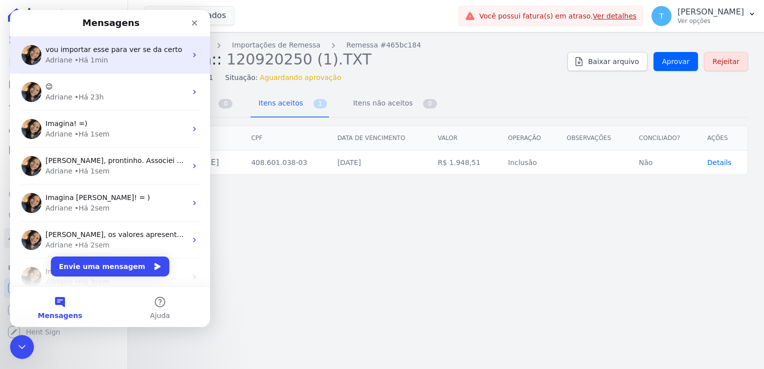
click at [92, 56] on div "• Há 1min" at bounding box center [90, 60] width 33 height 10
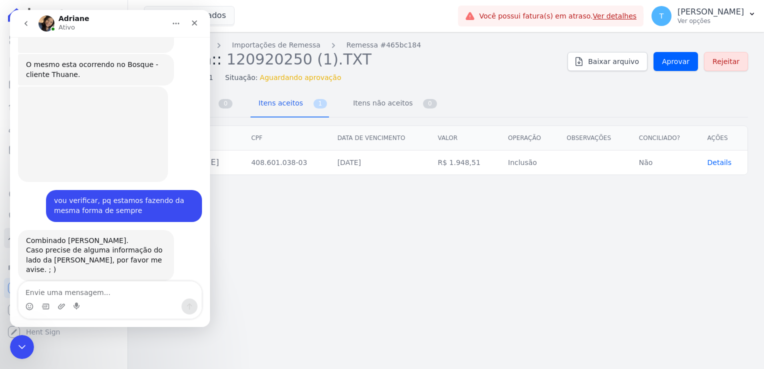
scroll to position [1201, 0]
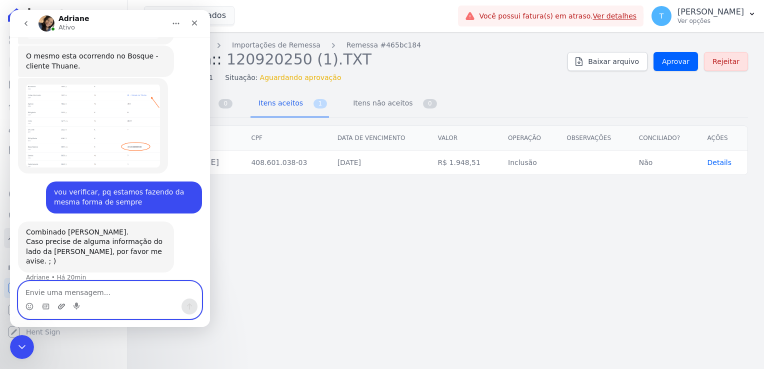
click at [60, 307] on icon "Upload do anexo" at bounding box center [61, 305] width 7 height 5
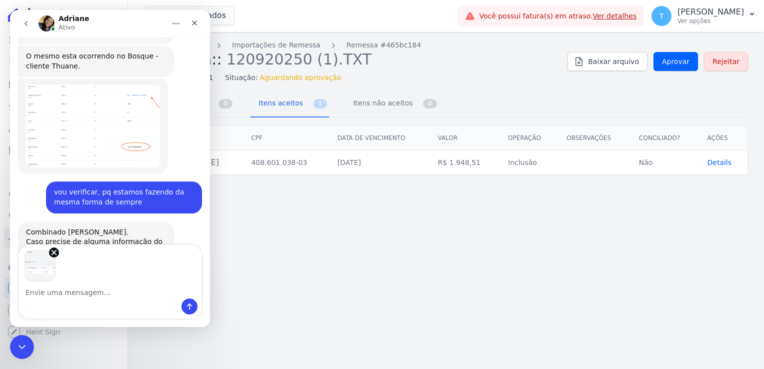
scroll to position [1237, 0]
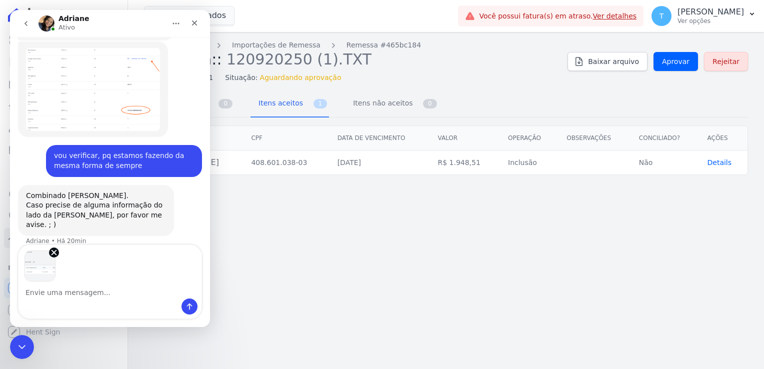
click at [188, 315] on div "Messenger da Intercom" at bounding box center [109, 281] width 183 height 73
click at [188, 310] on icon "Enviar uma mensagem" at bounding box center [189, 306] width 8 height 8
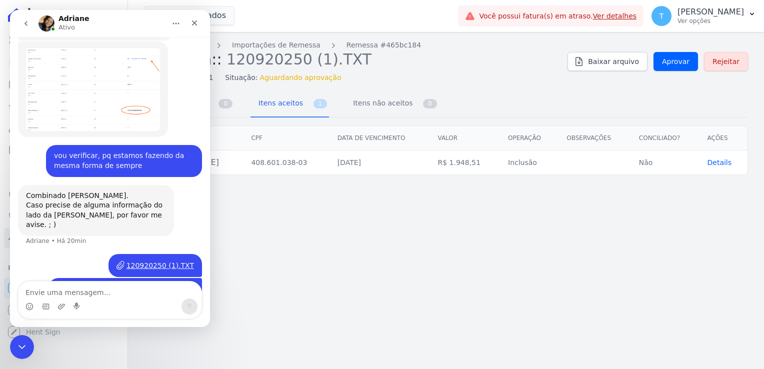
scroll to position [1253, 0]
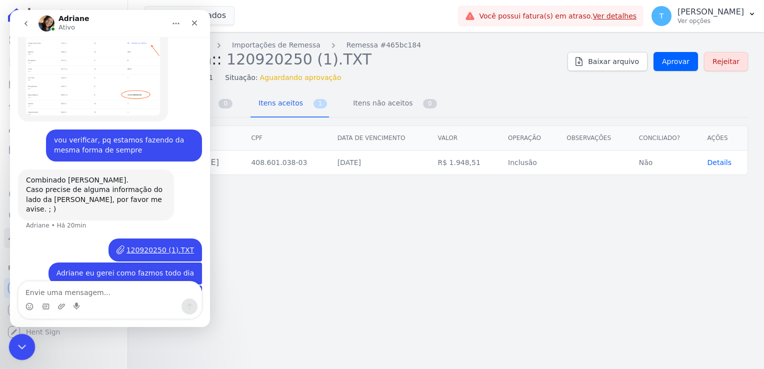
click at [13, 345] on div "Encerramento do Messenger da Intercom" at bounding box center [20, 345] width 24 height 24
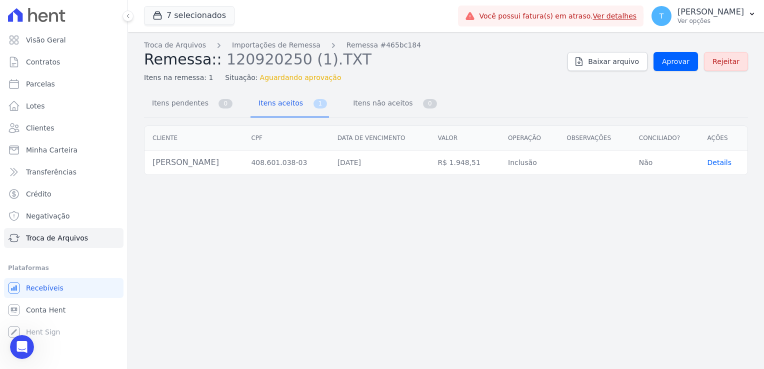
scroll to position [1252, 0]
click at [44, 85] on span "Parcelas" at bounding box center [40, 84] width 29 height 10
select select
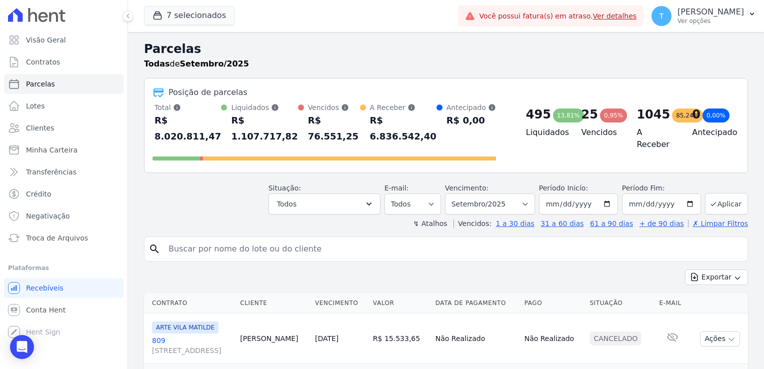
click at [200, 239] on input "search" at bounding box center [452, 249] width 581 height 20
click at [205, 239] on input "search" at bounding box center [452, 249] width 581 height 20
click at [192, 239] on input "search" at bounding box center [452, 249] width 581 height 20
paste input "[PERSON_NAME]"
type input "[PERSON_NAME]"
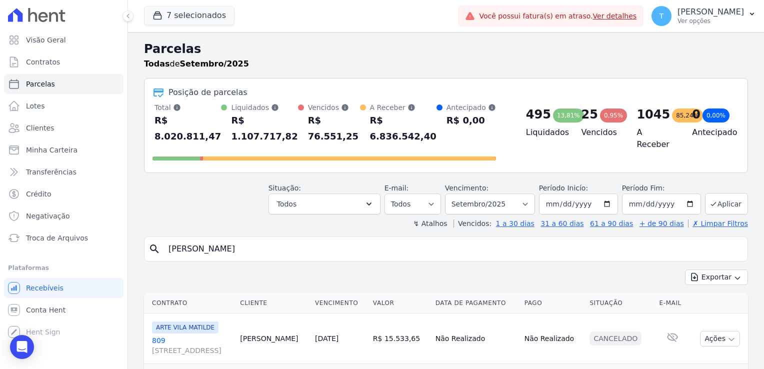
select select
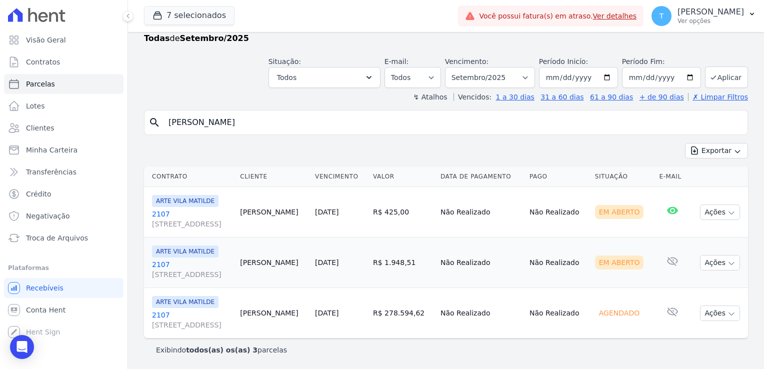
scroll to position [62, 0]
click at [158, 269] on span "[STREET_ADDRESS]" at bounding box center [192, 274] width 80 height 10
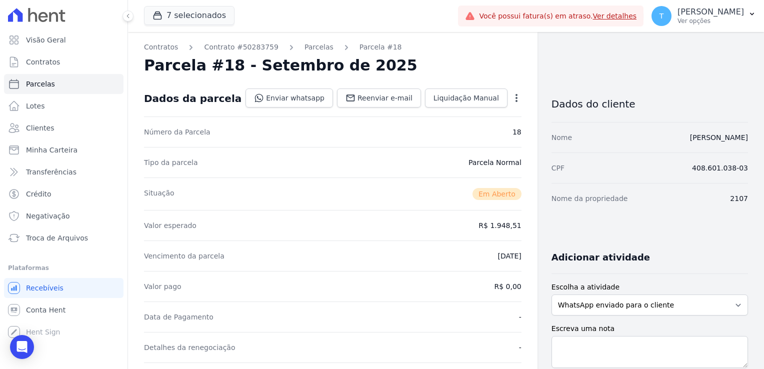
select select
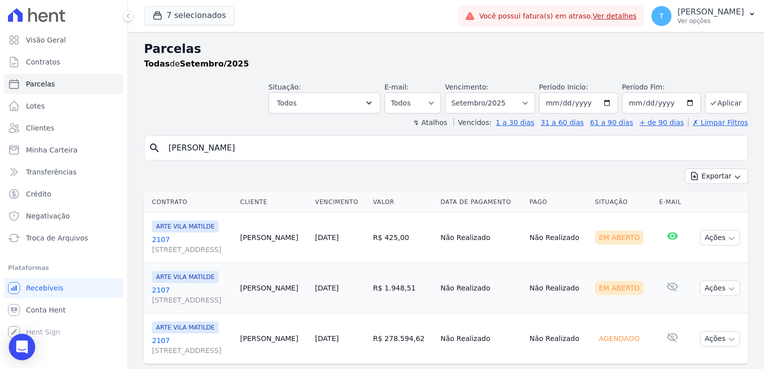
click at [24, 347] on icon "Open Intercom Messenger" at bounding box center [21, 346] width 11 height 13
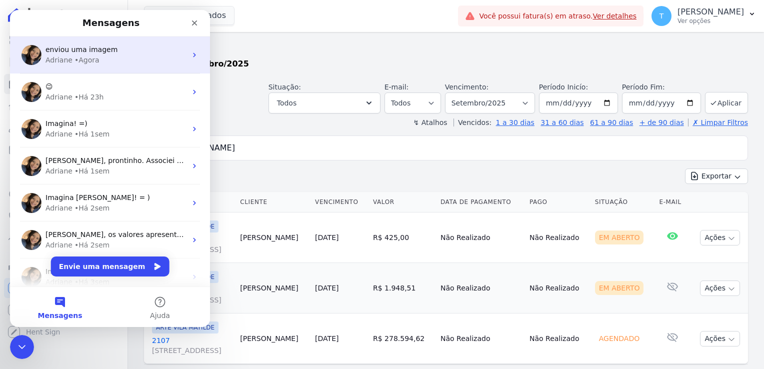
click at [106, 55] on div "Adriane • Agora" at bounding box center [115, 60] width 141 height 10
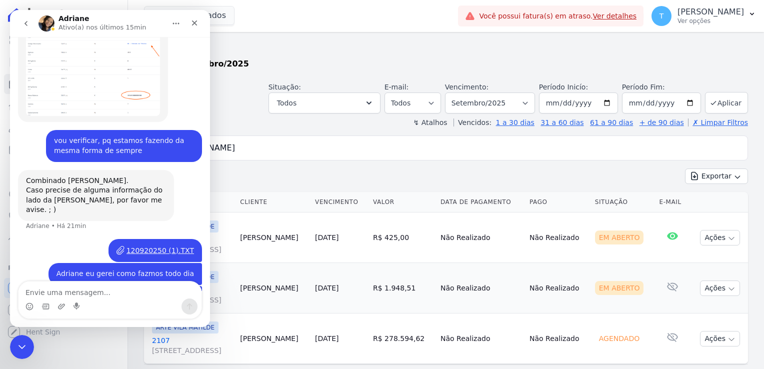
scroll to position [1253, 0]
click at [94, 289] on textarea "Envie uma mensagem..." at bounding box center [109, 289] width 183 height 17
type textarea "continua não aparecendo"
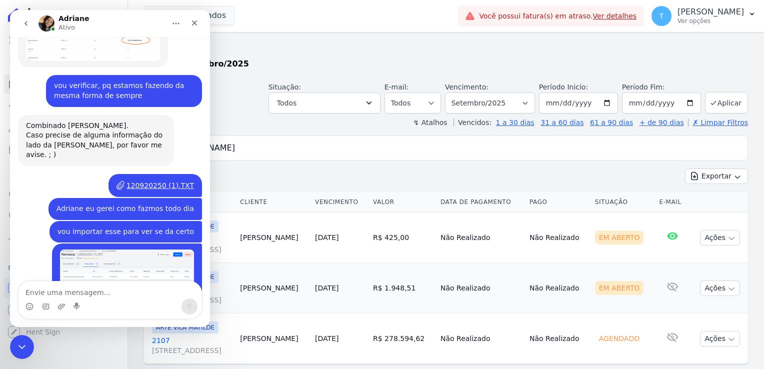
scroll to position [1305, 0]
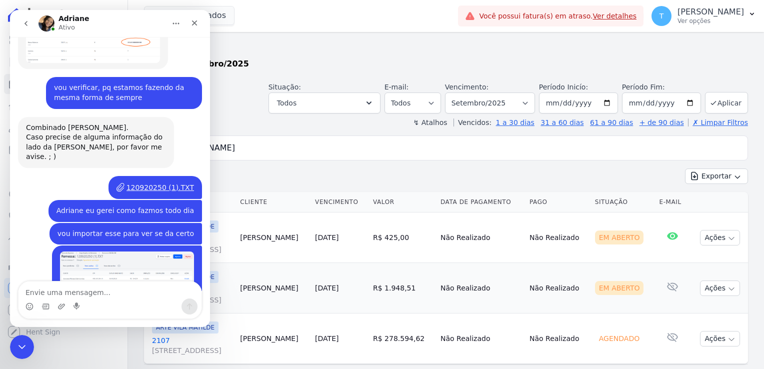
click at [136, 251] on img "Thayna diz…" at bounding box center [127, 270] width 134 height 39
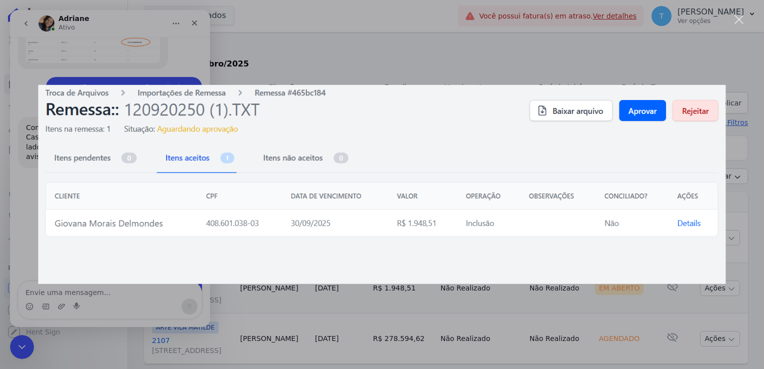
click at [739, 18] on div "Fechar" at bounding box center [738, 19] width 9 height 9
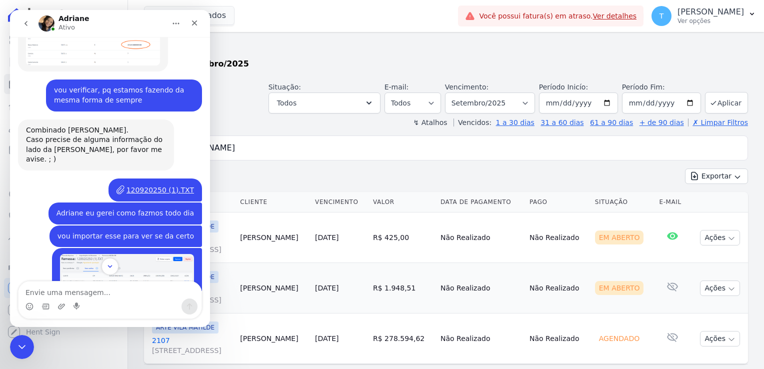
scroll to position [1305, 0]
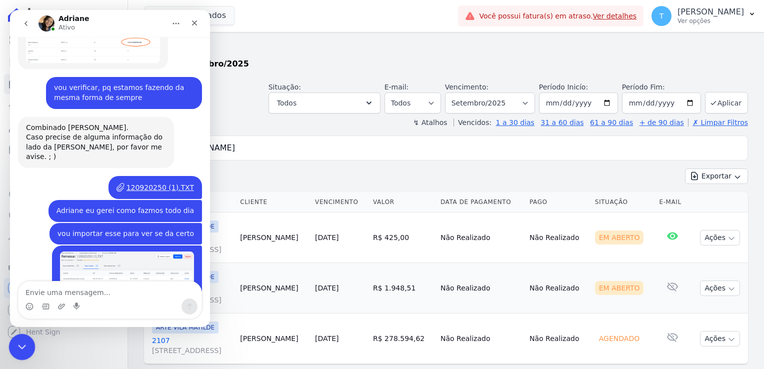
click at [20, 345] on icon "Encerramento do Messenger da Intercom" at bounding box center [20, 345] width 12 height 12
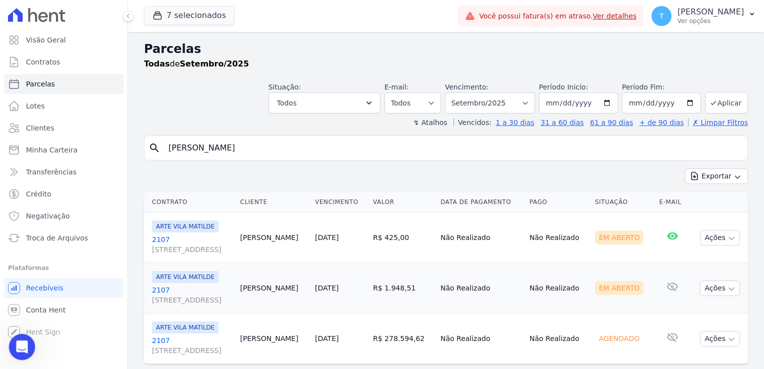
click at [16, 341] on icon "Abertura do Messenger da Intercom" at bounding box center [20, 345] width 16 height 16
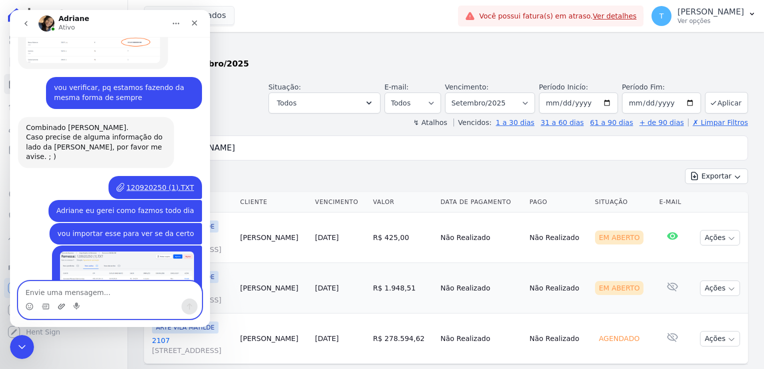
click at [60, 308] on icon "Upload do anexo" at bounding box center [61, 306] width 8 height 8
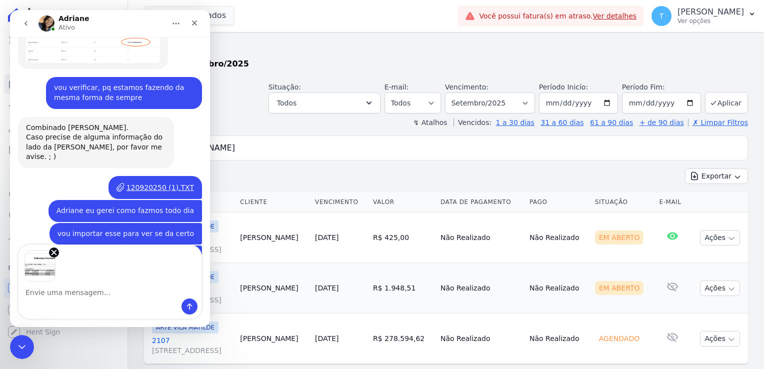
scroll to position [1341, 0]
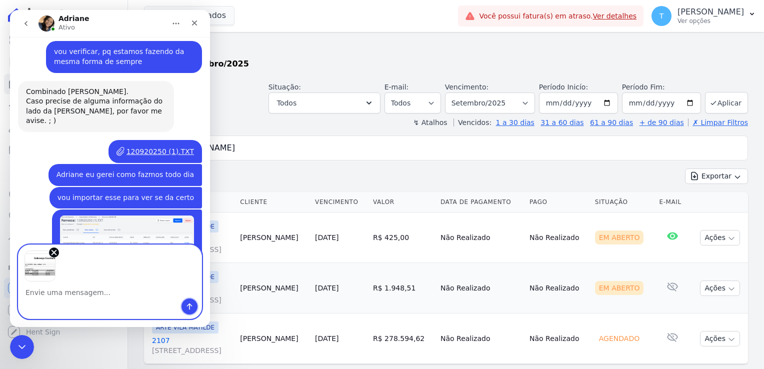
click at [193, 307] on icon "Enviar uma mensagem" at bounding box center [189, 306] width 8 height 8
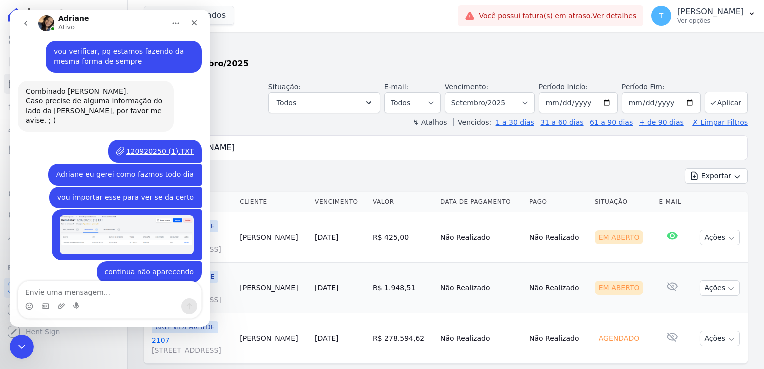
scroll to position [1373, 0]
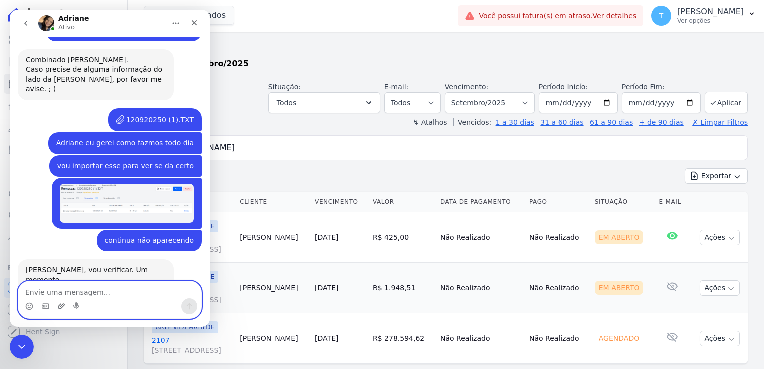
click at [62, 303] on icon "Upload do anexo" at bounding box center [61, 306] width 8 height 8
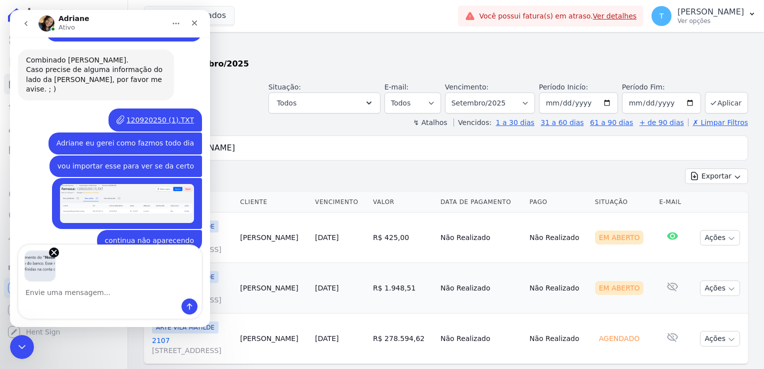
scroll to position [1409, 0]
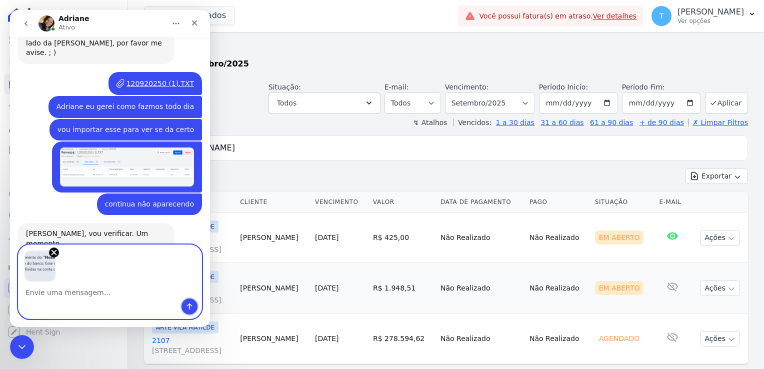
click at [186, 304] on icon "Enviar uma mensagem" at bounding box center [189, 306] width 8 height 8
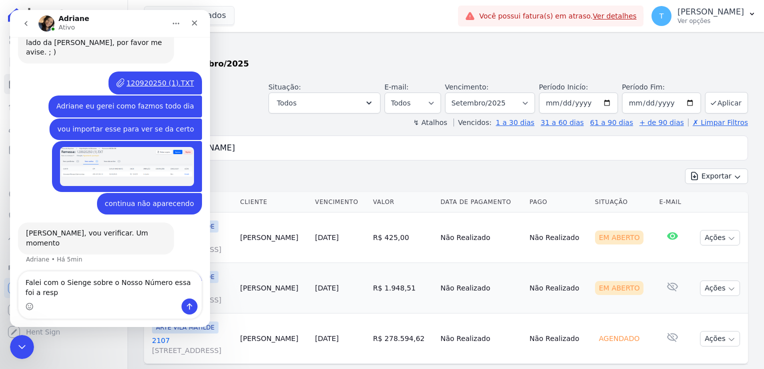
scroll to position [1420, 0]
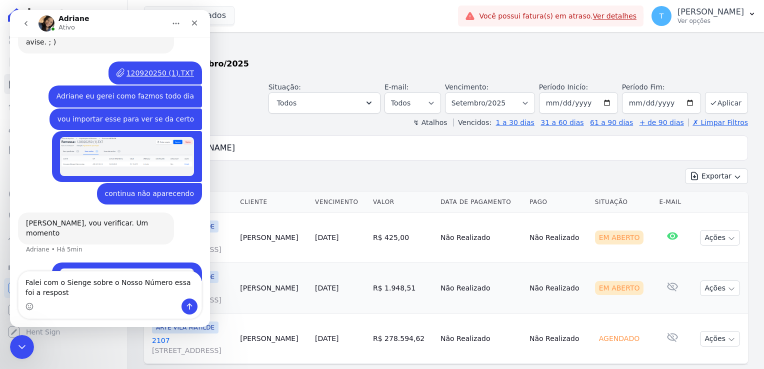
type textarea "Falei com o Sienge sobre o Nosso Número essa foi a resposta"
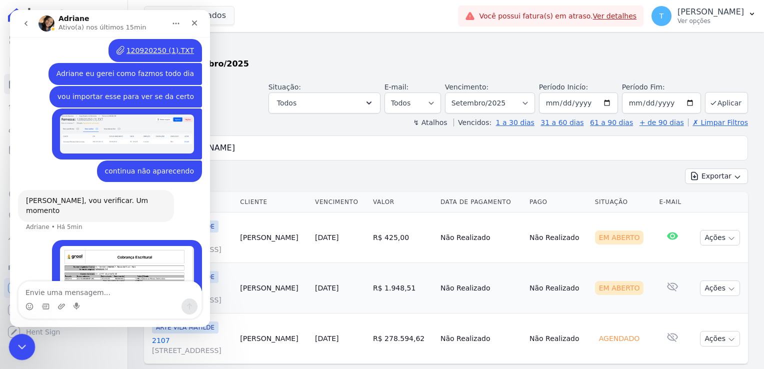
click at [20, 345] on icon "Encerramento do Messenger da Intercom" at bounding box center [20, 345] width 12 height 12
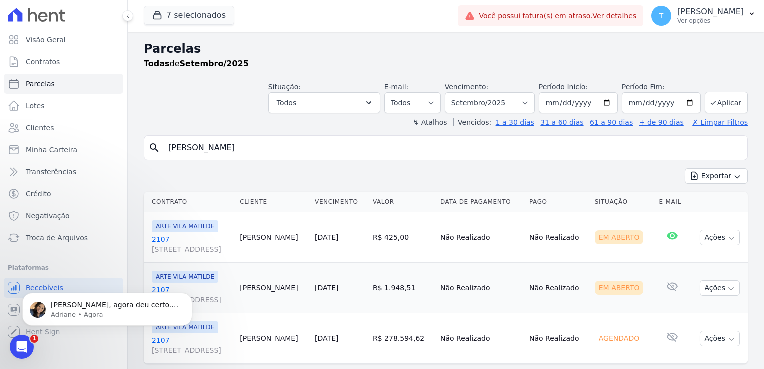
scroll to position [1501, 0]
click at [55, 311] on p "Adriane • Agora" at bounding box center [115, 314] width 129 height 9
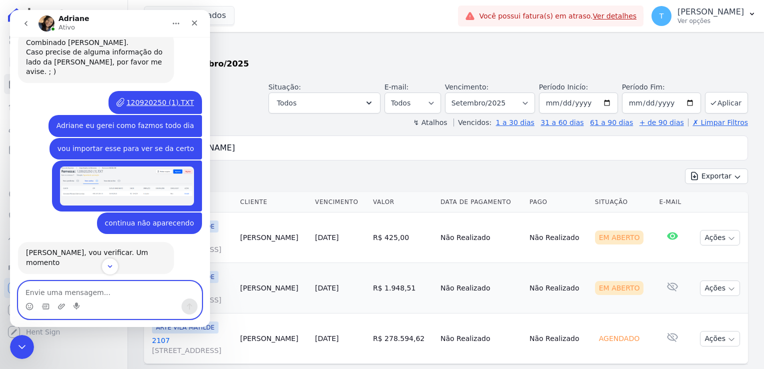
scroll to position [1488, 0]
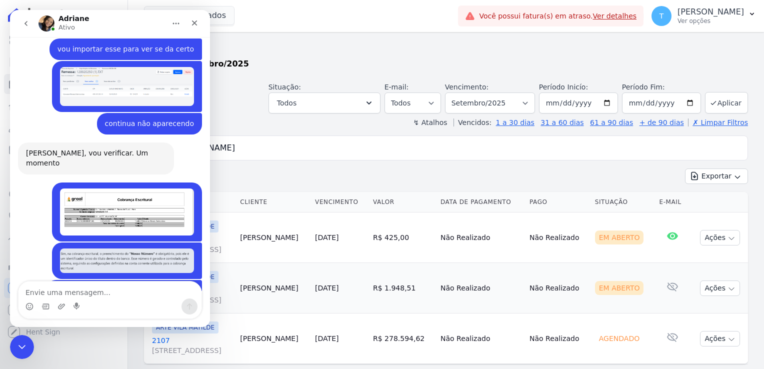
click at [128, 188] on img "Thayna diz…" at bounding box center [127, 211] width 134 height 47
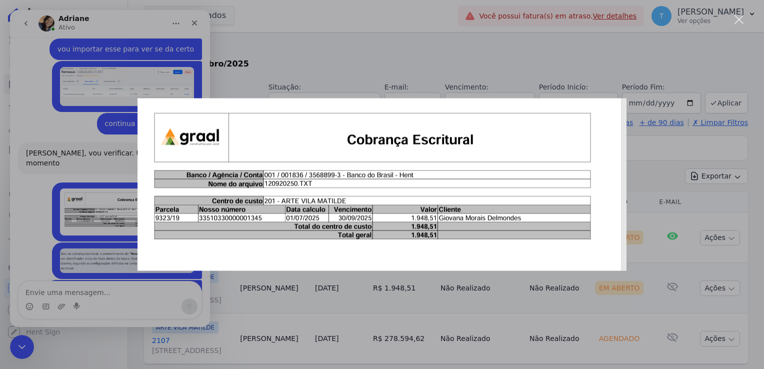
scroll to position [0, 0]
click at [361, 46] on div "Messenger da Intercom" at bounding box center [382, 184] width 764 height 369
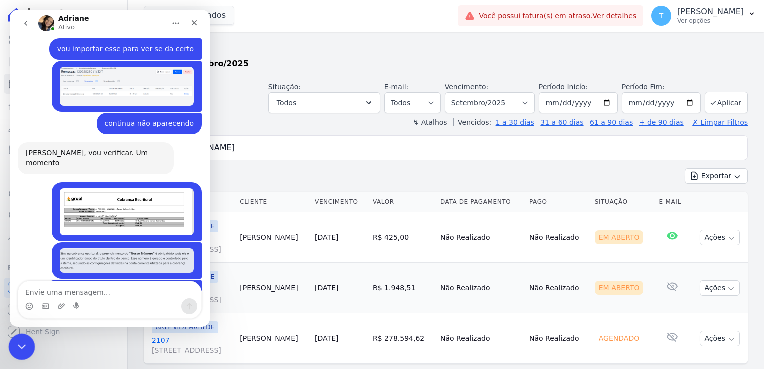
click at [21, 347] on icon "Encerramento do Messenger da Intercom" at bounding box center [20, 345] width 12 height 12
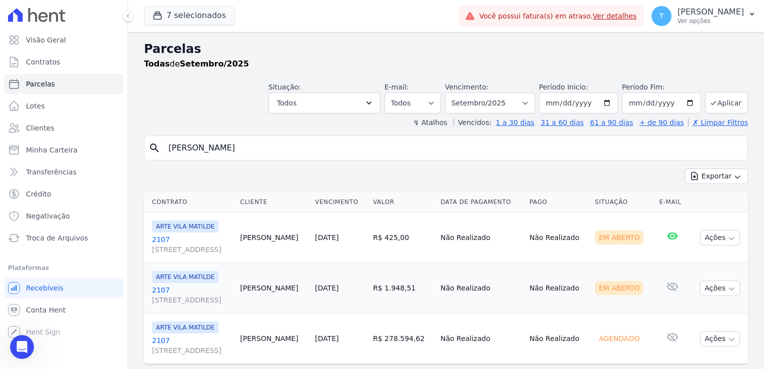
click at [287, 151] on input "[PERSON_NAME]" at bounding box center [452, 148] width 581 height 20
select select
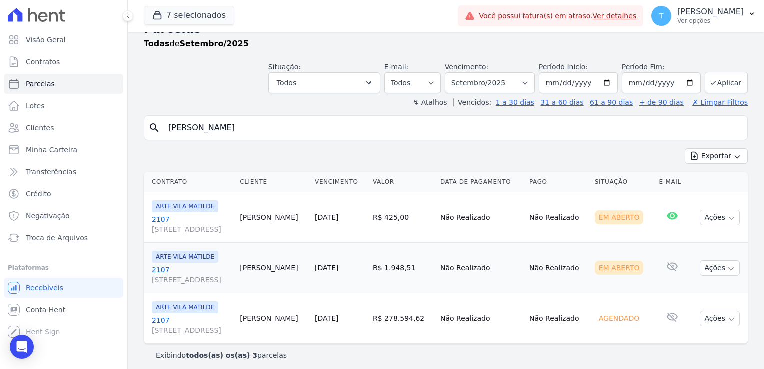
scroll to position [62, 0]
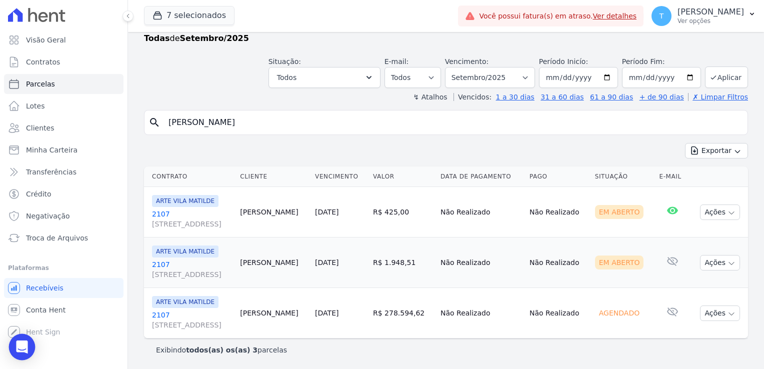
click at [22, 347] on icon "Open Intercom Messenger" at bounding box center [21, 346] width 11 height 13
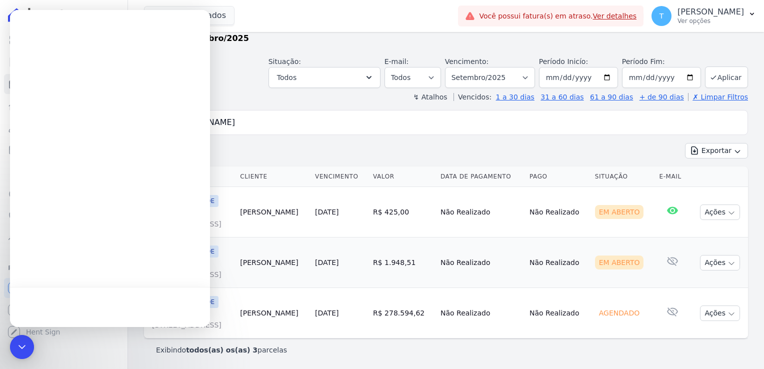
scroll to position [0, 0]
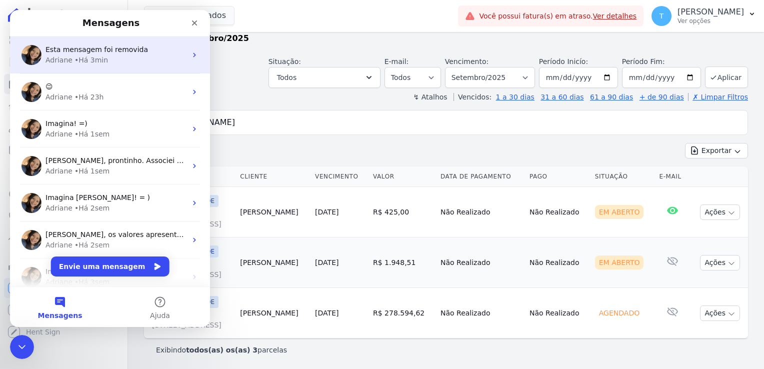
click at [85, 61] on div "• Há 3min" at bounding box center [90, 60] width 33 height 10
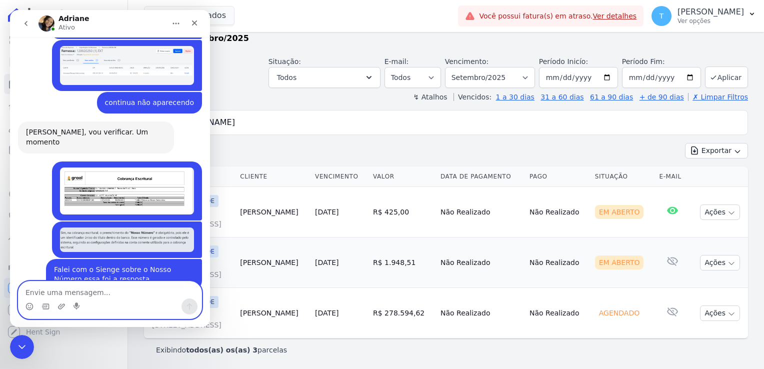
scroll to position [1472, 0]
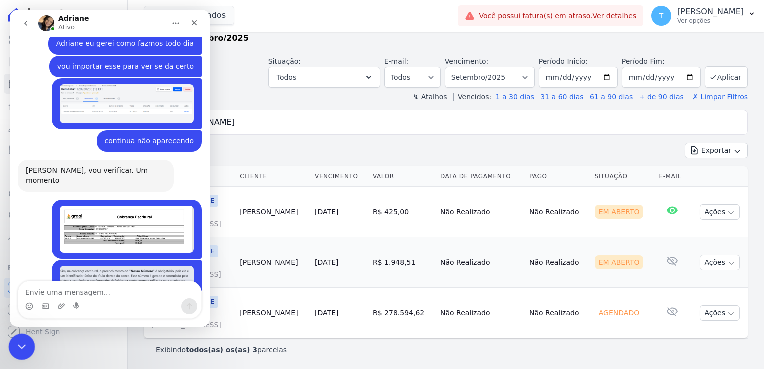
click at [21, 338] on div "Encerramento do Messenger da Intercom" at bounding box center [20, 345] width 24 height 24
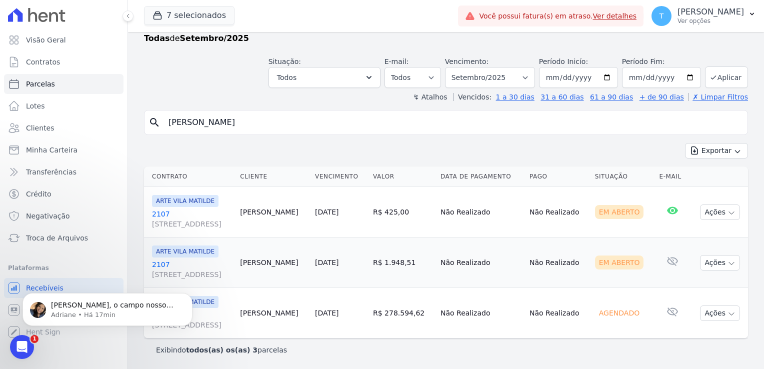
scroll to position [1553, 0]
click at [95, 313] on p "Adriane • Há 17min" at bounding box center [115, 314] width 129 height 9
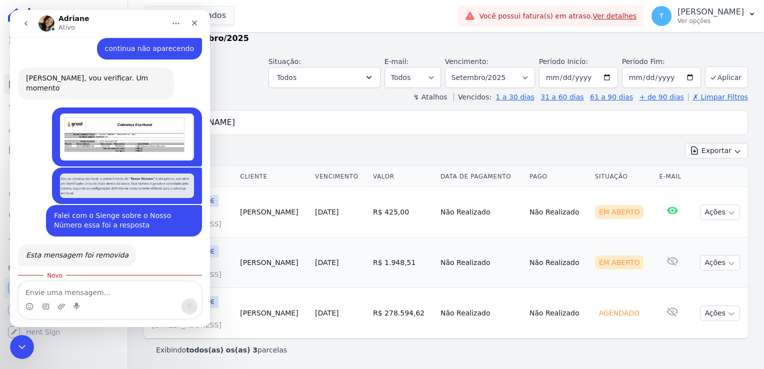
scroll to position [1570, 0]
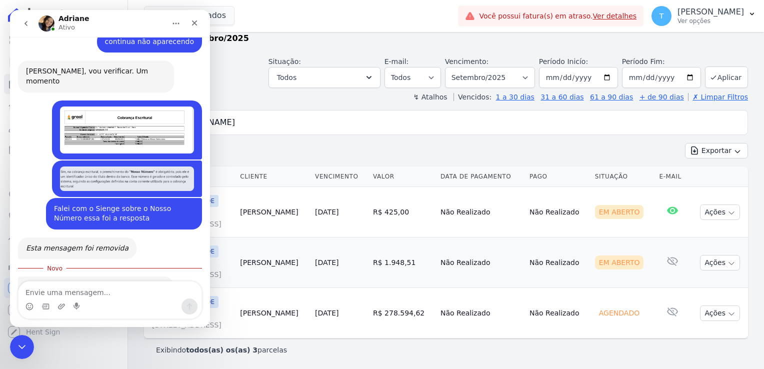
click at [99, 288] on textarea "Envie uma mensagem..." at bounding box center [109, 289] width 183 height 17
type textarea "combinado, obrigada"
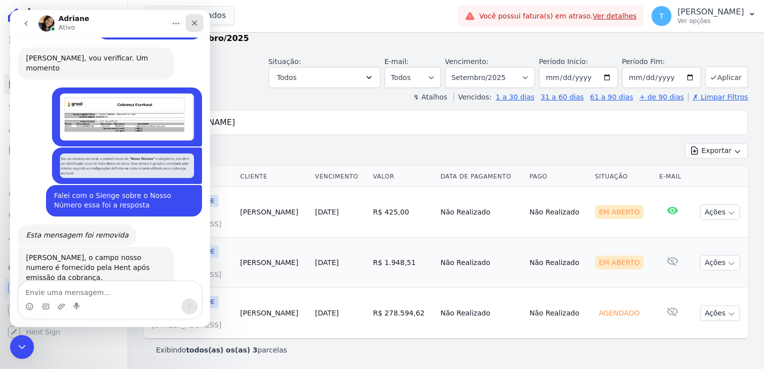
click at [192, 25] on icon "Fechar" at bounding box center [194, 23] width 8 height 8
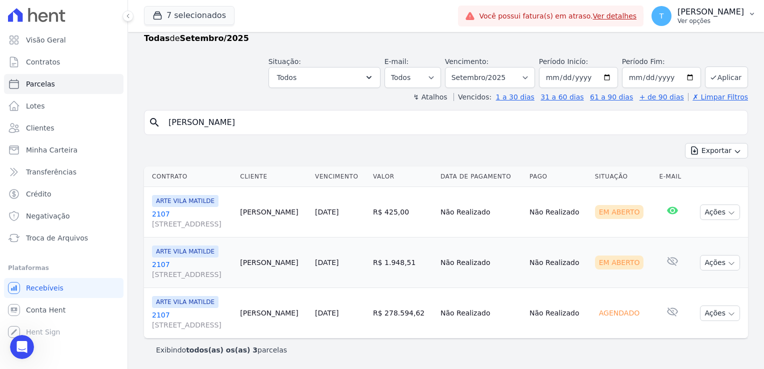
click at [748, 11] on icon "button" at bounding box center [752, 14] width 8 height 8
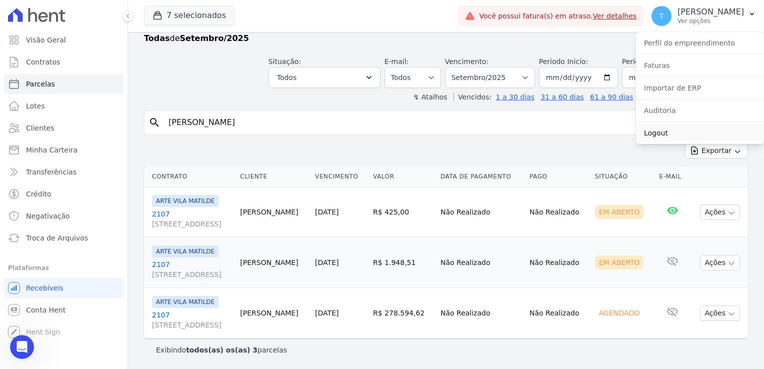
click at [658, 135] on link "Logout" at bounding box center [700, 133] width 128 height 18
